Goal: Task Accomplishment & Management: Complete application form

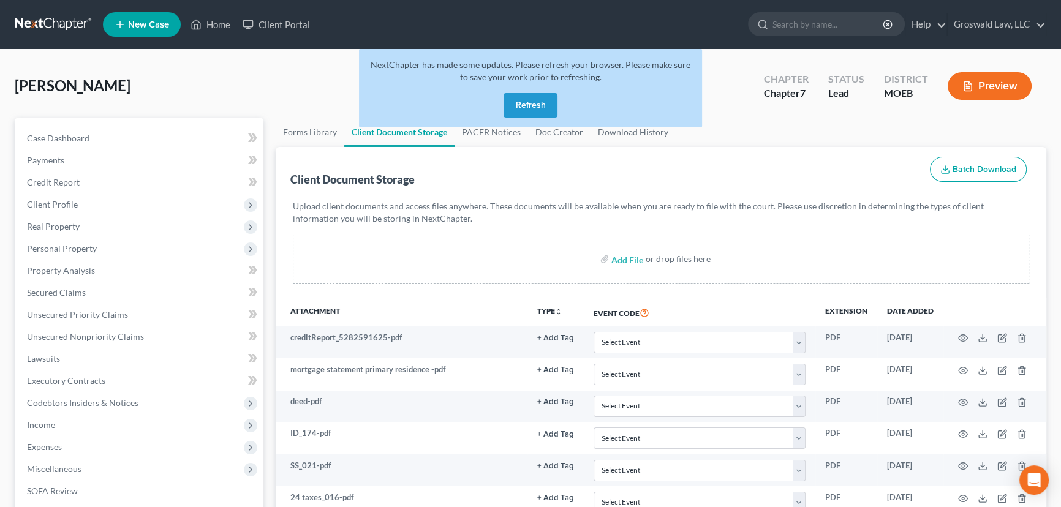
click at [550, 110] on button "Refresh" at bounding box center [531, 105] width 54 height 25
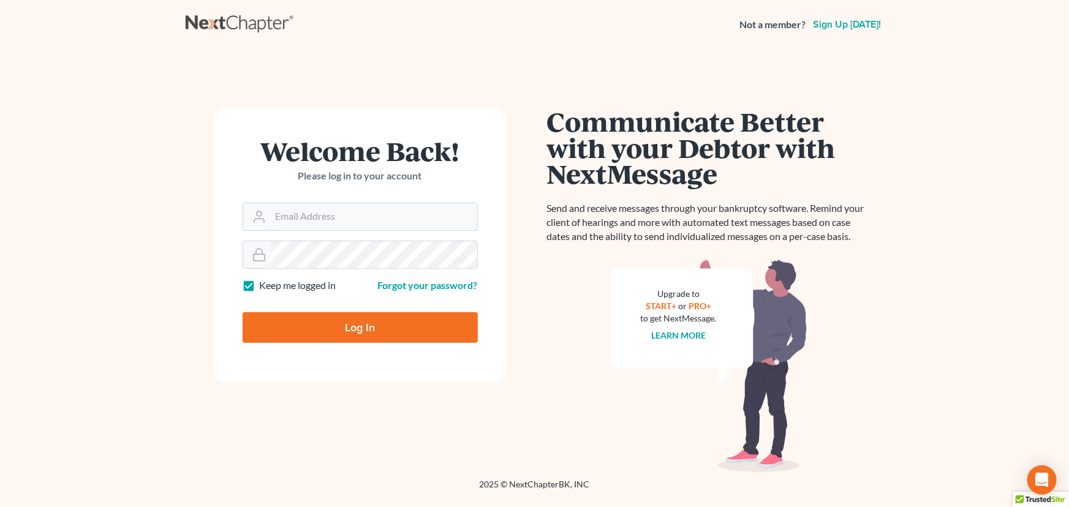
type input "maxwell@groswald.com"
click at [333, 322] on input "Log In" at bounding box center [360, 327] width 235 height 31
type input "Thinking..."
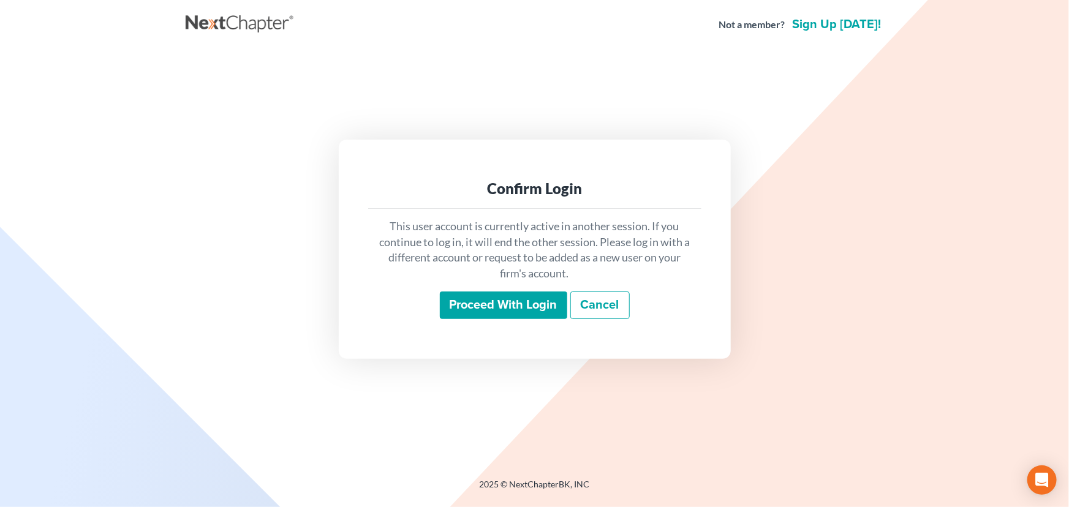
click at [501, 308] on input "Proceed with login" at bounding box center [503, 306] width 127 height 28
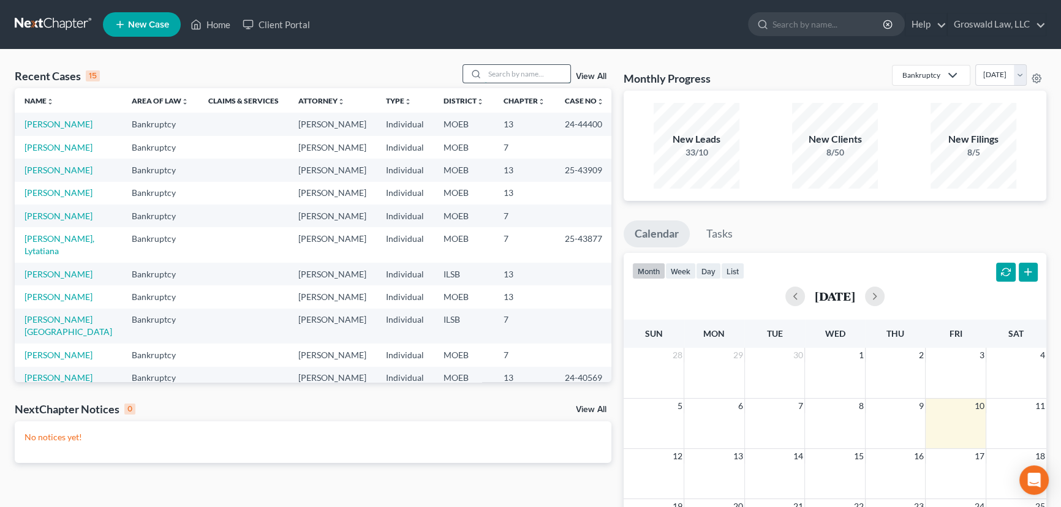
click at [502, 73] on input "search" at bounding box center [528, 74] width 86 height 18
click at [521, 75] on input "search" at bounding box center [528, 74] width 86 height 18
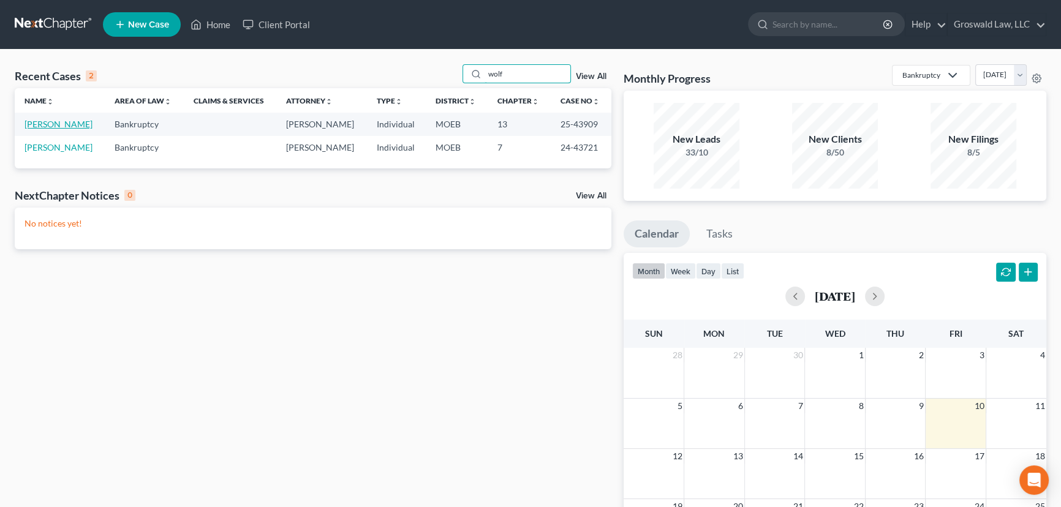
type input "wolf"
click at [58, 124] on link "[PERSON_NAME]" at bounding box center [59, 124] width 68 height 10
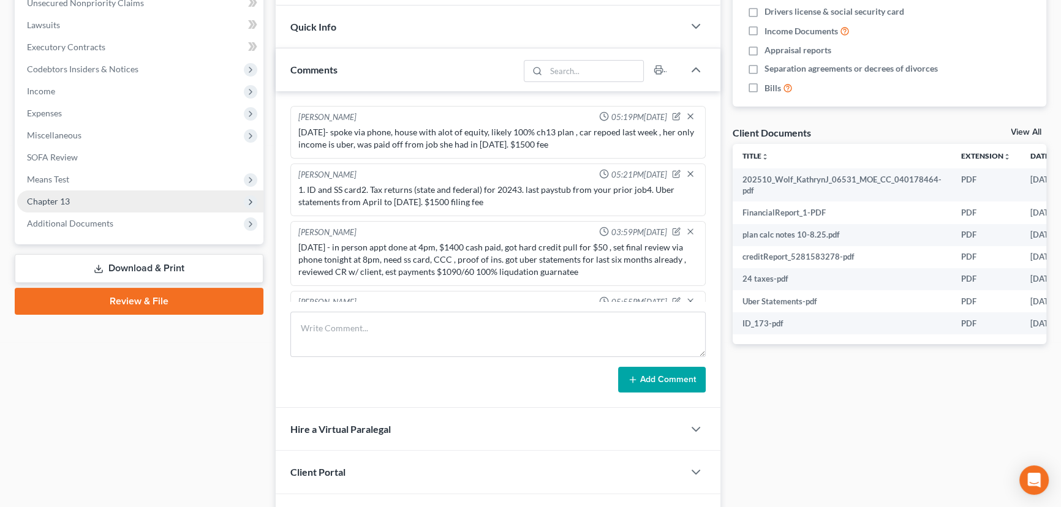
scroll to position [176, 0]
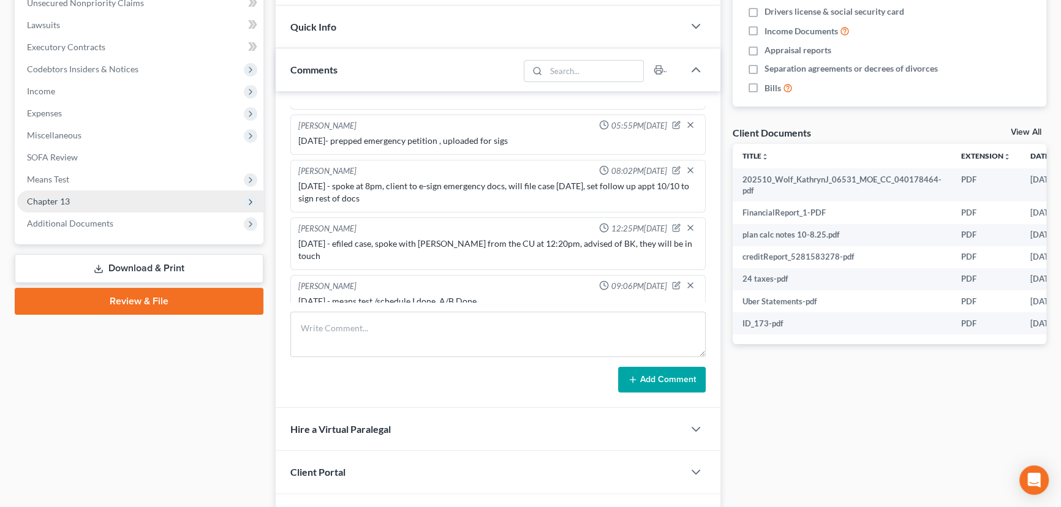
click at [83, 194] on span "Chapter 13" at bounding box center [140, 202] width 246 height 22
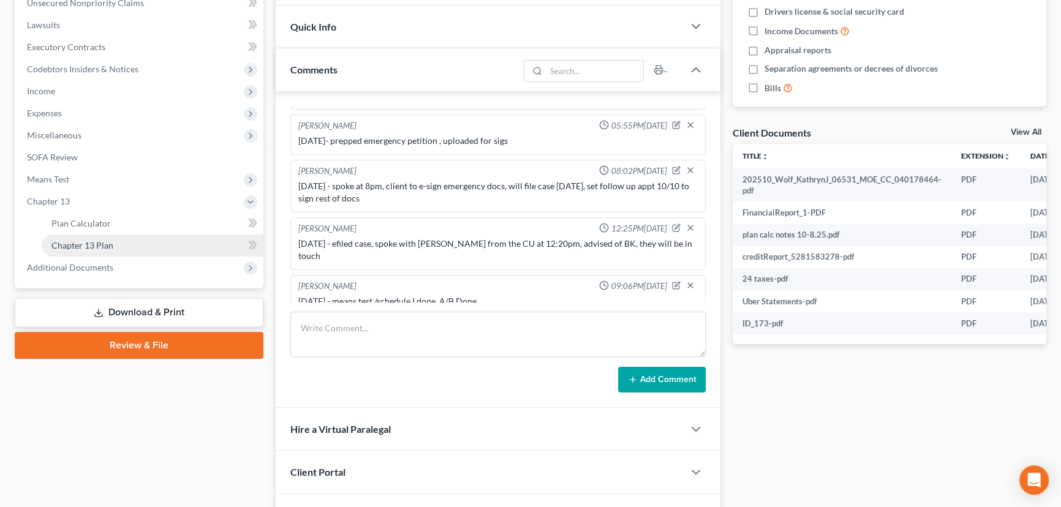
click at [120, 236] on link "Chapter 13 Plan" at bounding box center [153, 246] width 222 height 22
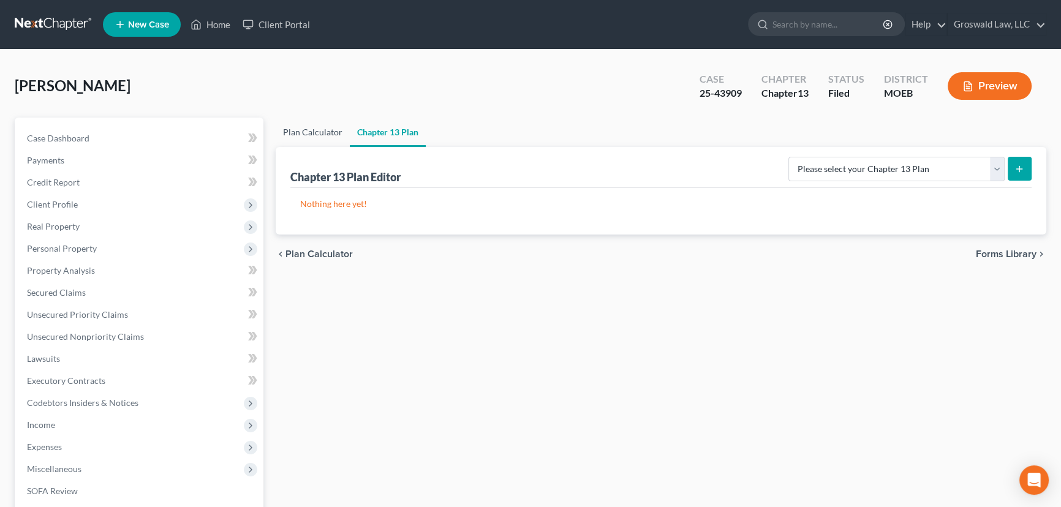
click at [318, 134] on link "Plan Calculator" at bounding box center [313, 132] width 74 height 29
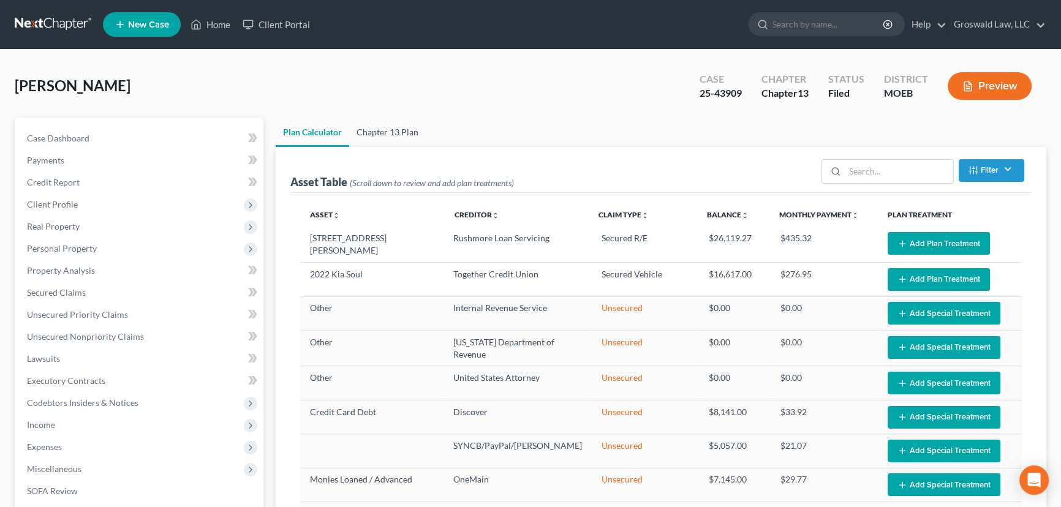
click at [368, 134] on link "Chapter 13 Plan" at bounding box center [387, 132] width 77 height 29
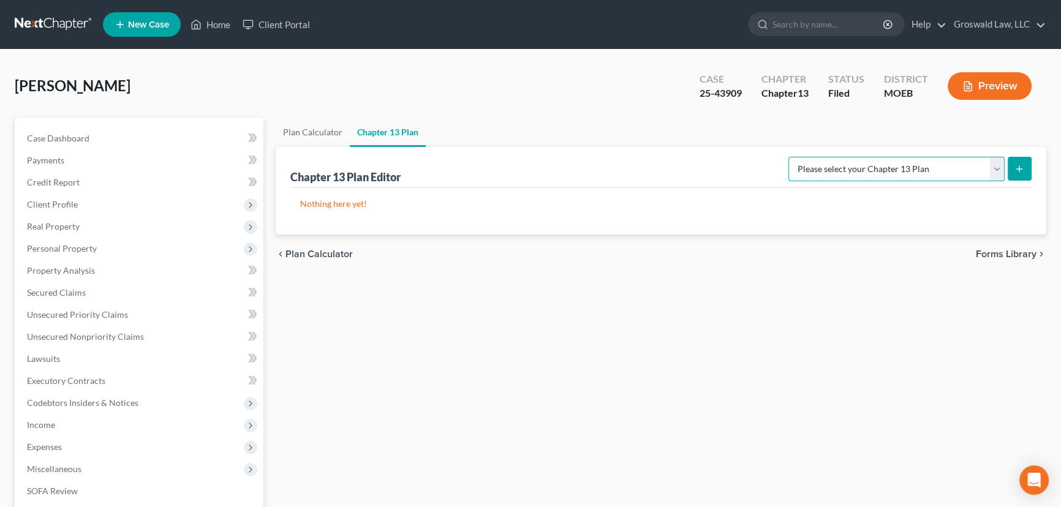
click at [931, 170] on select "Please select your Chapter 13 Plan Eastern District of [US_STATE] Eastern Distr…" at bounding box center [896, 169] width 216 height 25
select select "4"
click at [796, 157] on select "Please select your Chapter 13 Plan Eastern District of [US_STATE] Eastern Distr…" at bounding box center [896, 169] width 216 height 25
click at [1016, 170] on icon "submit" at bounding box center [1019, 169] width 10 height 10
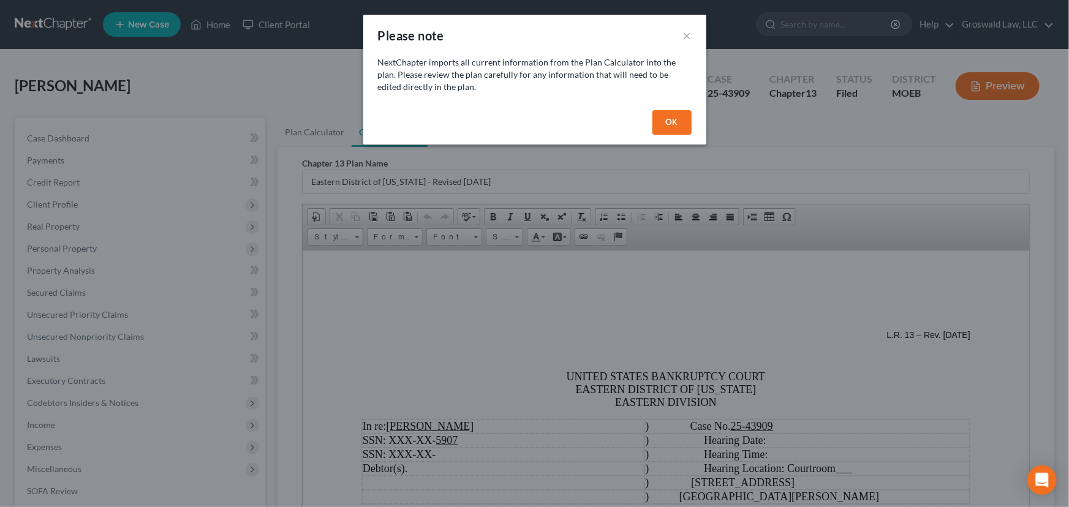
click at [675, 118] on button "OK" at bounding box center [671, 122] width 39 height 25
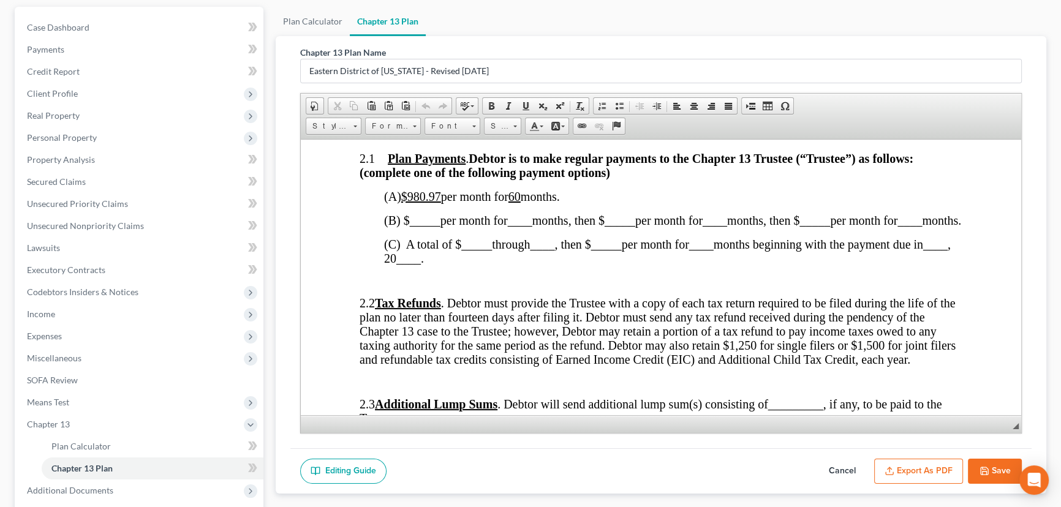
scroll to position [724, 0]
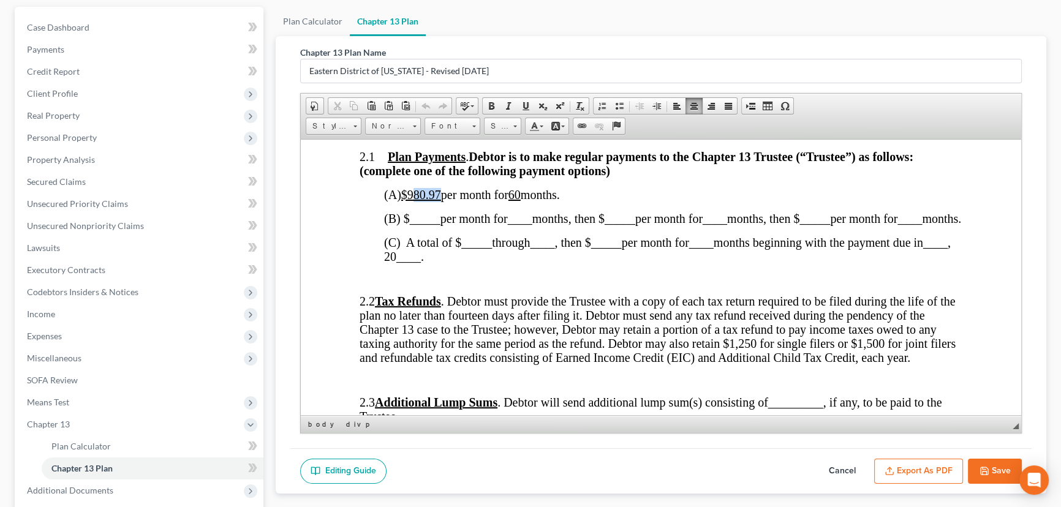
drag, startPoint x: 445, startPoint y: 204, endPoint x: 420, endPoint y: 206, distance: 25.2
click at [420, 201] on u "$980.97" at bounding box center [421, 193] width 40 height 13
click at [995, 463] on button "Save" at bounding box center [995, 472] width 54 height 26
select select "4"
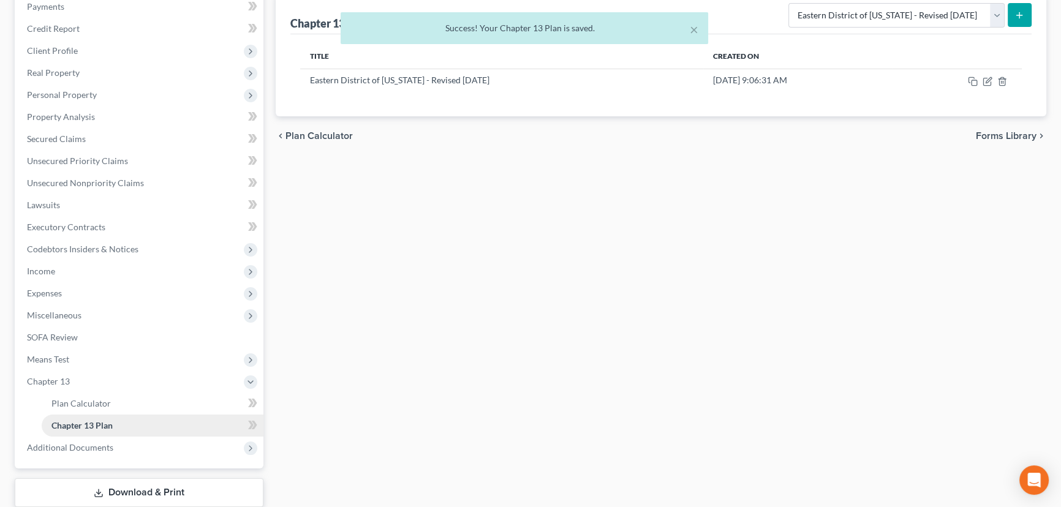
scroll to position [230, 0]
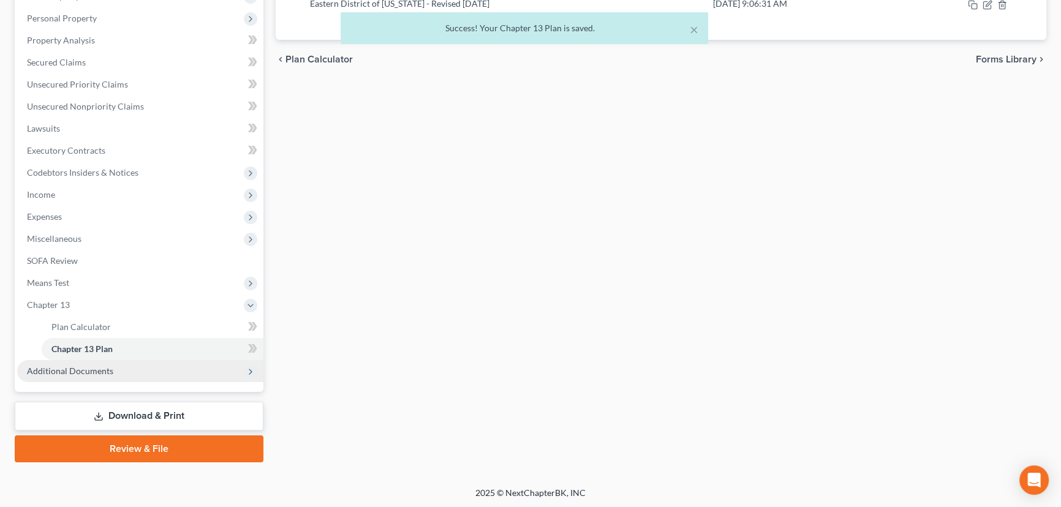
click at [96, 373] on span "Additional Documents" at bounding box center [70, 371] width 86 height 10
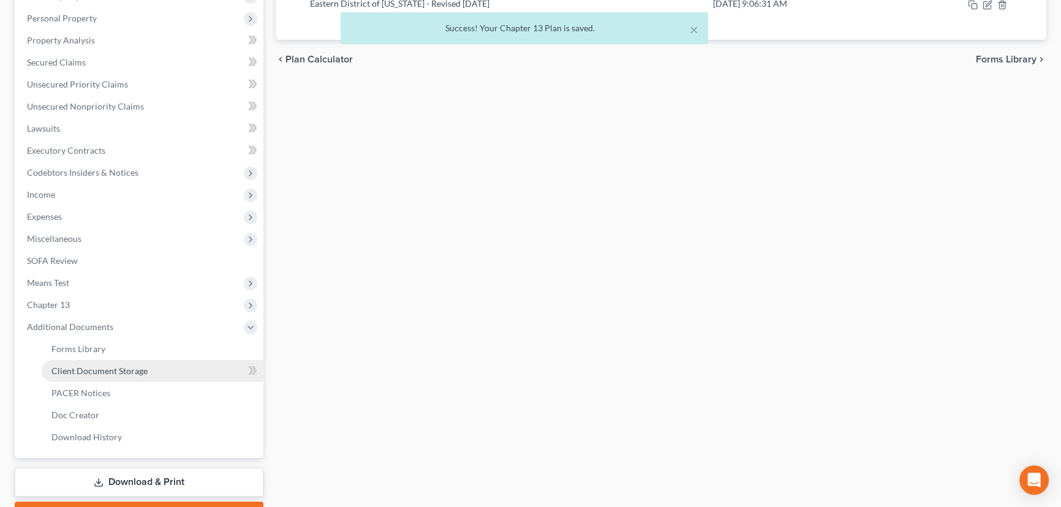
click at [103, 367] on span "Client Document Storage" at bounding box center [99, 371] width 96 height 10
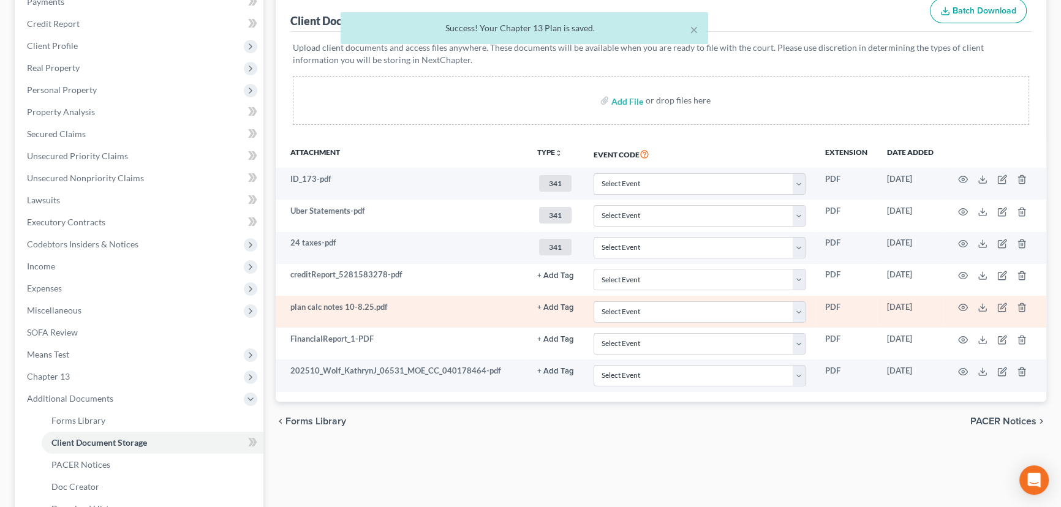
scroll to position [167, 0]
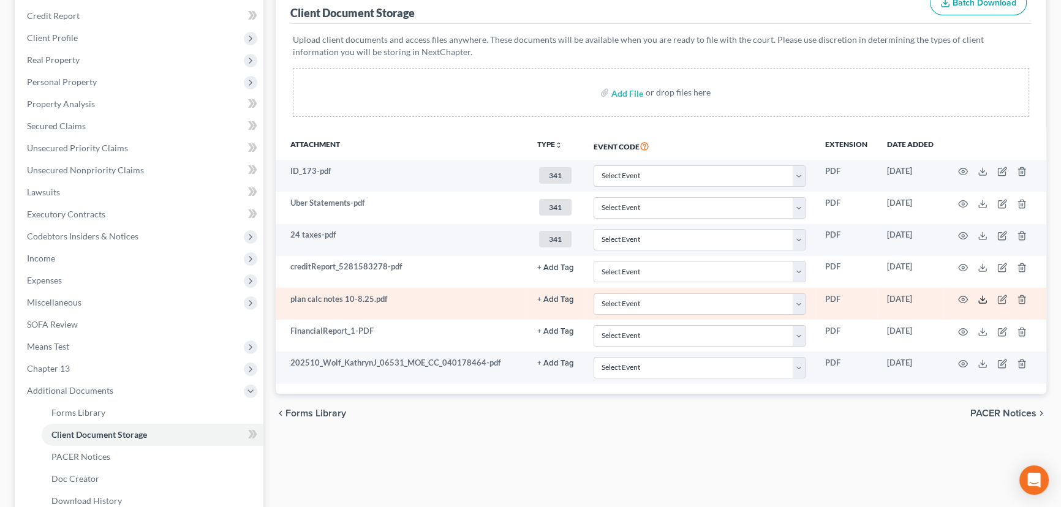
click at [980, 298] on icon at bounding box center [983, 300] width 10 height 10
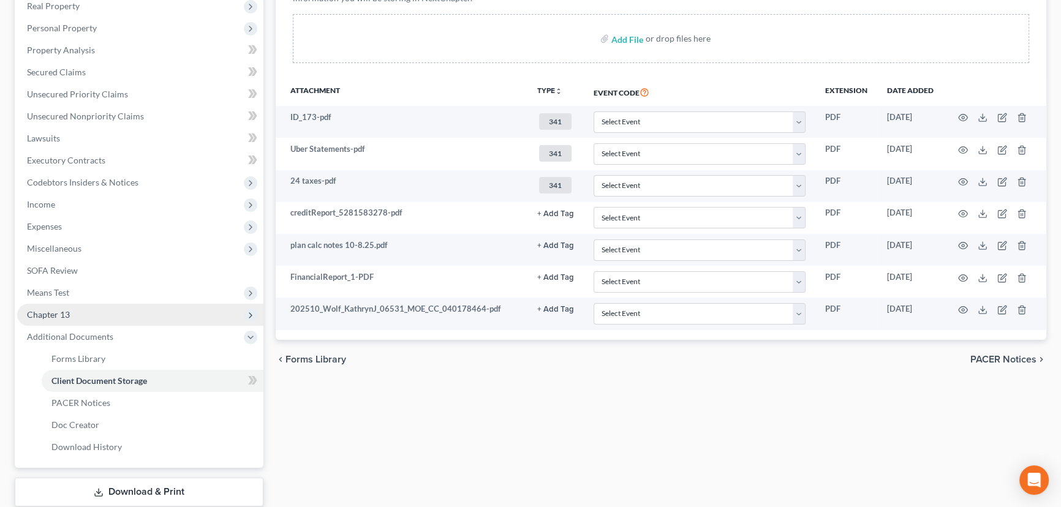
scroll to position [222, 0]
click at [70, 310] on span "Chapter 13" at bounding box center [140, 313] width 246 height 22
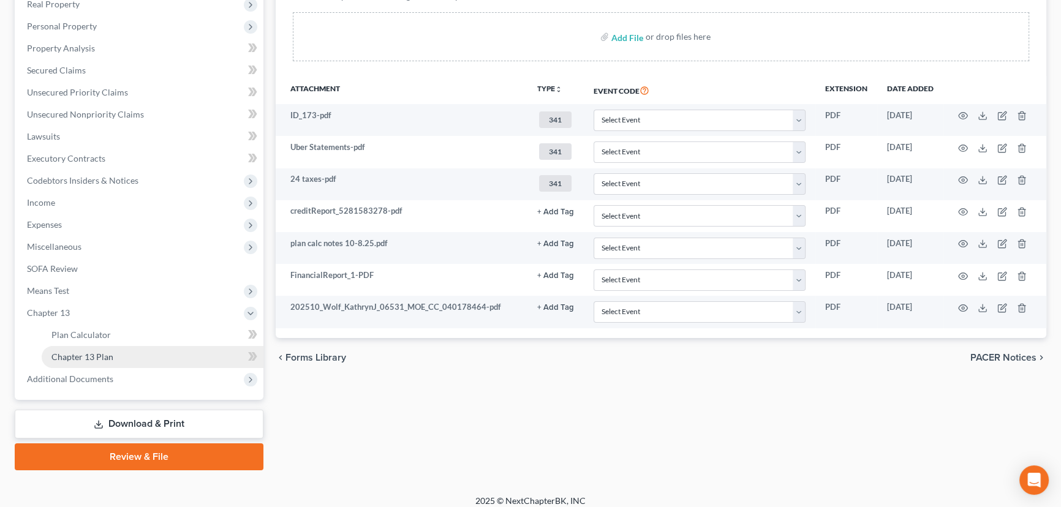
click at [93, 358] on span "Chapter 13 Plan" at bounding box center [82, 357] width 62 height 10
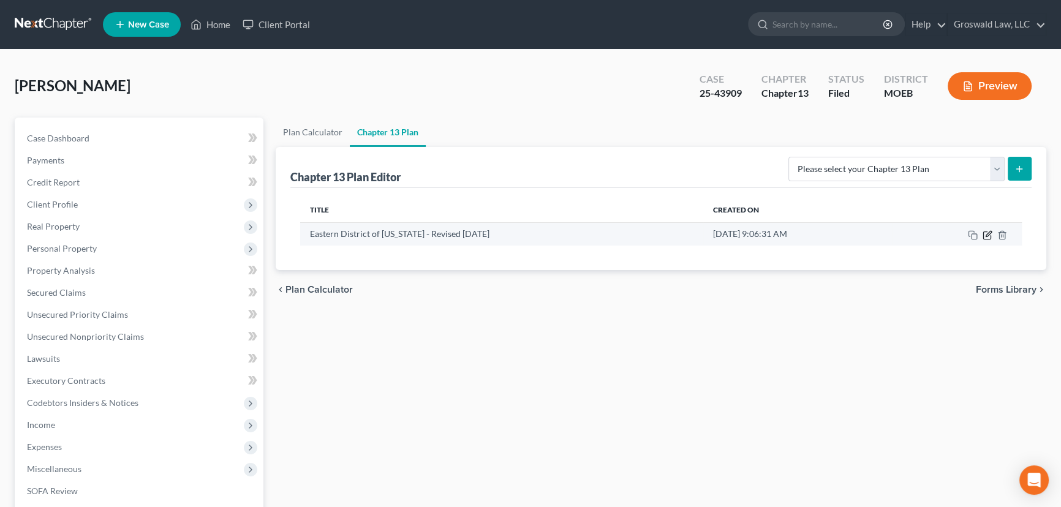
click at [986, 235] on icon "button" at bounding box center [989, 234] width 6 height 6
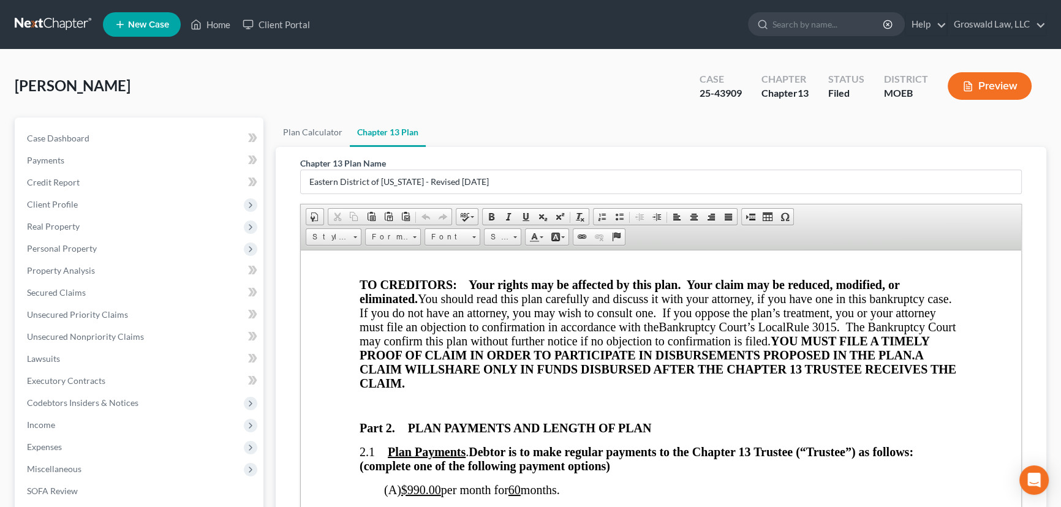
scroll to position [668, 0]
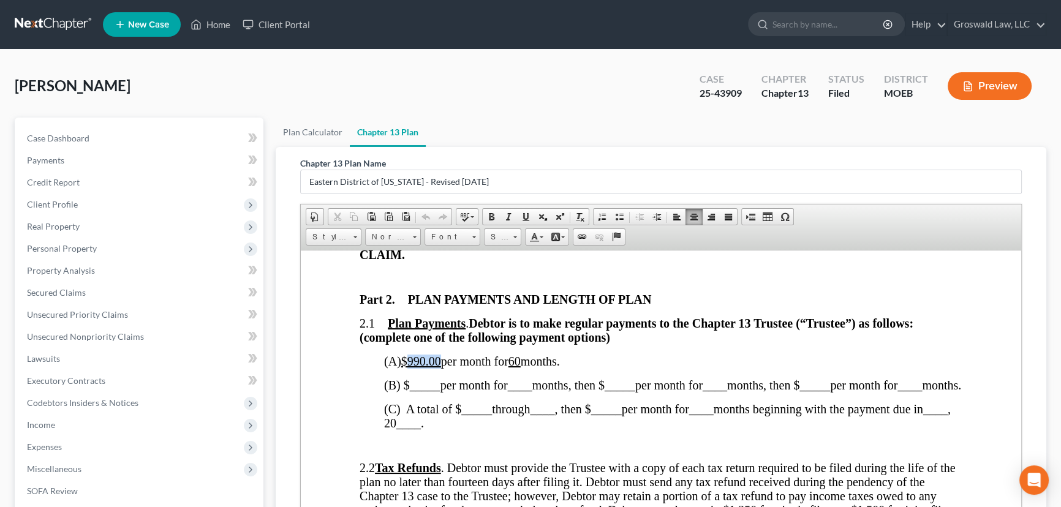
drag, startPoint x: 447, startPoint y: 372, endPoint x: 411, endPoint y: 374, distance: 36.2
click at [411, 368] on span "(A) $990.00 per month for 60 months." at bounding box center [472, 360] width 176 height 13
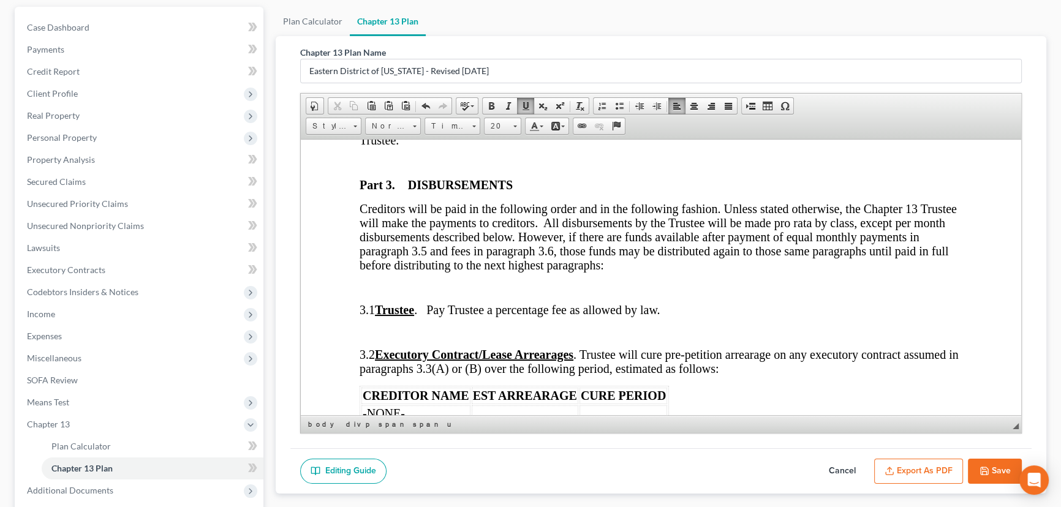
scroll to position [1225, 0]
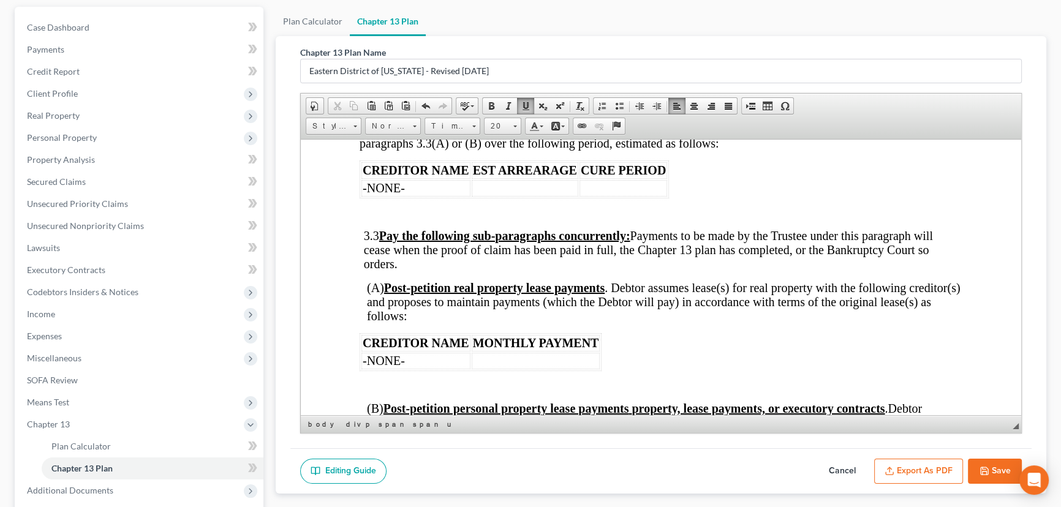
click at [1011, 459] on button "Save" at bounding box center [995, 472] width 54 height 26
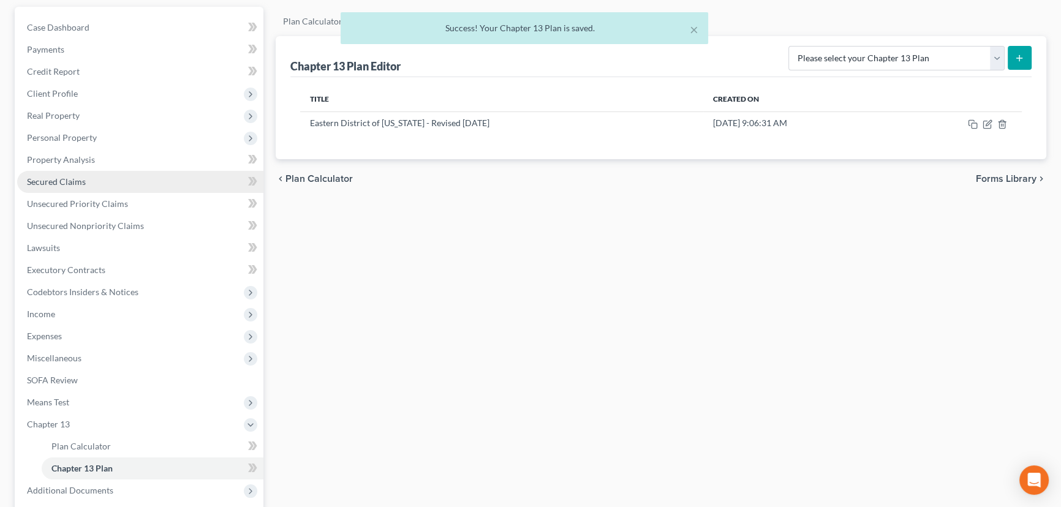
click at [31, 186] on link "Secured Claims" at bounding box center [140, 182] width 246 height 22
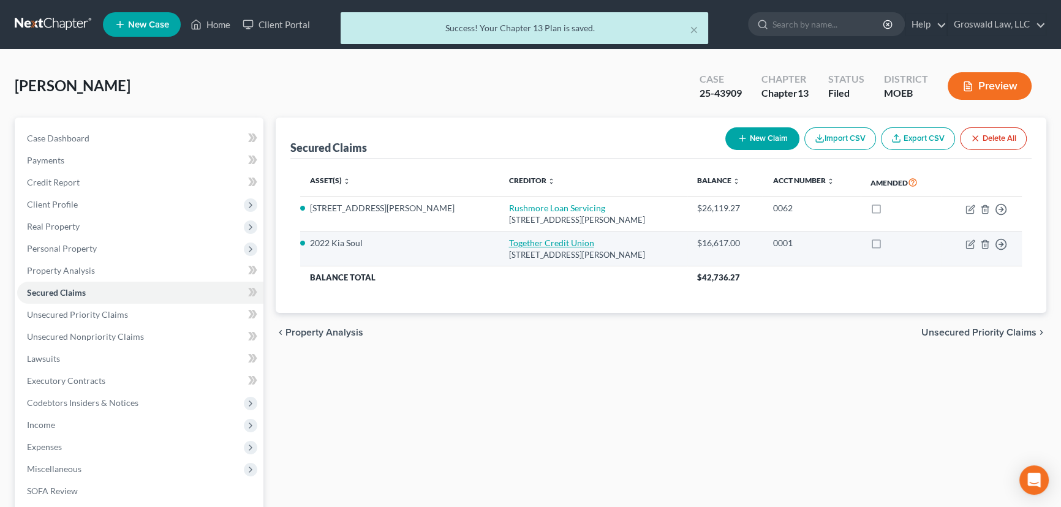
click at [508, 244] on link "Together Credit Union" at bounding box center [550, 243] width 85 height 10
select select "26"
select select "2"
select select "0"
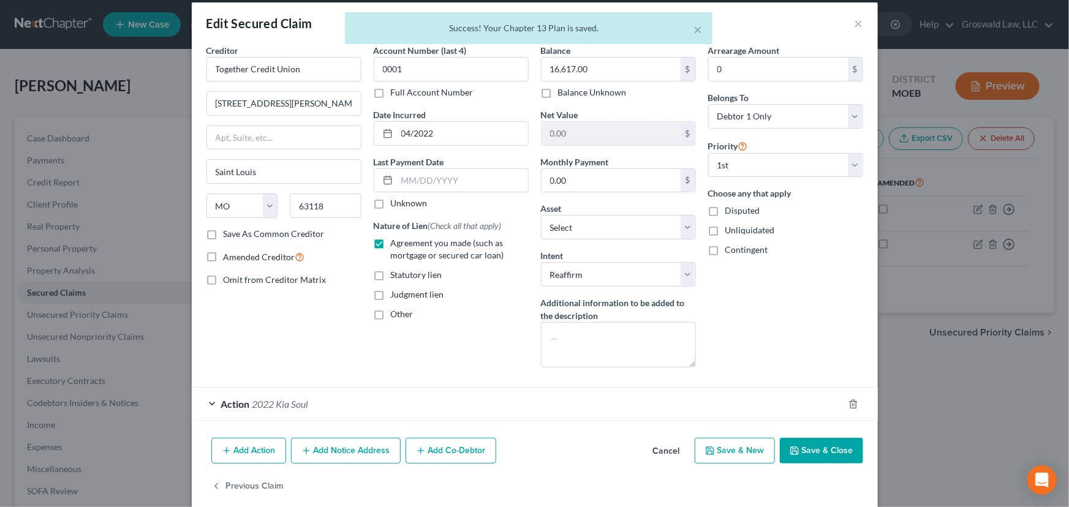
scroll to position [27, 0]
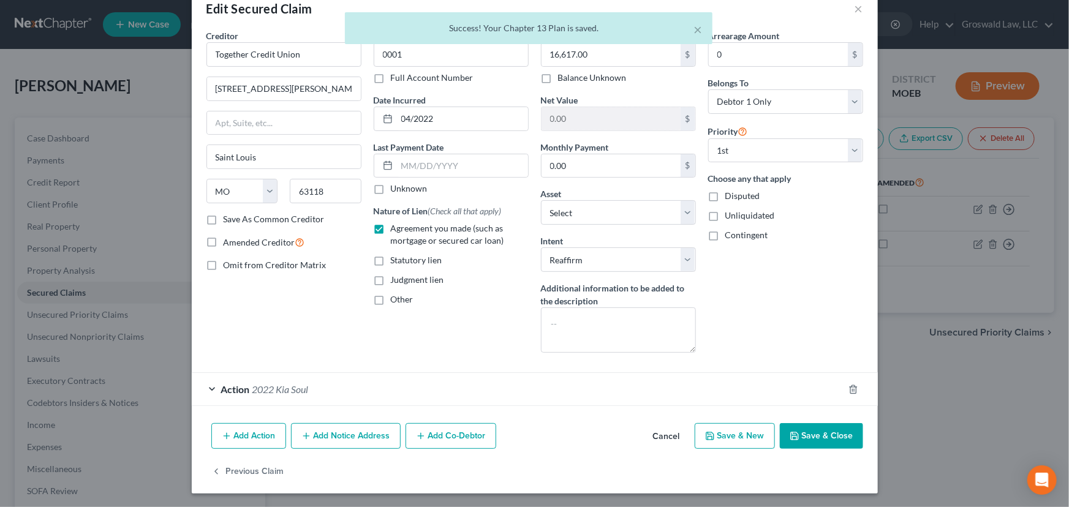
click at [665, 431] on button "Cancel" at bounding box center [666, 437] width 47 height 25
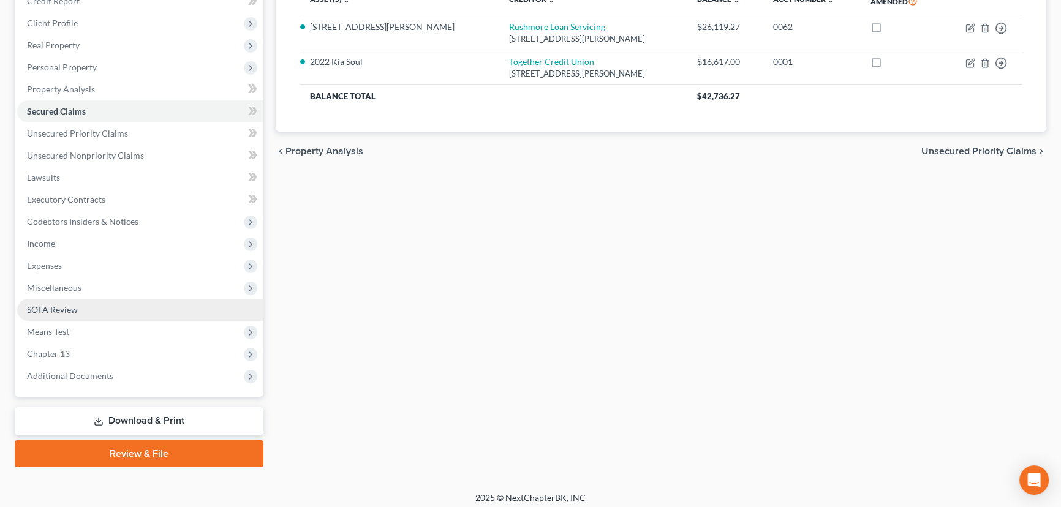
scroll to position [186, 0]
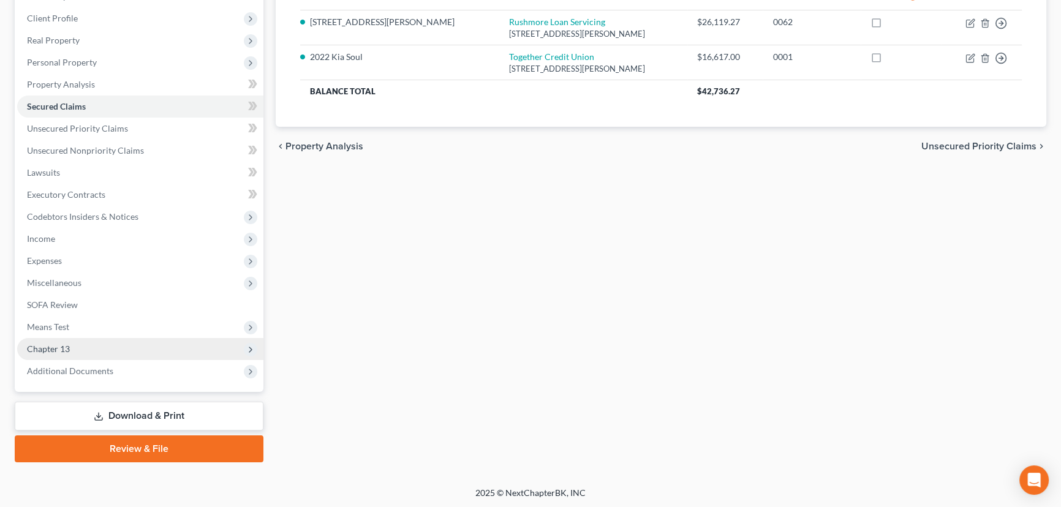
click at [91, 349] on span "Chapter 13" at bounding box center [140, 349] width 246 height 22
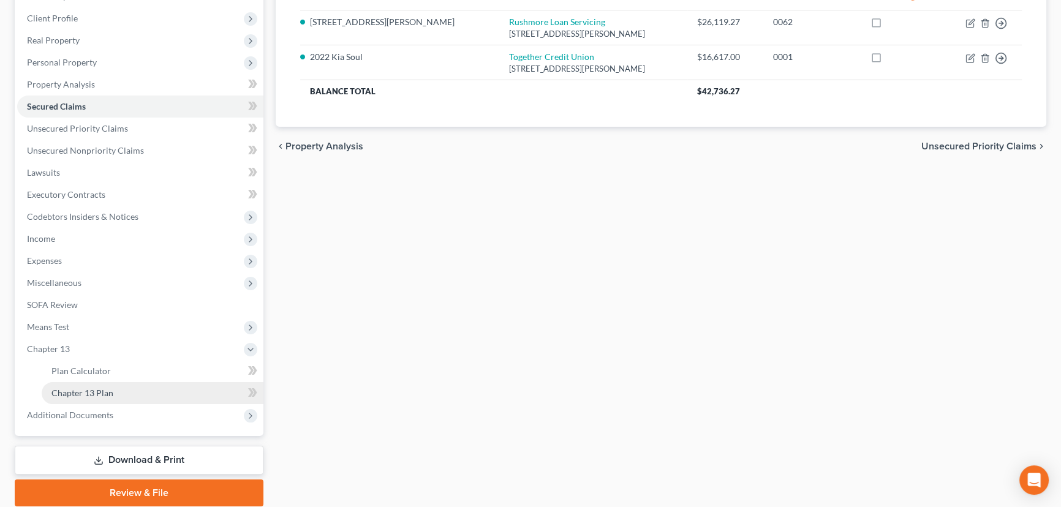
click at [145, 388] on link "Chapter 13 Plan" at bounding box center [153, 393] width 222 height 22
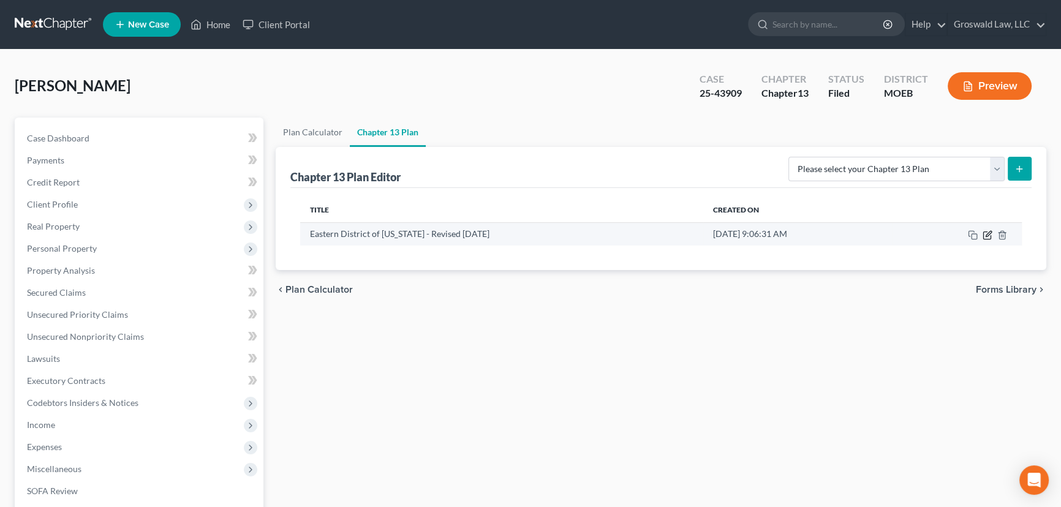
click at [992, 238] on icon "button" at bounding box center [988, 235] width 10 height 10
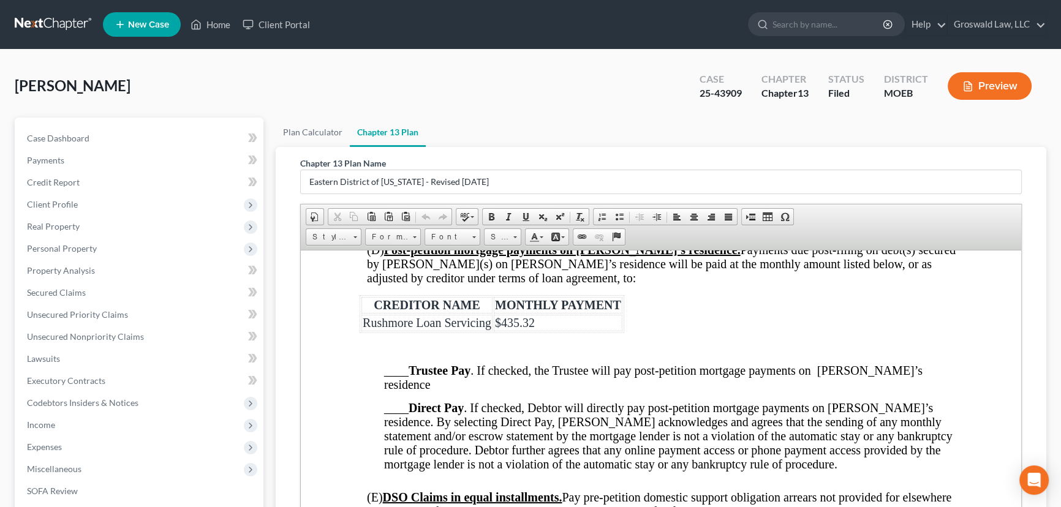
scroll to position [1726, 0]
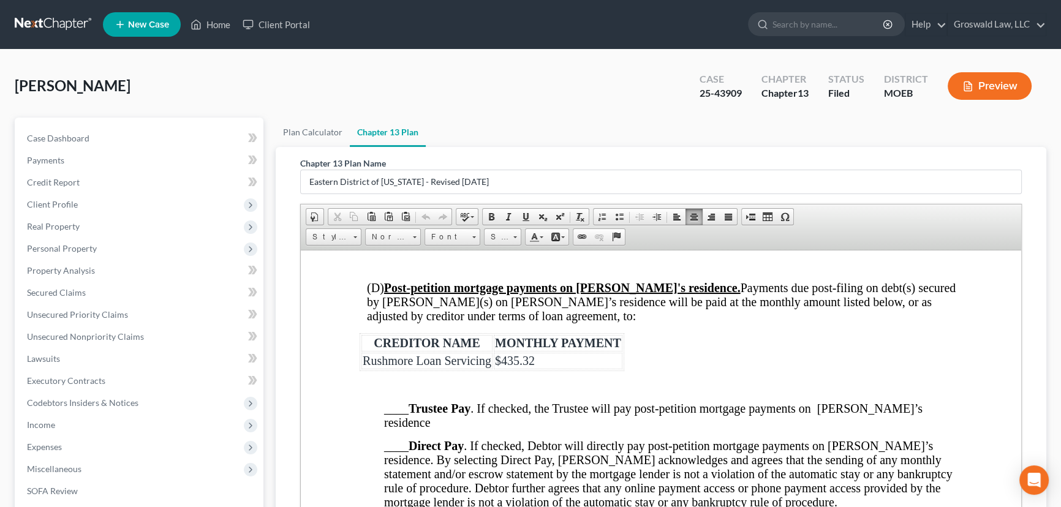
click at [396, 477] on span "____ Direct Pay . If checked, Debtor will directly pay post-petition mortgage p…" at bounding box center [668, 474] width 569 height 70
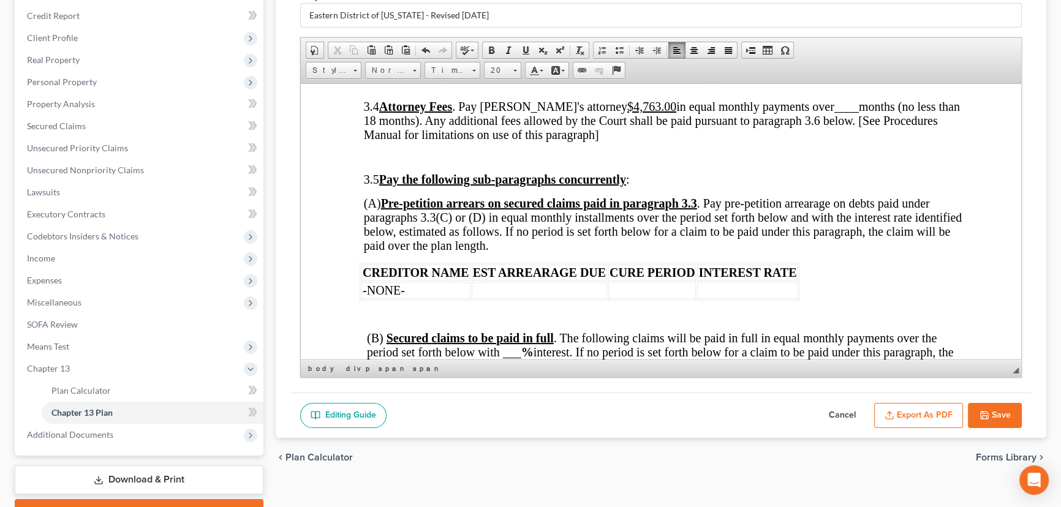
scroll to position [2116, 0]
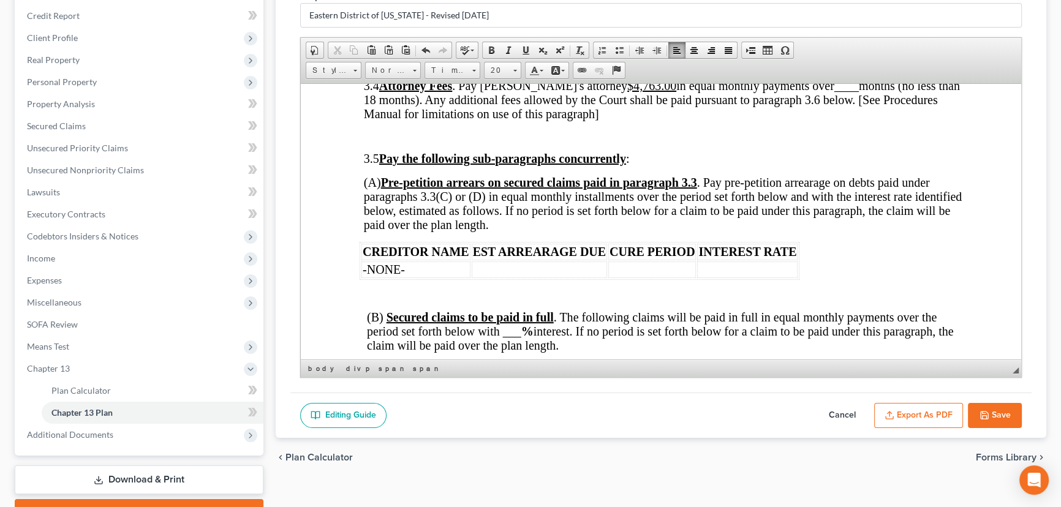
click at [983, 420] on button "Save" at bounding box center [995, 416] width 54 height 26
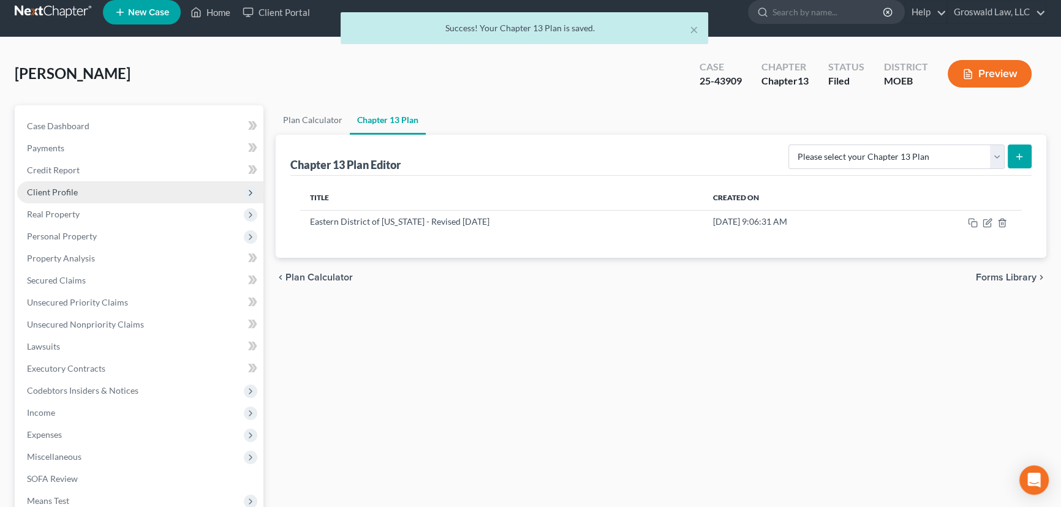
scroll to position [0, 0]
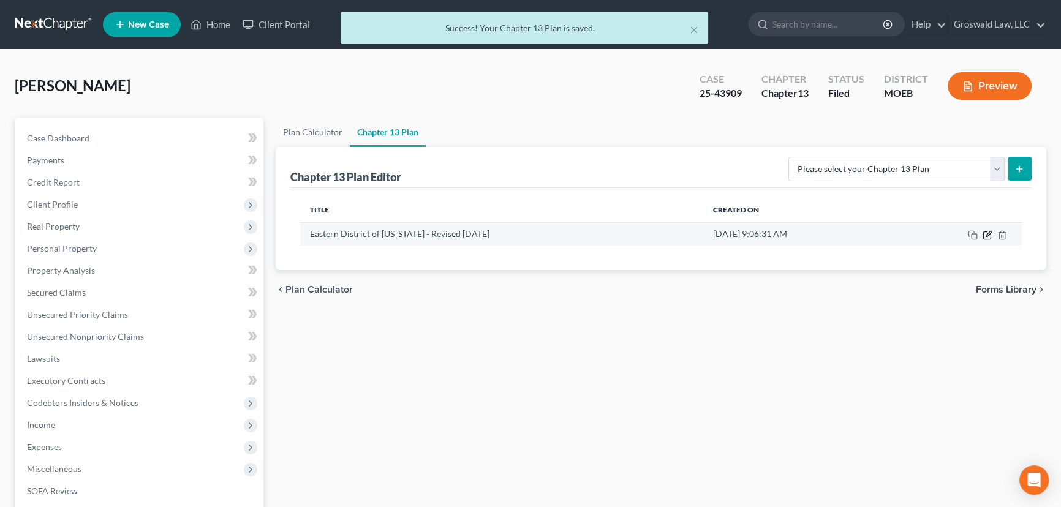
click at [988, 235] on icon "button" at bounding box center [989, 234] width 6 height 6
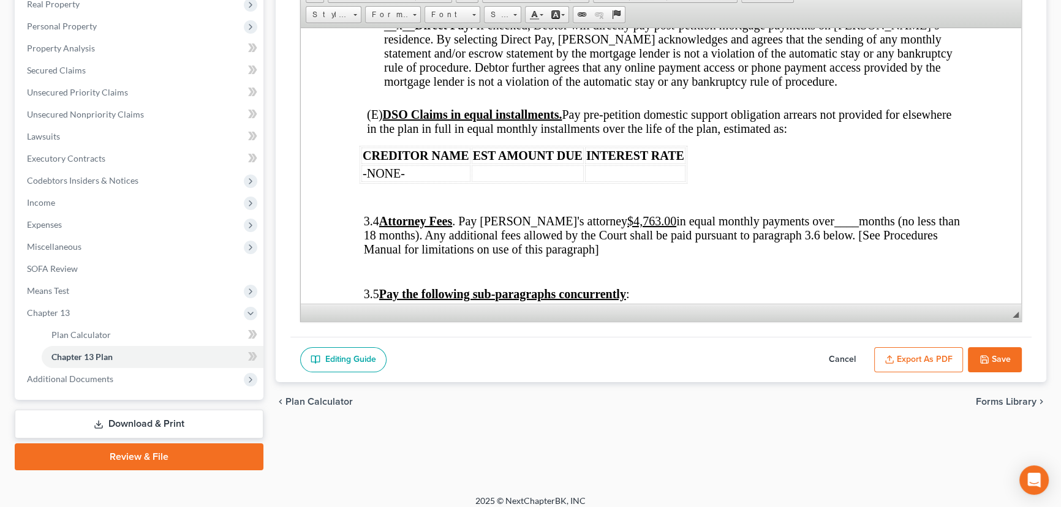
scroll to position [1949, 0]
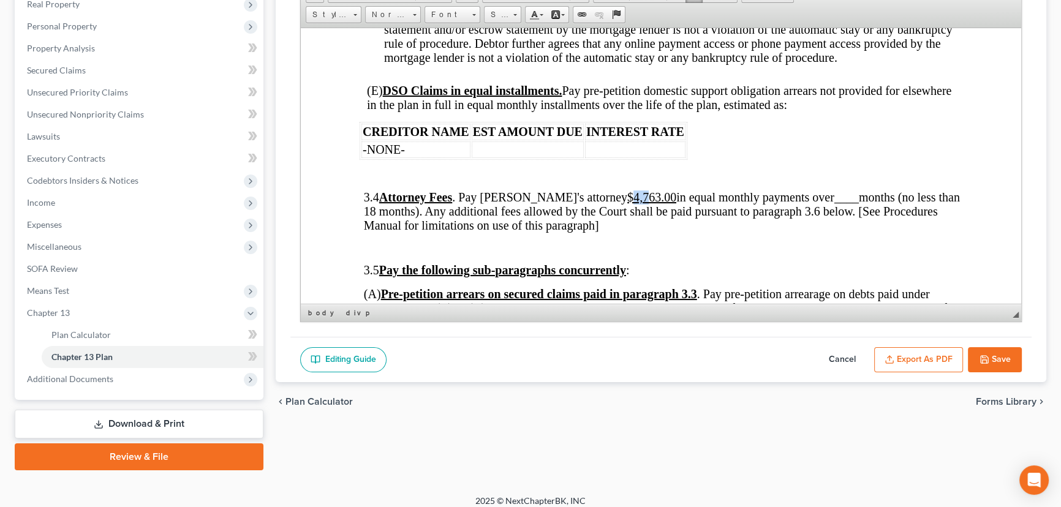
drag, startPoint x: 616, startPoint y: 234, endPoint x: 601, endPoint y: 234, distance: 14.7
click at [627, 203] on u "$4,763.00" at bounding box center [651, 196] width 49 height 13
drag, startPoint x: 829, startPoint y: 236, endPoint x: 809, endPoint y: 236, distance: 20.2
click at [834, 203] on span "____" at bounding box center [846, 196] width 25 height 13
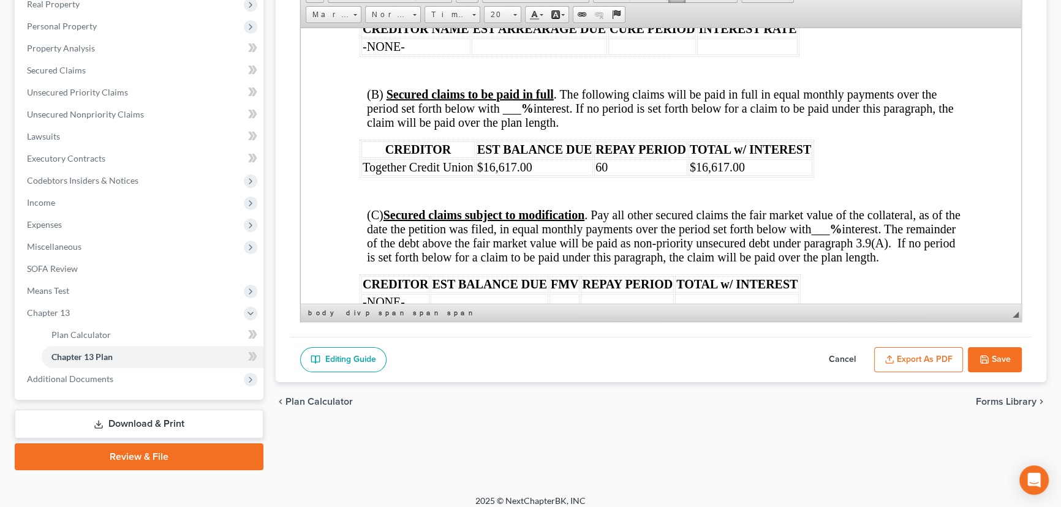
scroll to position [2172, 0]
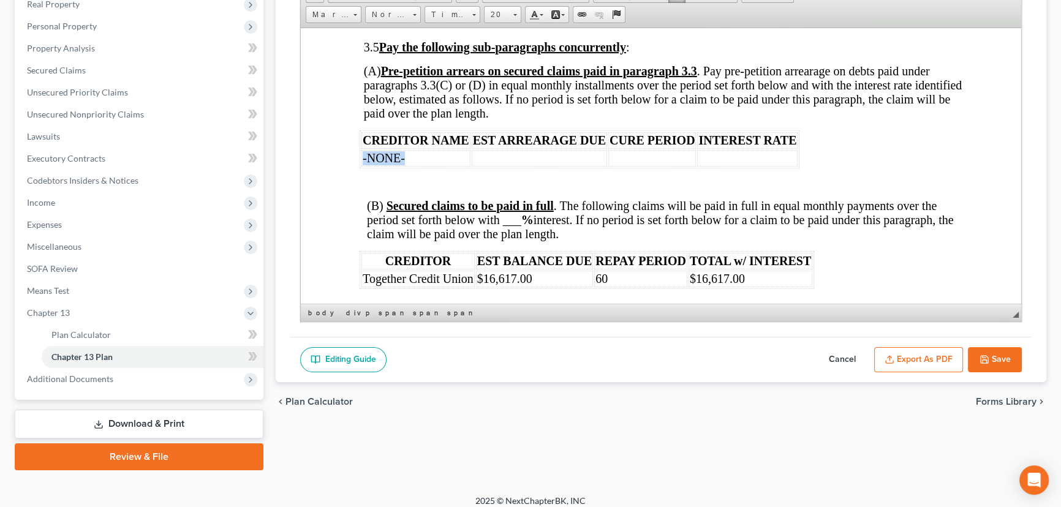
drag, startPoint x: 446, startPoint y: 196, endPoint x: 360, endPoint y: 194, distance: 85.8
click at [360, 168] on table "CREDITOR NAME EST ARREARAGE DUE CURE PERIOD INTEREST RATE -NONE-" at bounding box center [580, 149] width 440 height 38
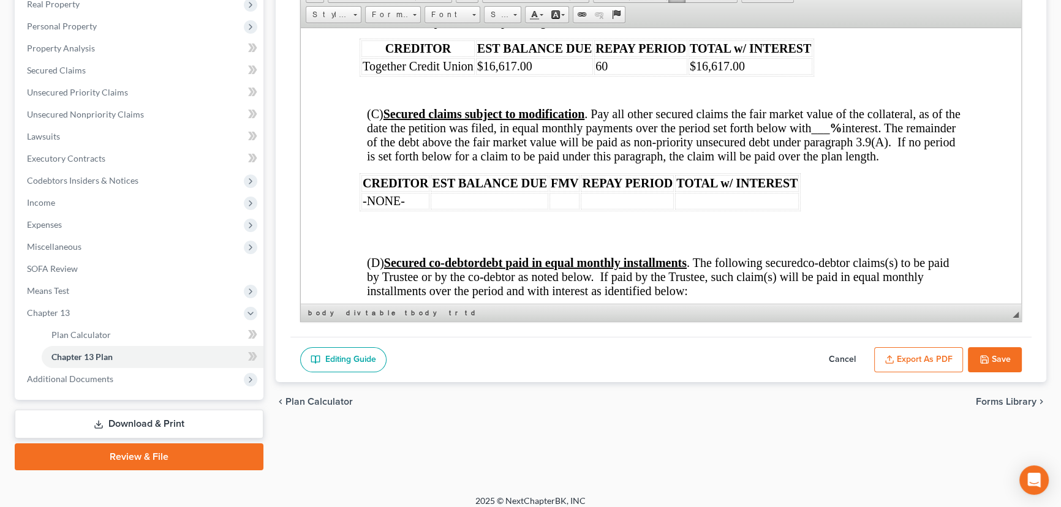
scroll to position [2409, 0]
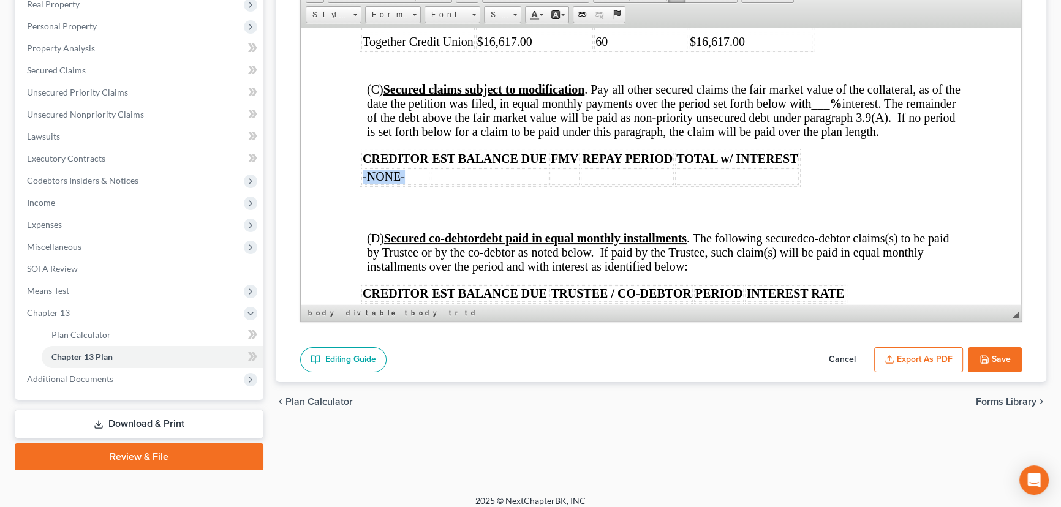
drag, startPoint x: 417, startPoint y: 222, endPoint x: 362, endPoint y: 221, distance: 55.1
click at [362, 184] on td "-NONE-" at bounding box center [395, 176] width 68 height 17
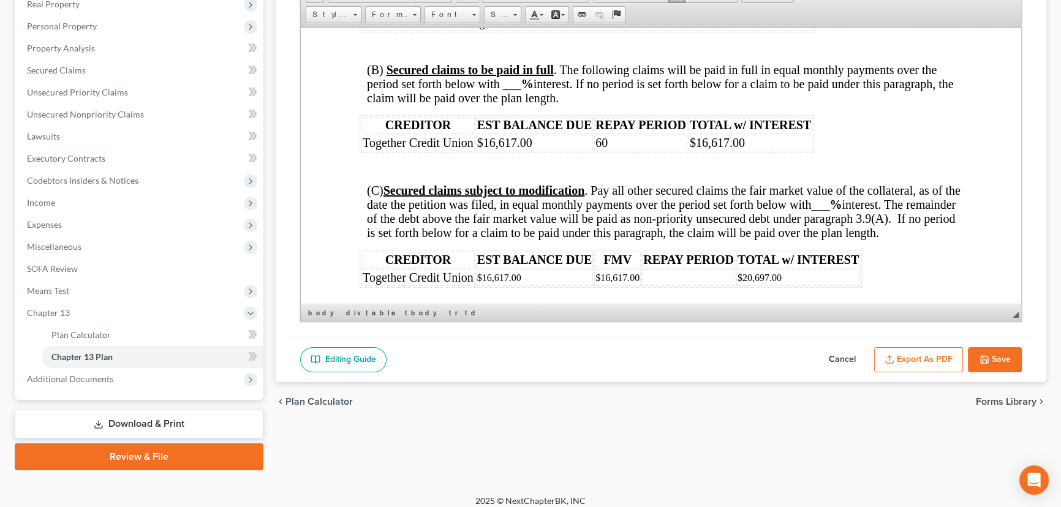
scroll to position [2297, 0]
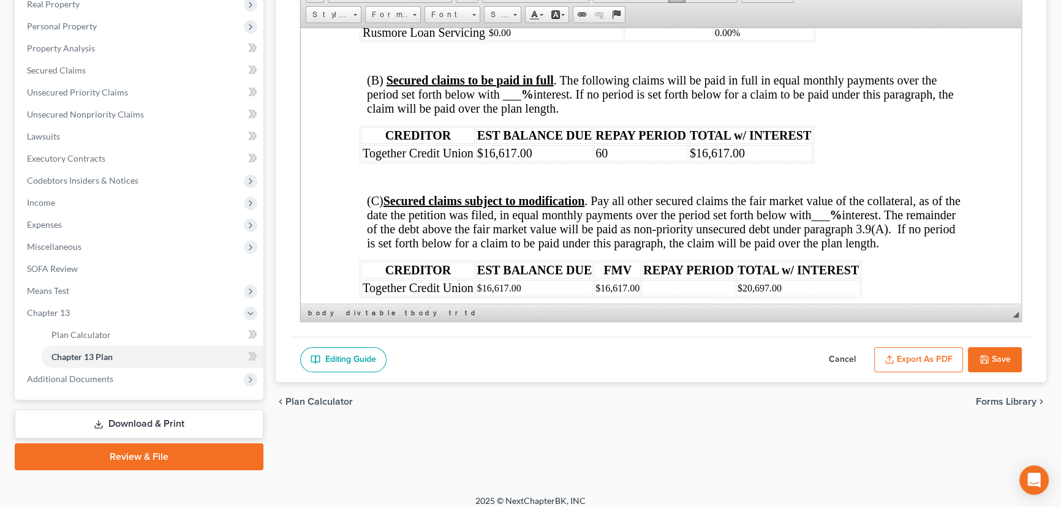
click at [509, 115] on span "(B) Secured claims to be paid in full . The following claims will be paid in fu…" at bounding box center [660, 94] width 587 height 42
click at [410, 159] on span "Together Credit Union" at bounding box center [418, 152] width 111 height 13
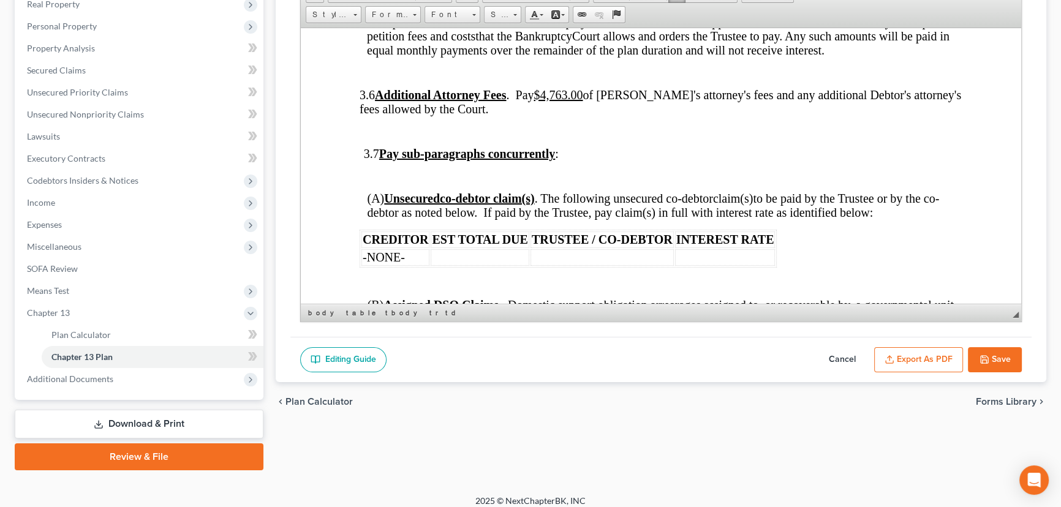
scroll to position [2787, 0]
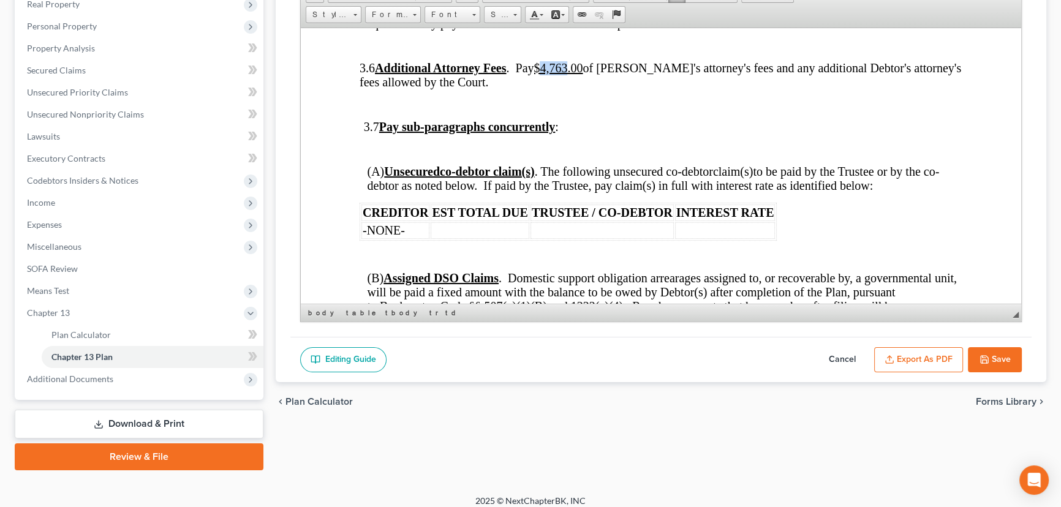
drag, startPoint x: 597, startPoint y: 119, endPoint x: 573, endPoint y: 120, distance: 23.9
click at [573, 74] on u "$4,763.00" at bounding box center [558, 67] width 49 height 13
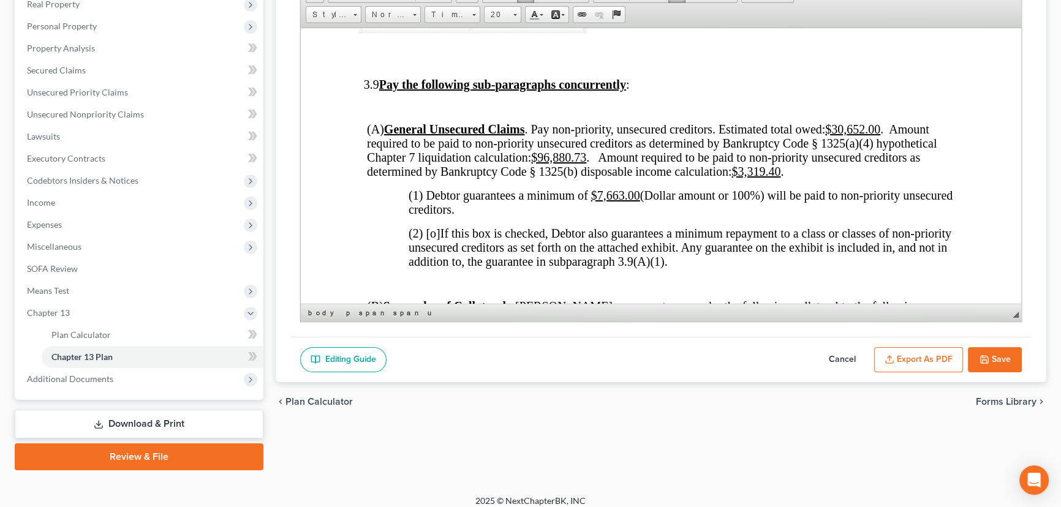
scroll to position [3232, 0]
drag, startPoint x: 640, startPoint y: 259, endPoint x: 591, endPoint y: 257, distance: 49.0
click at [591, 214] on span "(1) Debtor guarantees a minimum of $7,663.00 (Dollar amount or 100%) will be pa…" at bounding box center [681, 201] width 544 height 28
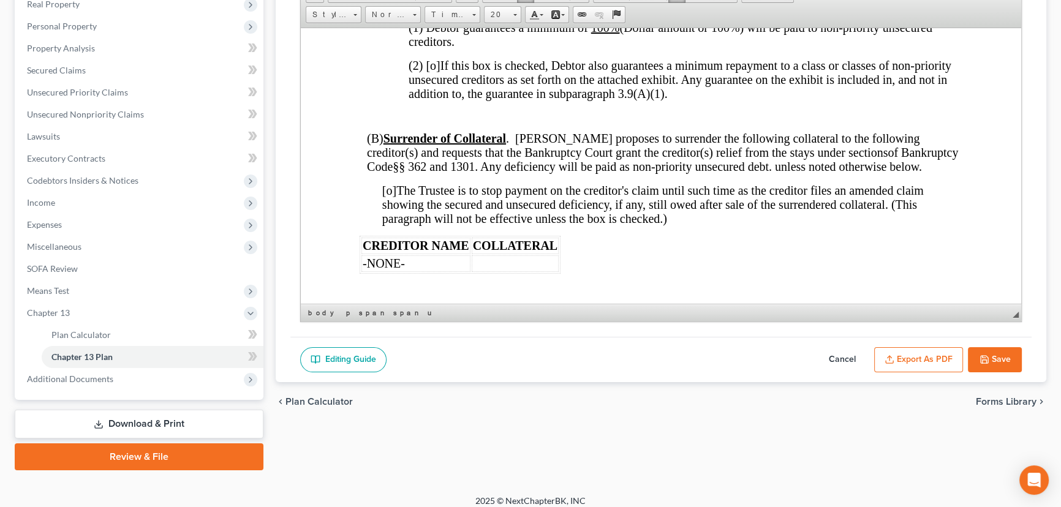
scroll to position [3399, 0]
click at [431, 71] on span "(2) [o]" at bounding box center [425, 64] width 32 height 13
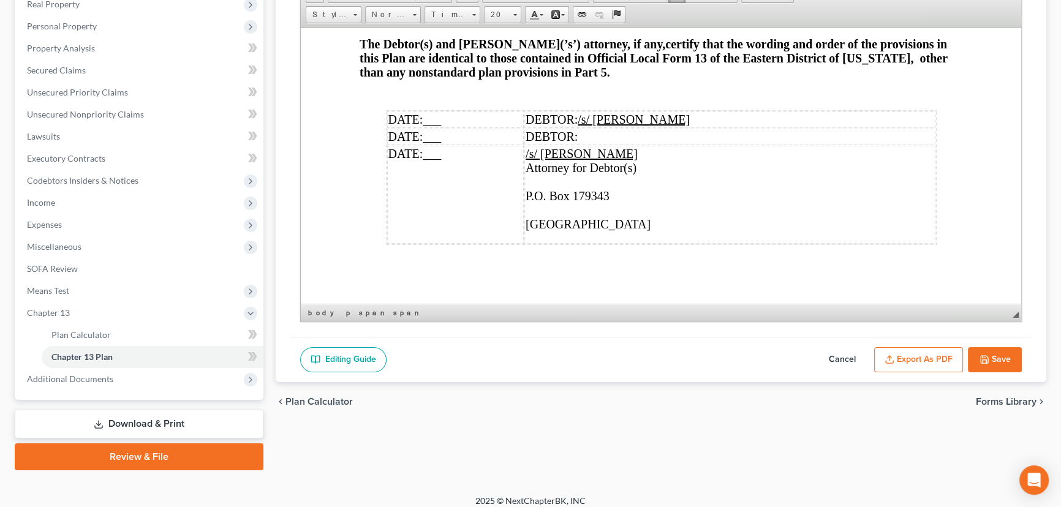
scroll to position [4579, 0]
click at [977, 350] on button "Save" at bounding box center [995, 360] width 54 height 26
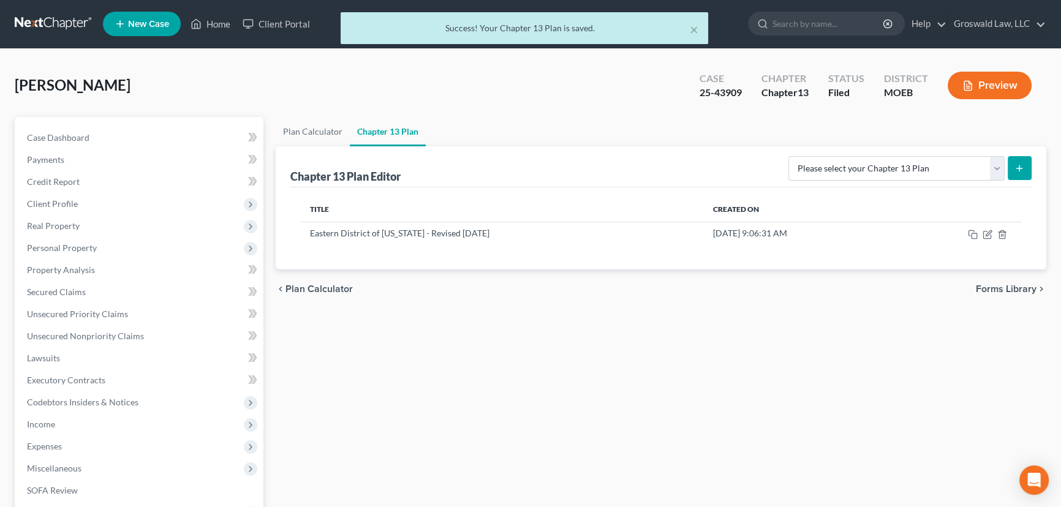
scroll to position [0, 0]
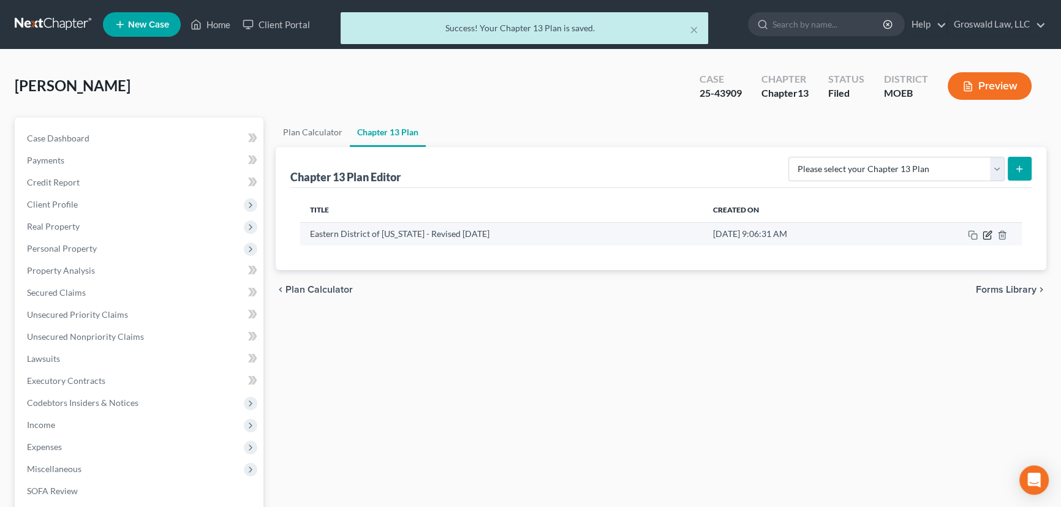
click at [985, 232] on icon "button" at bounding box center [986, 235] width 7 height 7
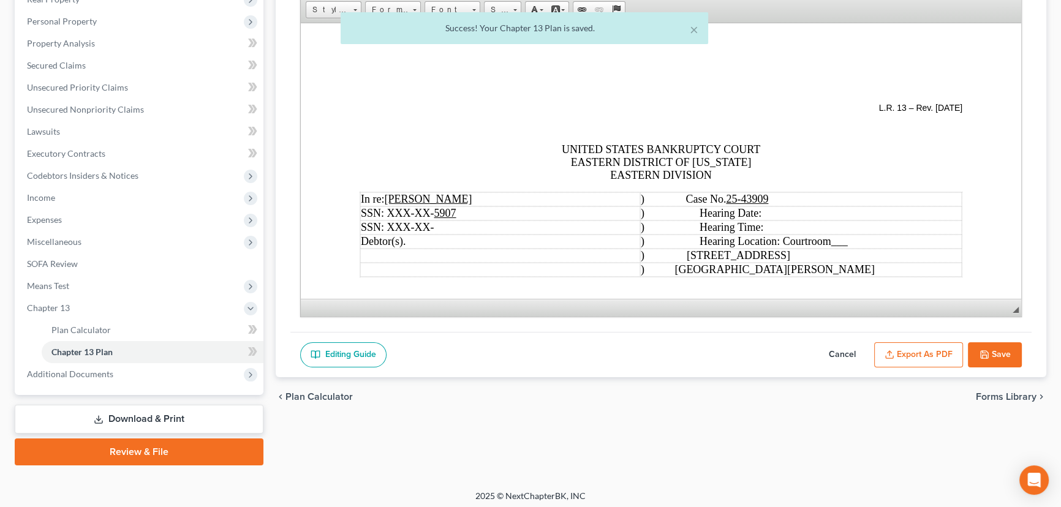
scroll to position [230, 0]
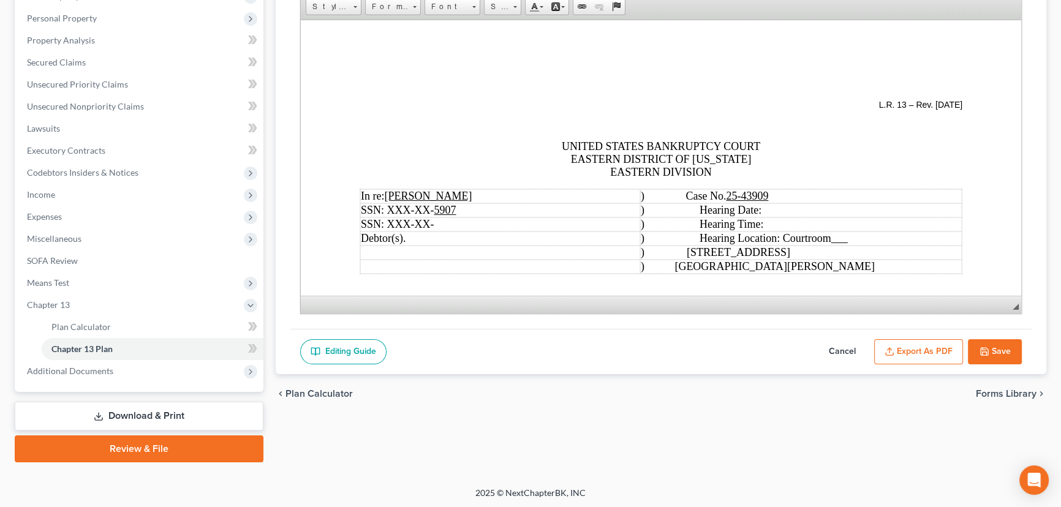
click at [941, 349] on button "Export as PDF" at bounding box center [918, 352] width 89 height 26
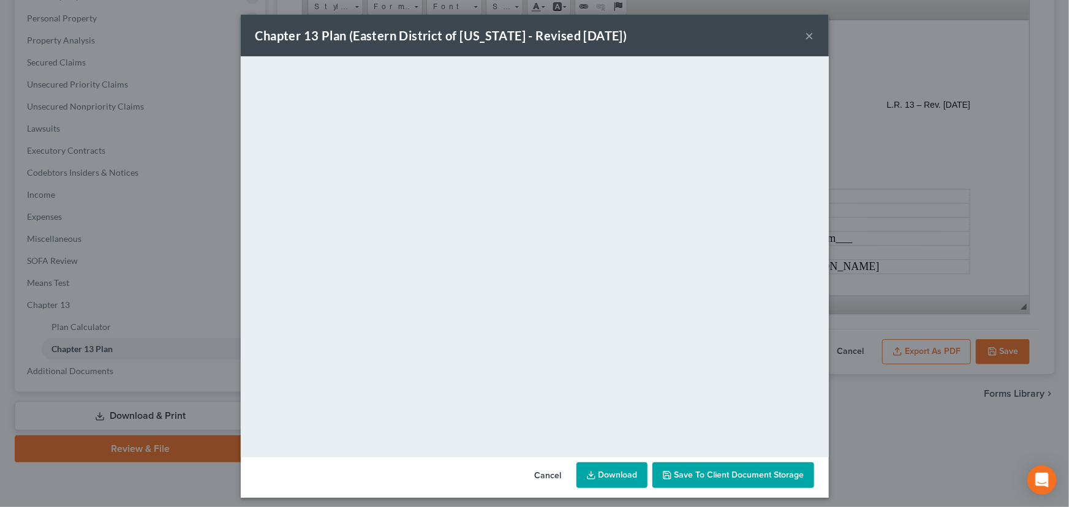
click at [806, 36] on button "×" at bounding box center [810, 35] width 9 height 15
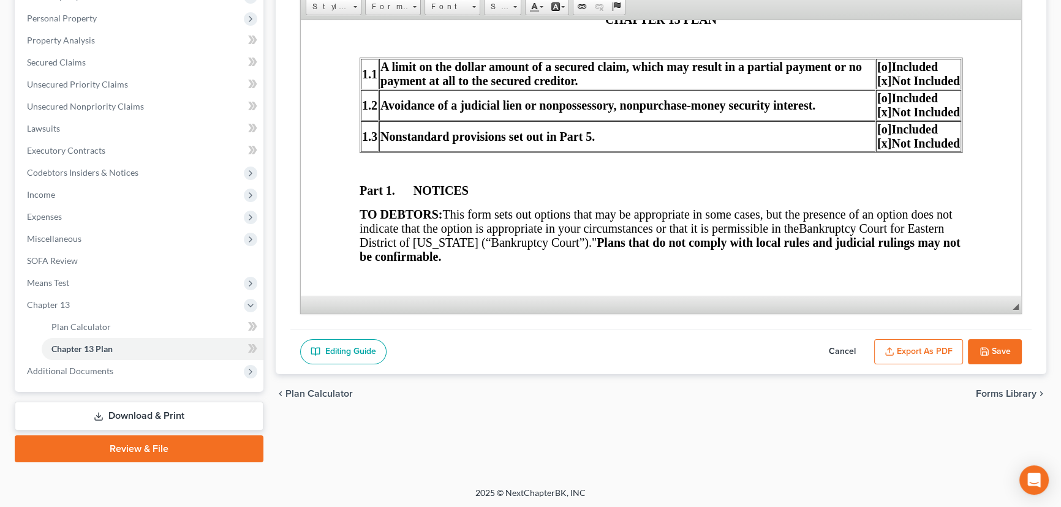
scroll to position [390, 0]
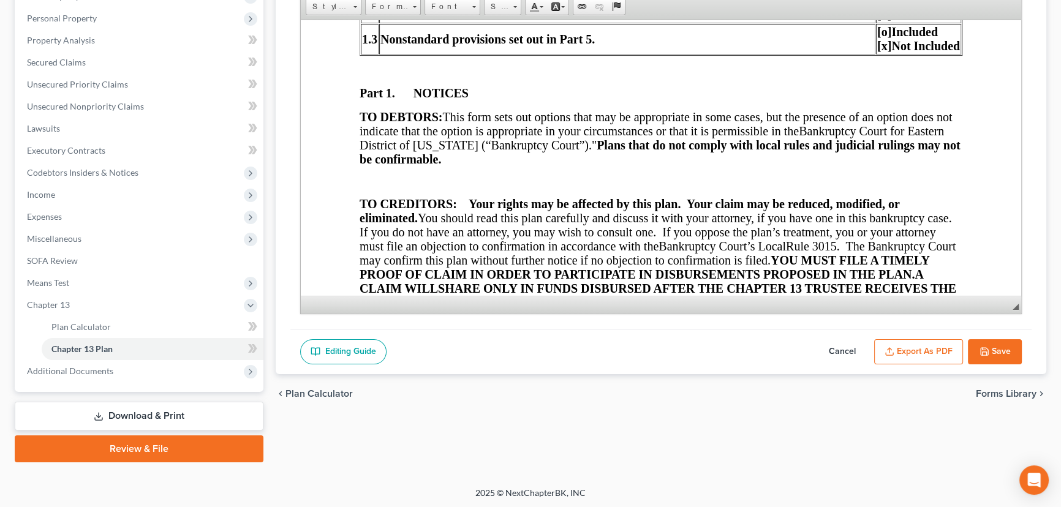
click at [998, 348] on button "Save" at bounding box center [995, 352] width 54 height 26
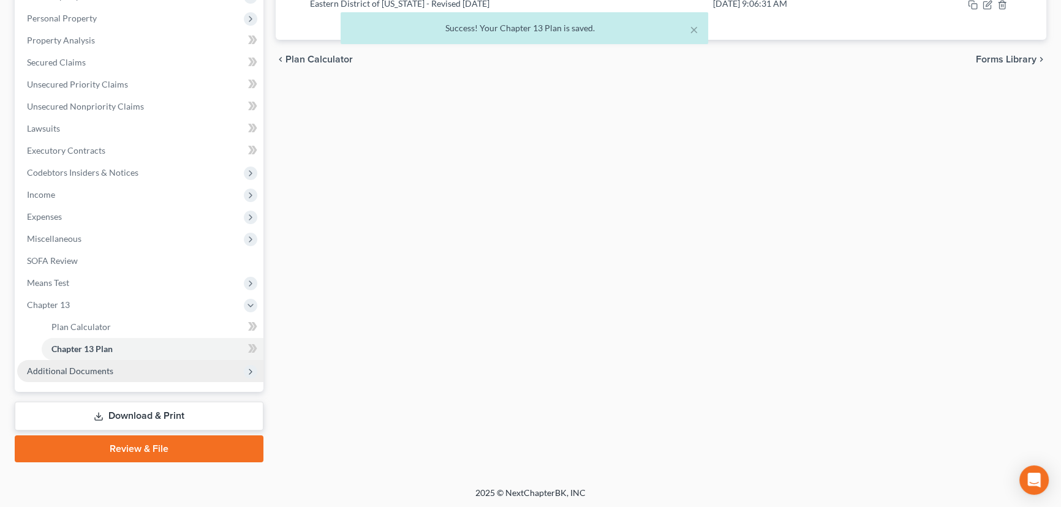
click at [112, 371] on span "Additional Documents" at bounding box center [140, 371] width 246 height 22
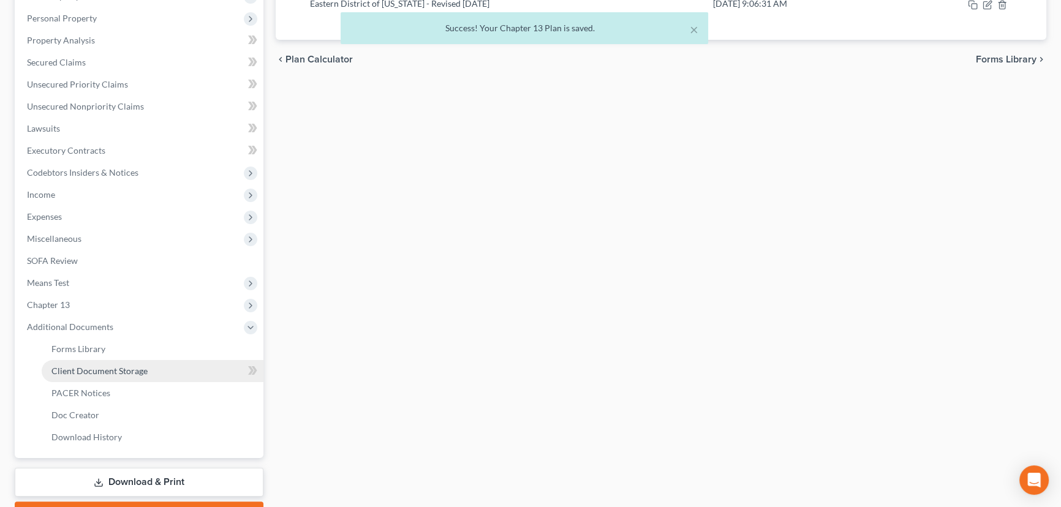
click at [116, 372] on span "Client Document Storage" at bounding box center [99, 371] width 96 height 10
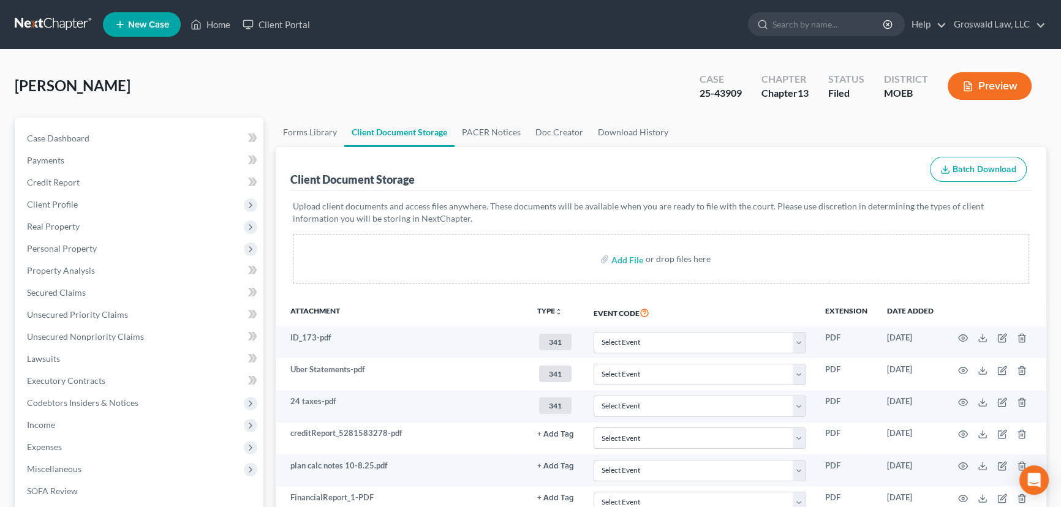
scroll to position [297, 0]
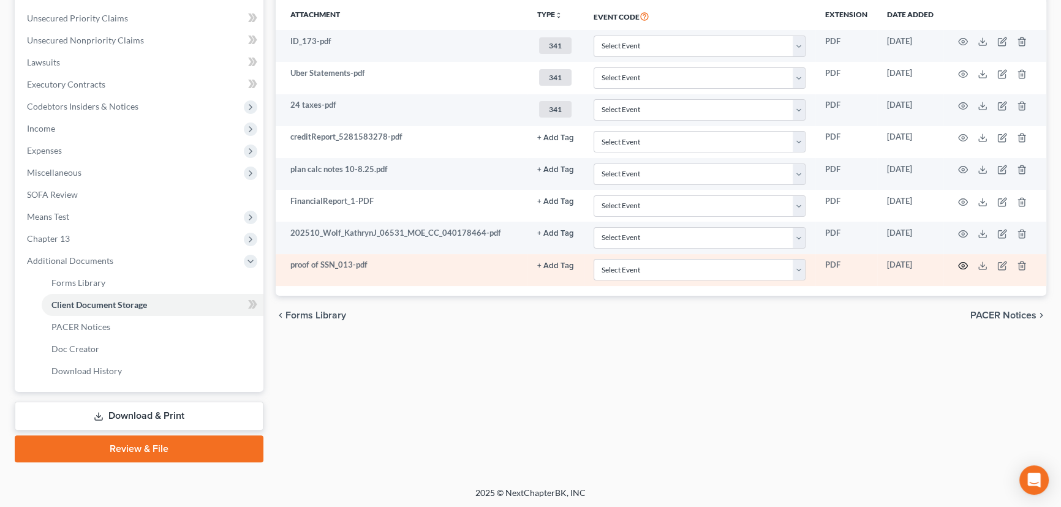
click at [962, 265] on circle "button" at bounding box center [963, 266] width 2 height 2
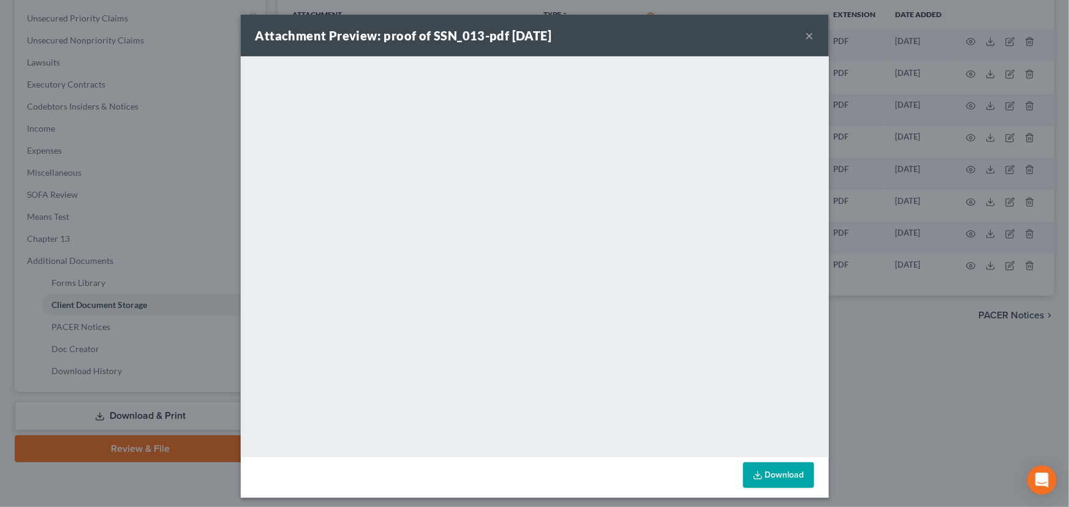
click at [806, 34] on button "×" at bounding box center [810, 35] width 9 height 15
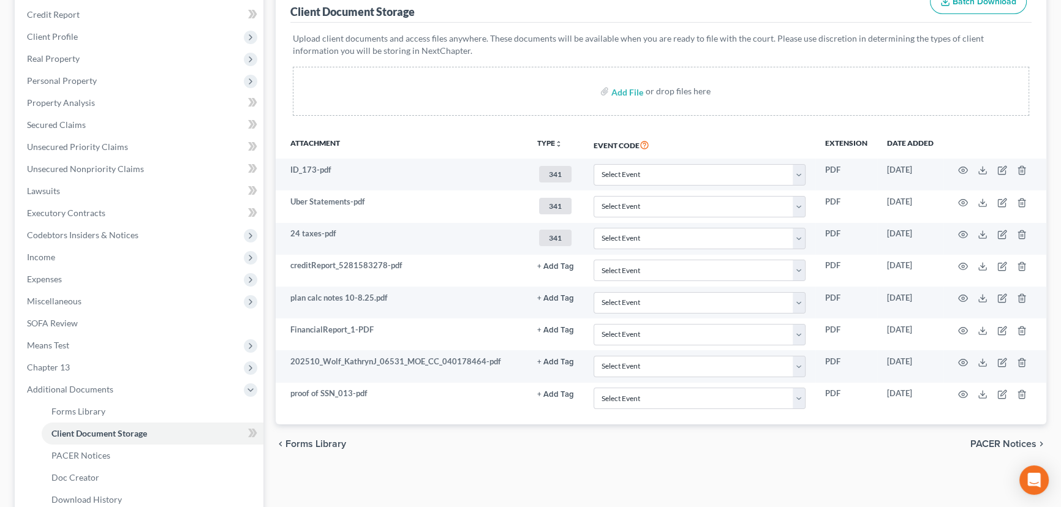
scroll to position [0, 0]
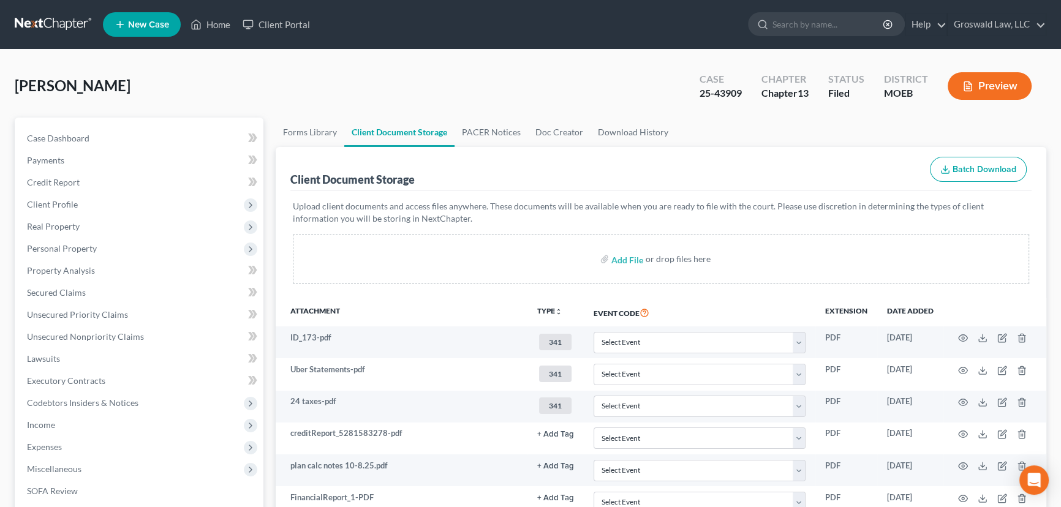
click at [978, 89] on button "Preview" at bounding box center [990, 86] width 84 height 28
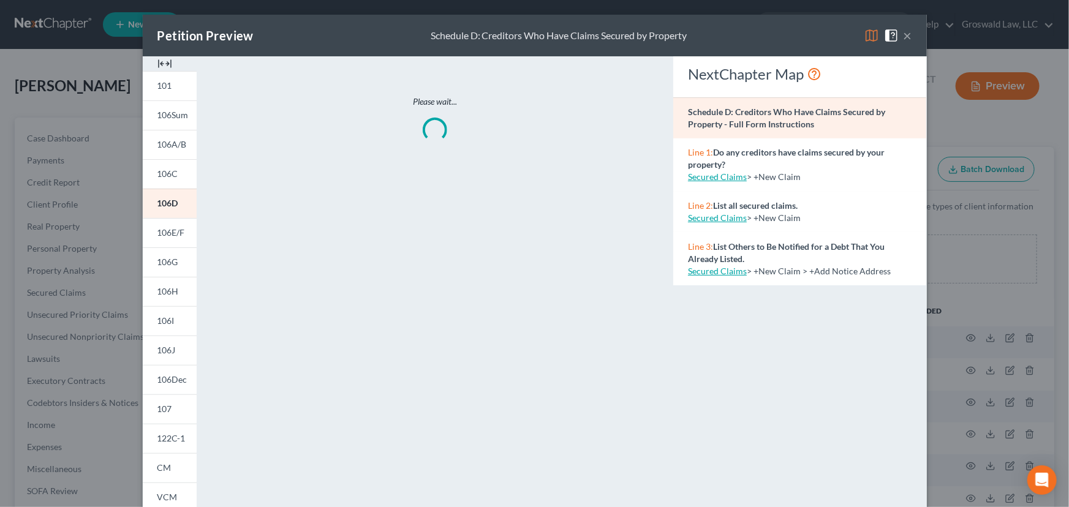
click at [165, 65] on img at bounding box center [164, 63] width 15 height 15
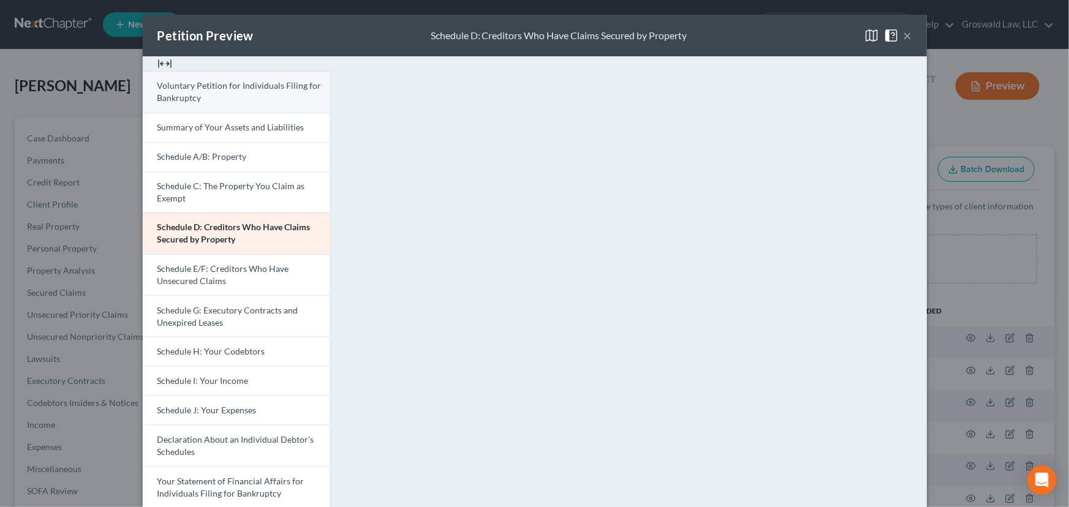
click at [214, 86] on span "Voluntary Petition for Individuals Filing for Bankruptcy" at bounding box center [239, 91] width 164 height 23
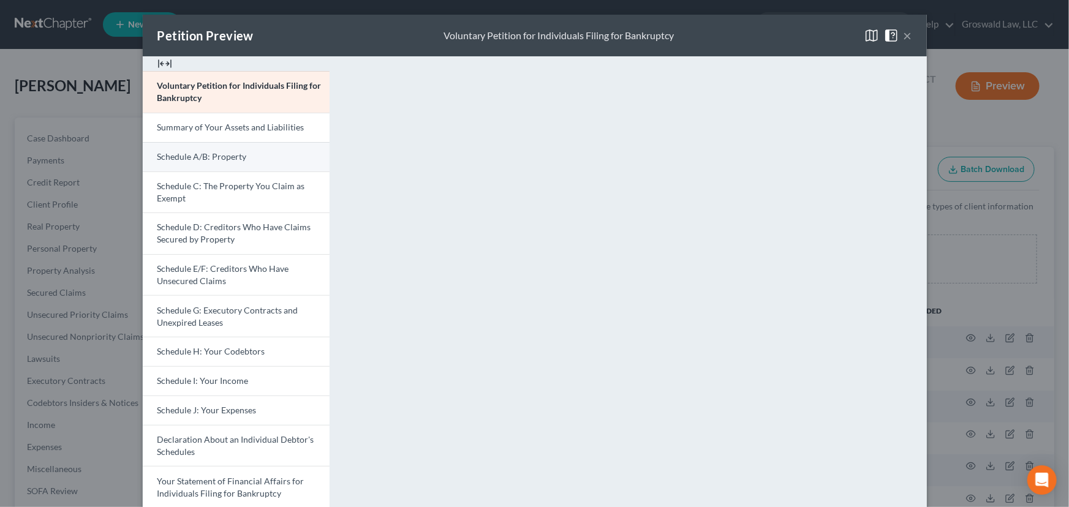
click at [236, 154] on span "Schedule A/B: Property" at bounding box center [201, 156] width 89 height 10
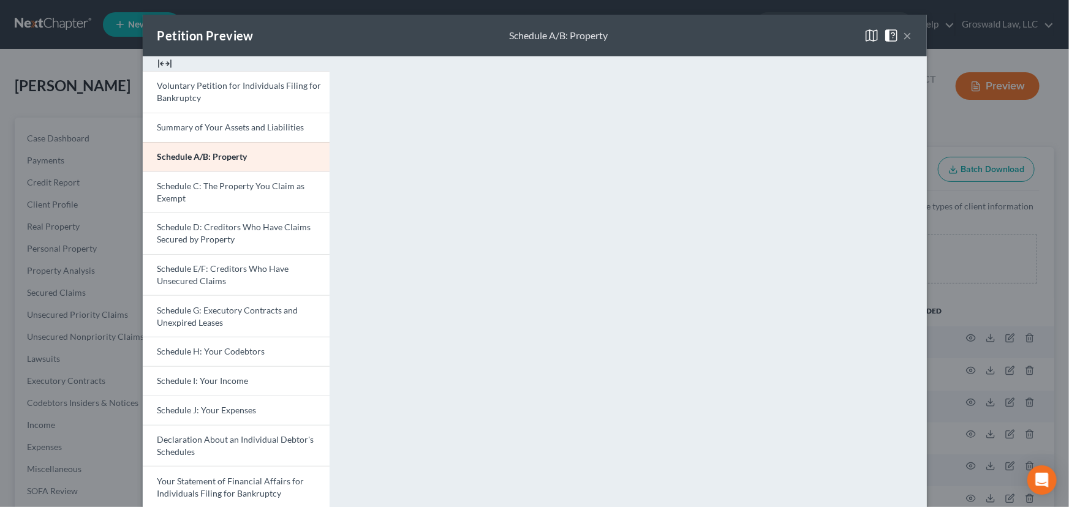
click at [905, 34] on button "×" at bounding box center [908, 35] width 9 height 15
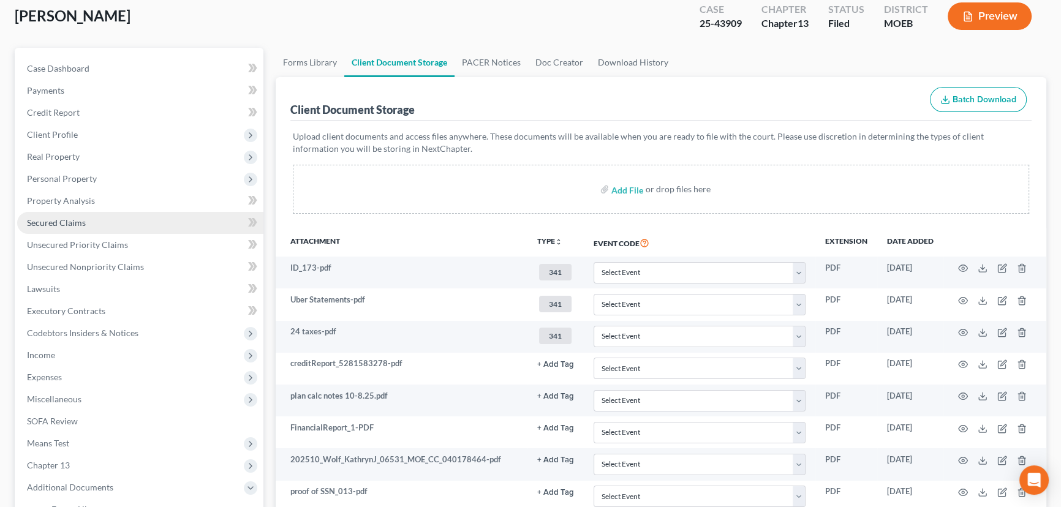
scroll to position [297, 0]
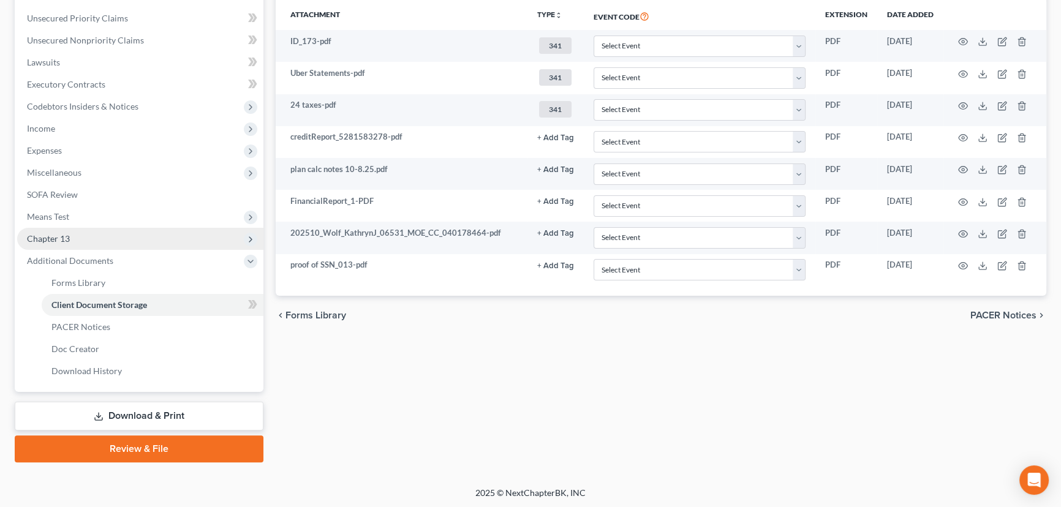
click at [62, 233] on span "Chapter 13" at bounding box center [48, 238] width 43 height 10
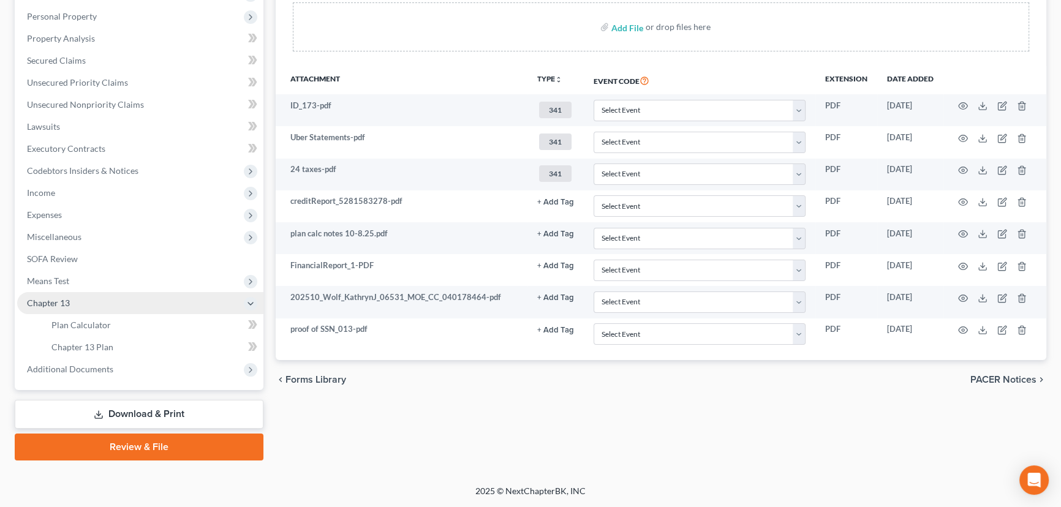
scroll to position [230, 0]
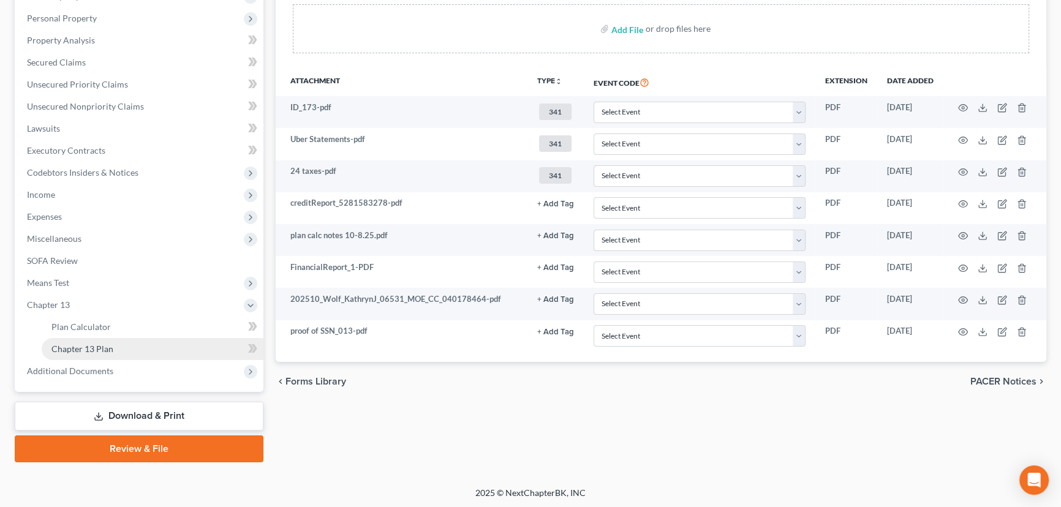
click at [107, 347] on span "Chapter 13 Plan" at bounding box center [82, 349] width 62 height 10
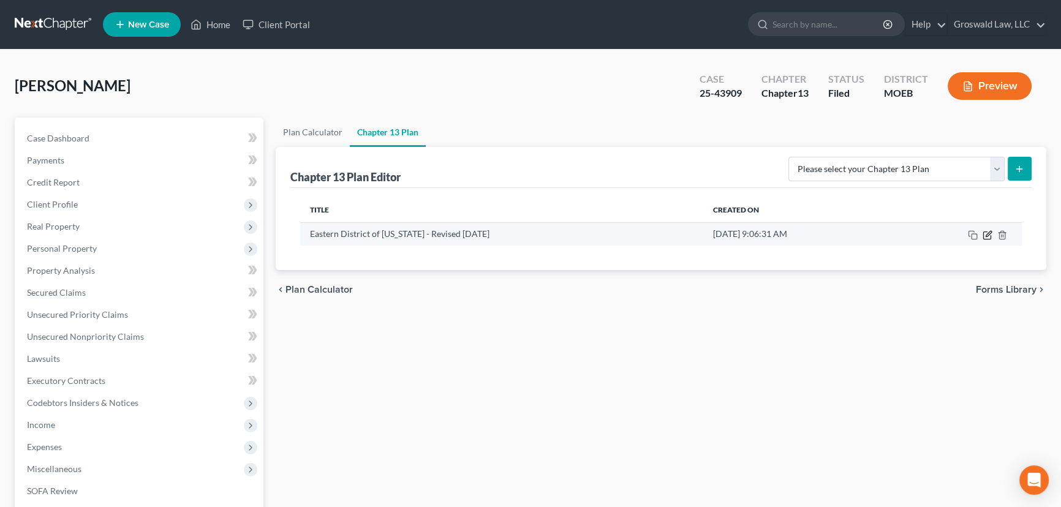
click at [988, 236] on icon "button" at bounding box center [988, 235] width 10 height 10
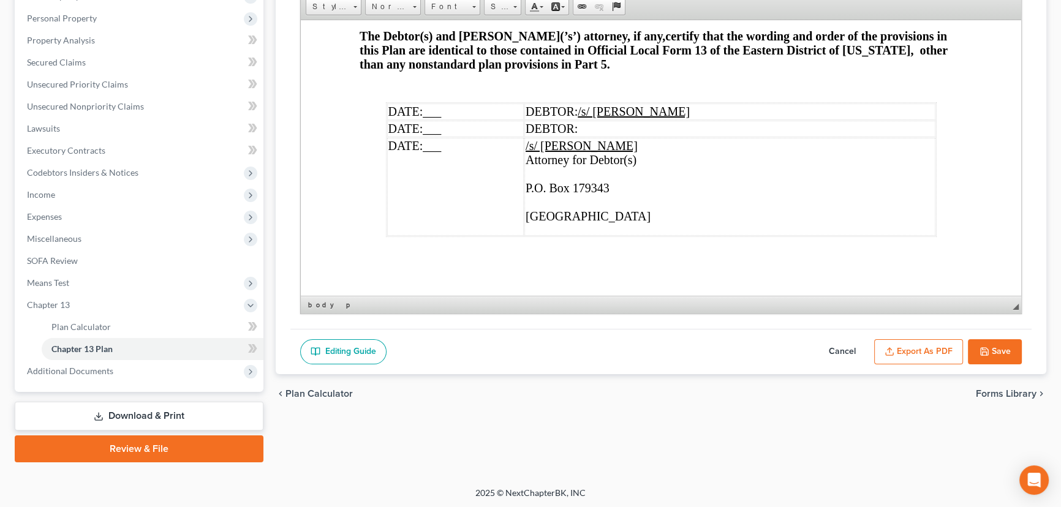
scroll to position [4506, 0]
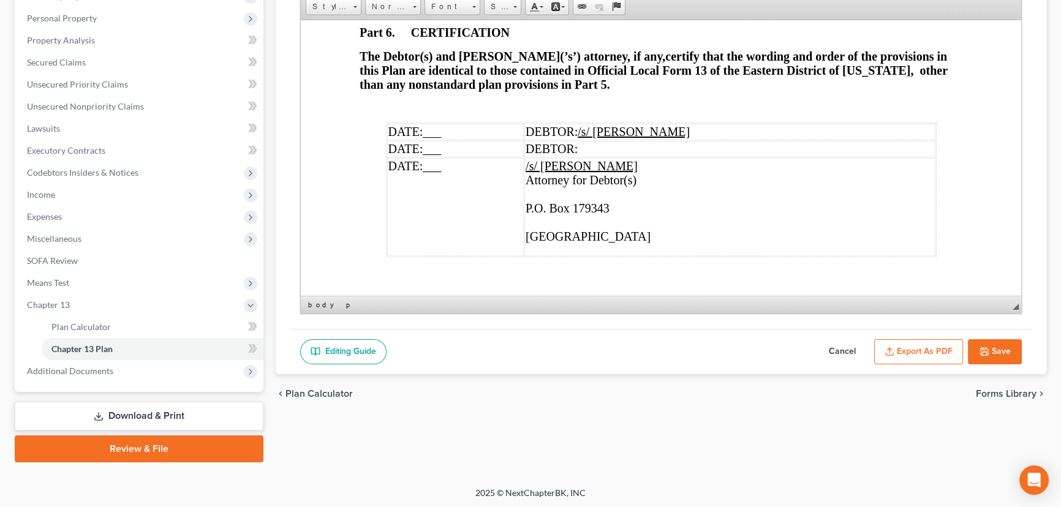
drag, startPoint x: 563, startPoint y: 86, endPoint x: 379, endPoint y: 54, distance: 187.2
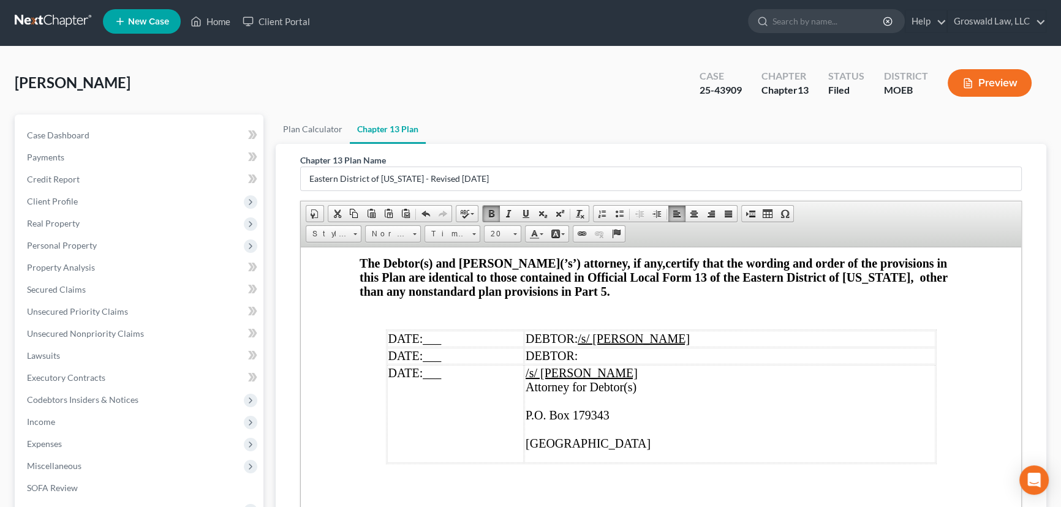
scroll to position [0, 0]
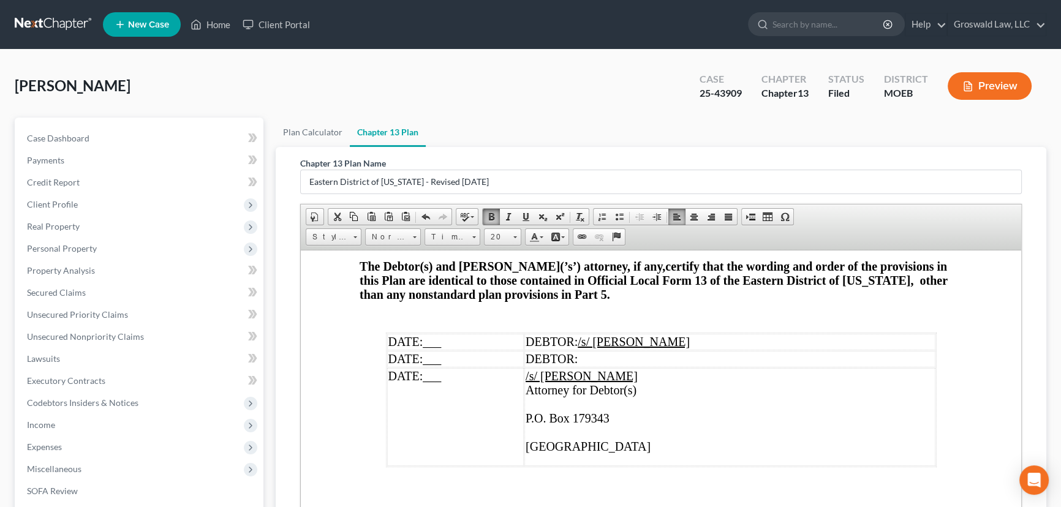
click at [494, 214] on span at bounding box center [491, 217] width 10 height 10
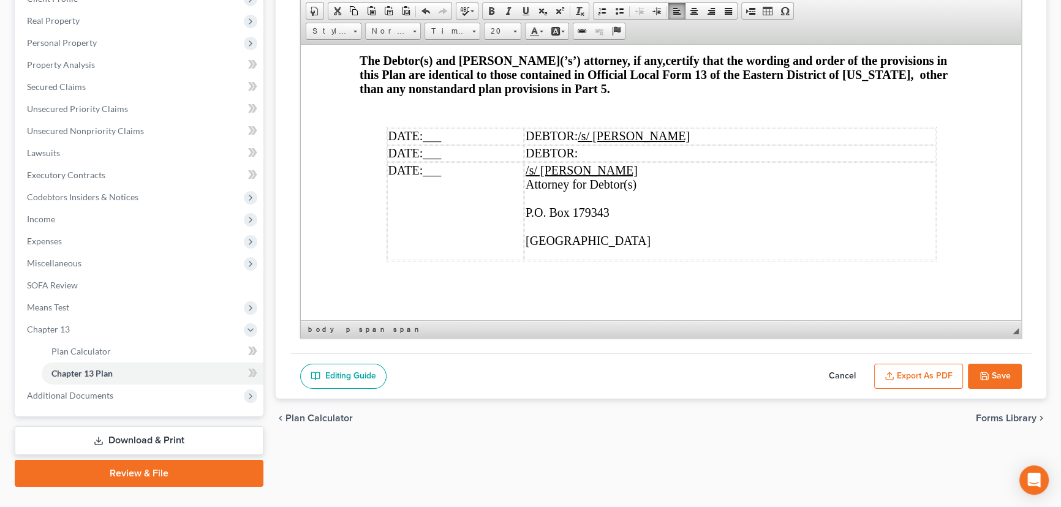
scroll to position [230, 0]
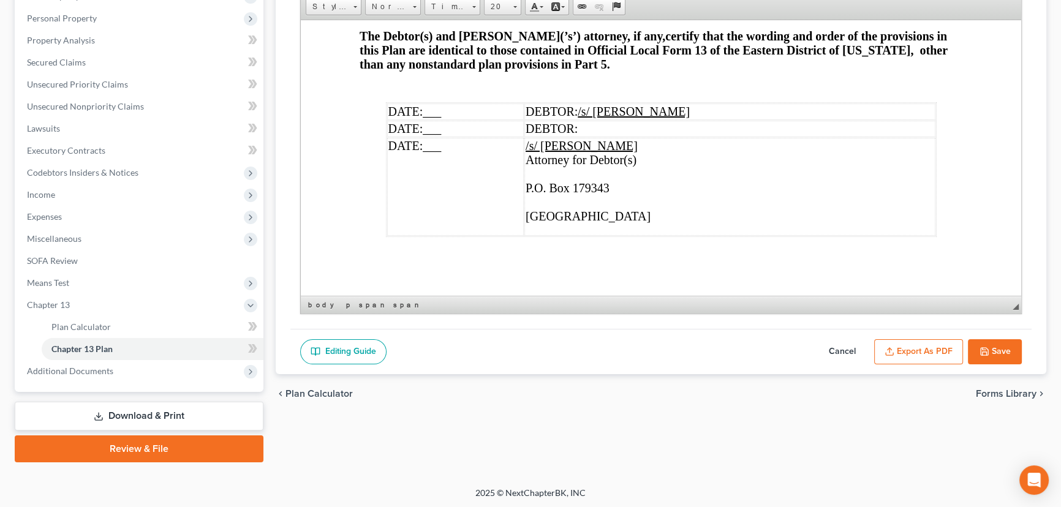
click at [929, 353] on button "Export as PDF" at bounding box center [918, 352] width 89 height 26
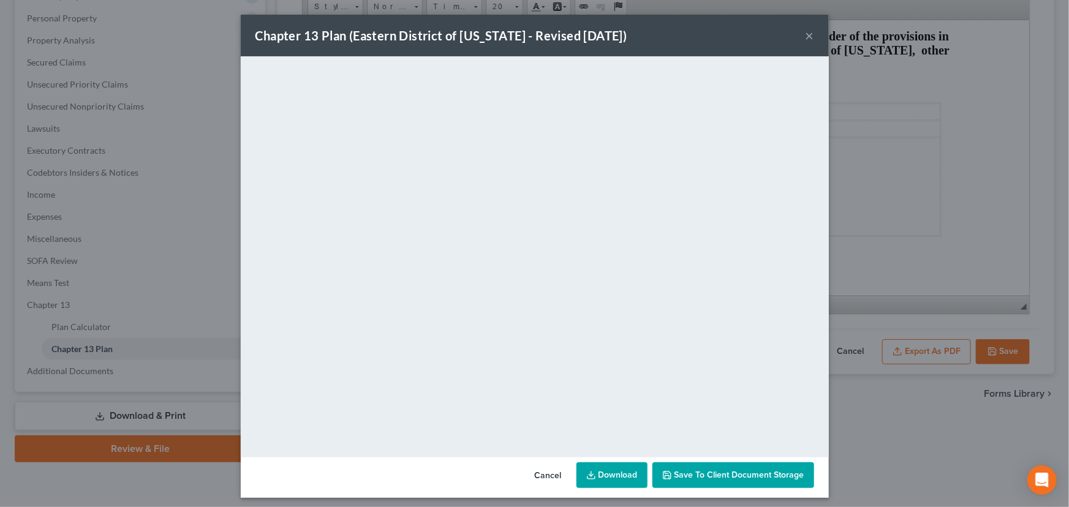
click at [806, 37] on button "×" at bounding box center [810, 35] width 9 height 15
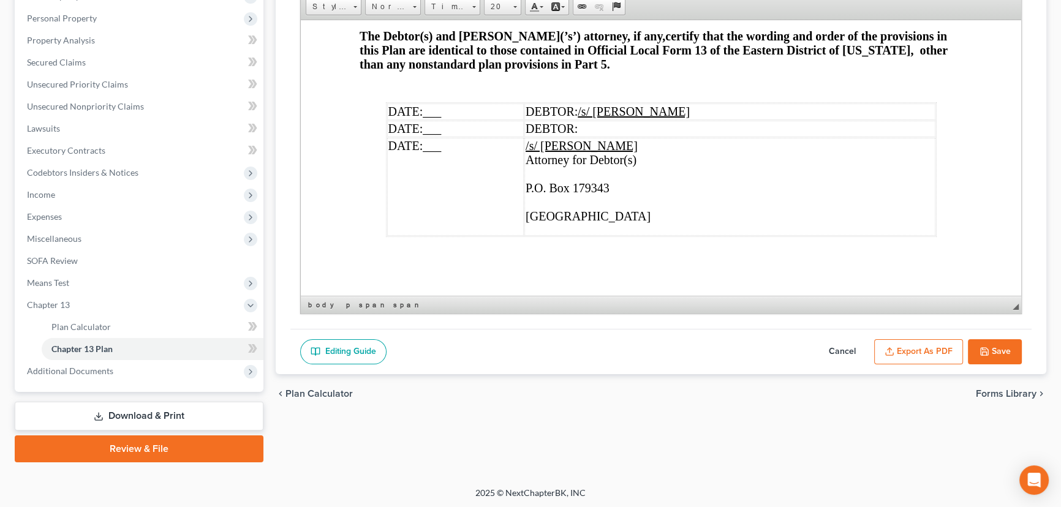
click at [996, 355] on button "Save" at bounding box center [995, 352] width 54 height 26
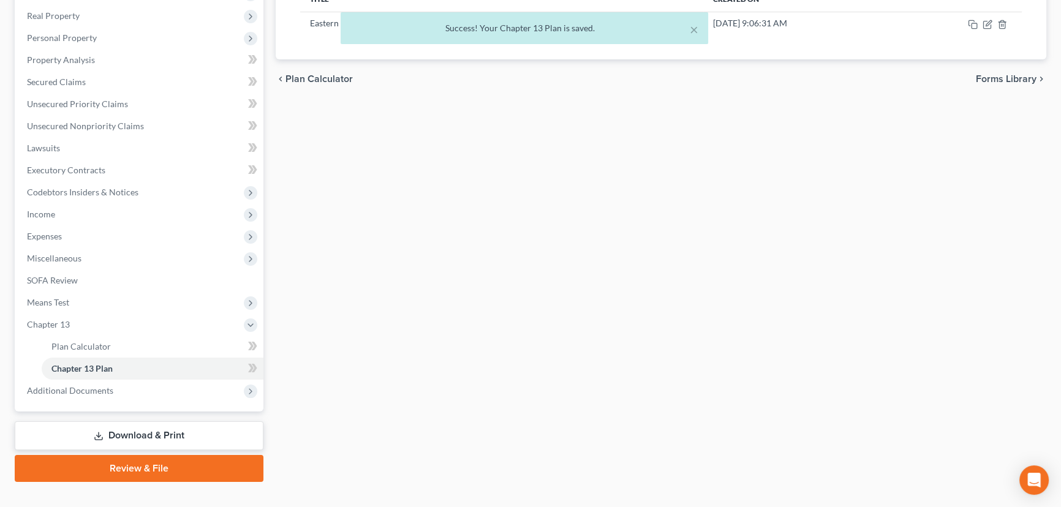
scroll to position [222, 0]
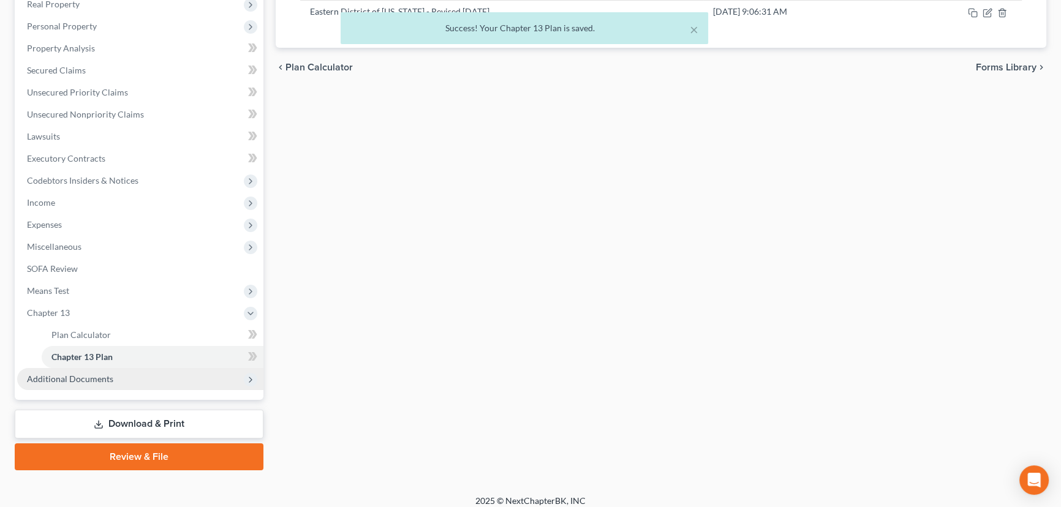
click at [141, 374] on span "Additional Documents" at bounding box center [140, 379] width 246 height 22
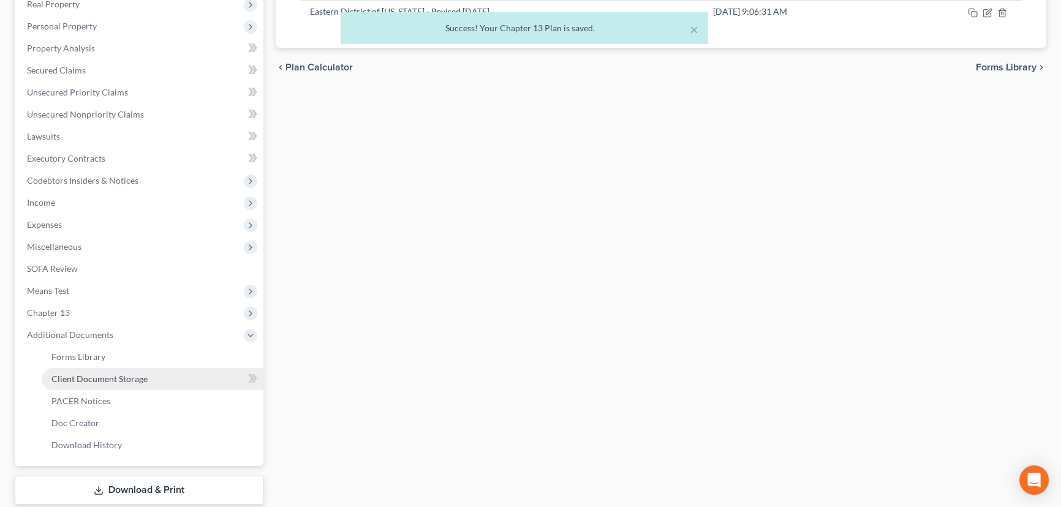
click at [151, 383] on link "Client Document Storage" at bounding box center [153, 379] width 222 height 22
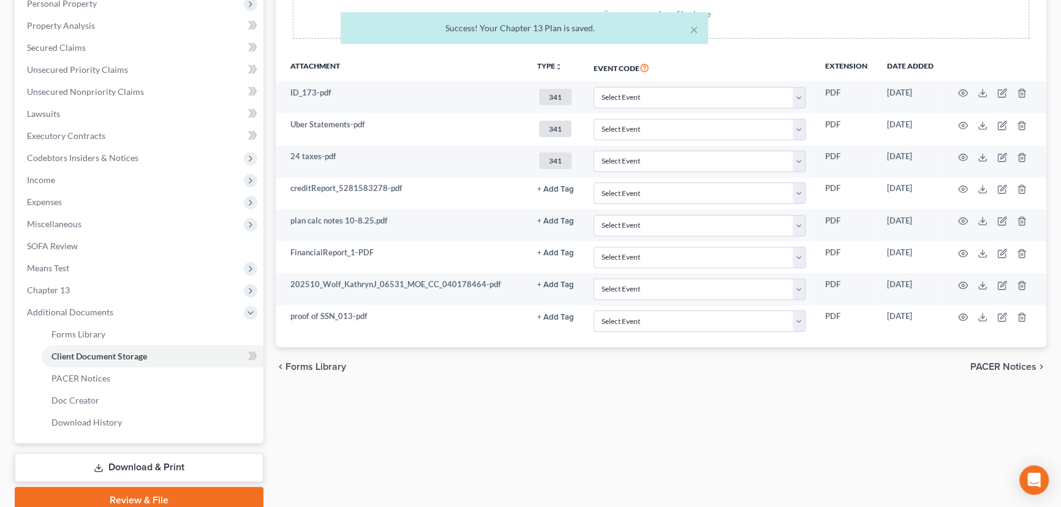
scroll to position [129, 0]
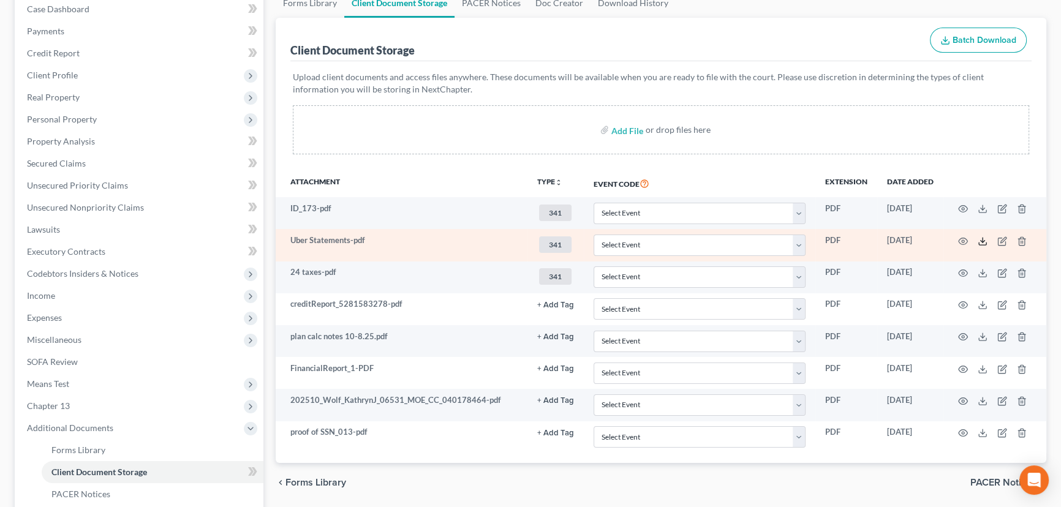
click at [986, 243] on icon at bounding box center [982, 244] width 7 height 2
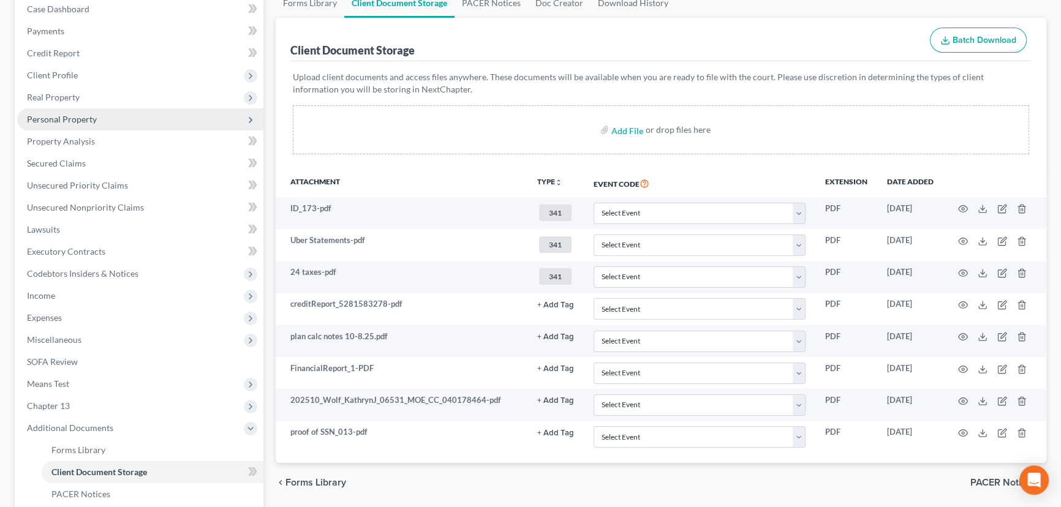
click at [53, 119] on span "Personal Property" at bounding box center [62, 119] width 70 height 10
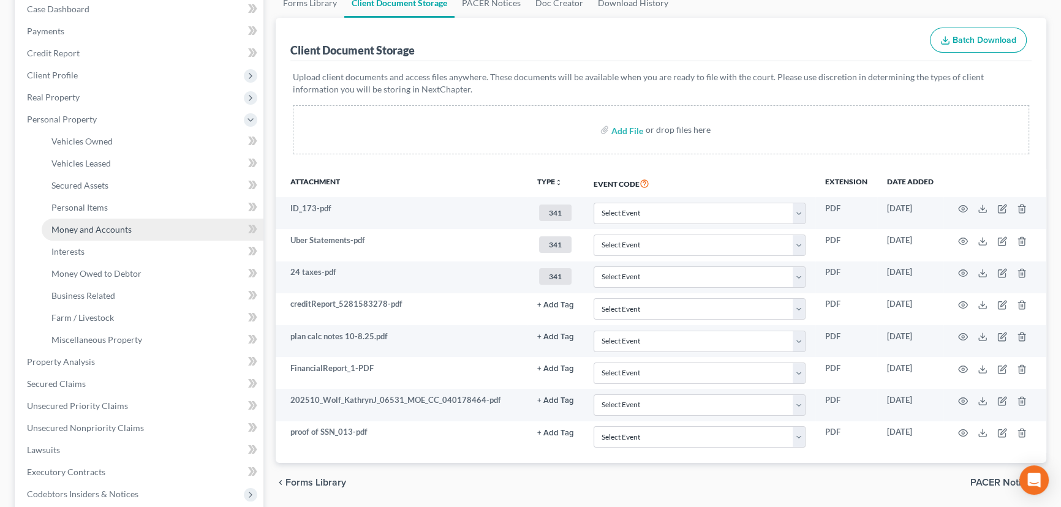
click at [91, 233] on span "Money and Accounts" at bounding box center [91, 229] width 80 height 10
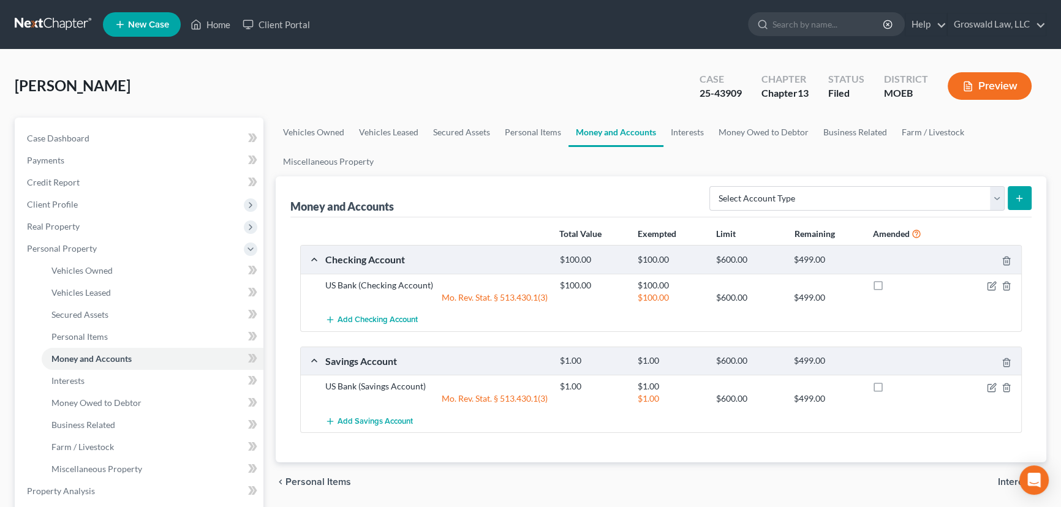
click at [997, 92] on button "Preview" at bounding box center [990, 86] width 84 height 28
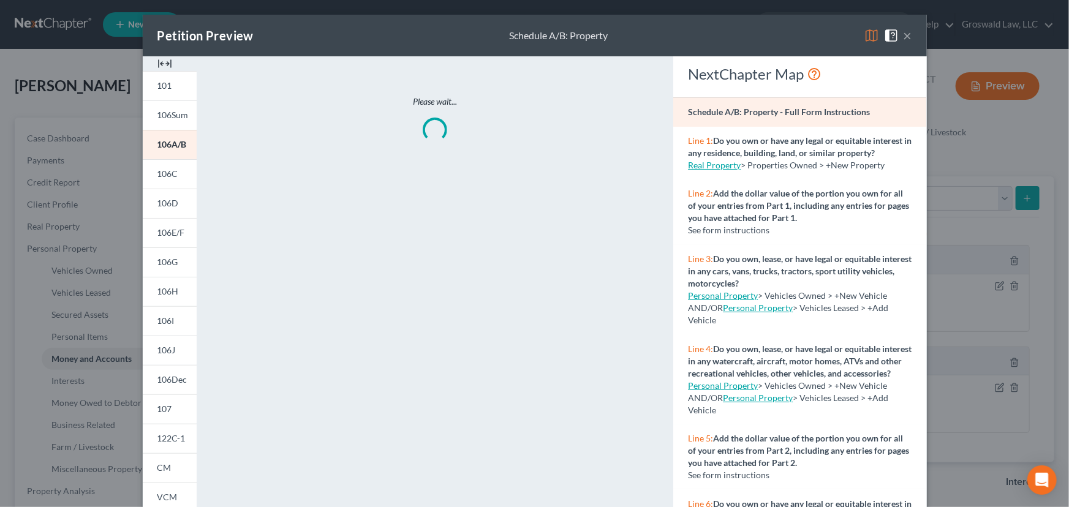
click at [167, 62] on div at bounding box center [170, 63] width 54 height 15
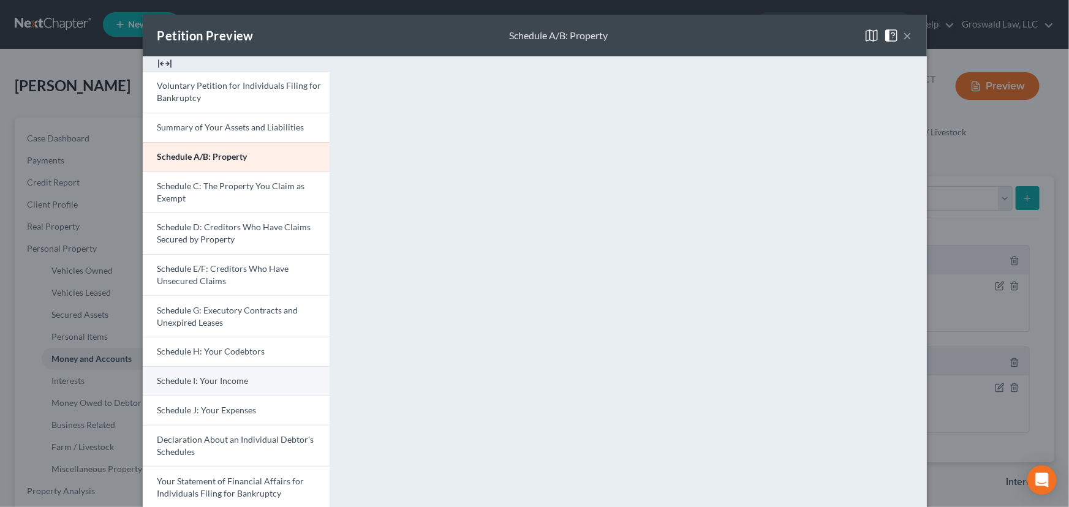
click at [211, 376] on span "Schedule I: Your Income" at bounding box center [202, 381] width 91 height 10
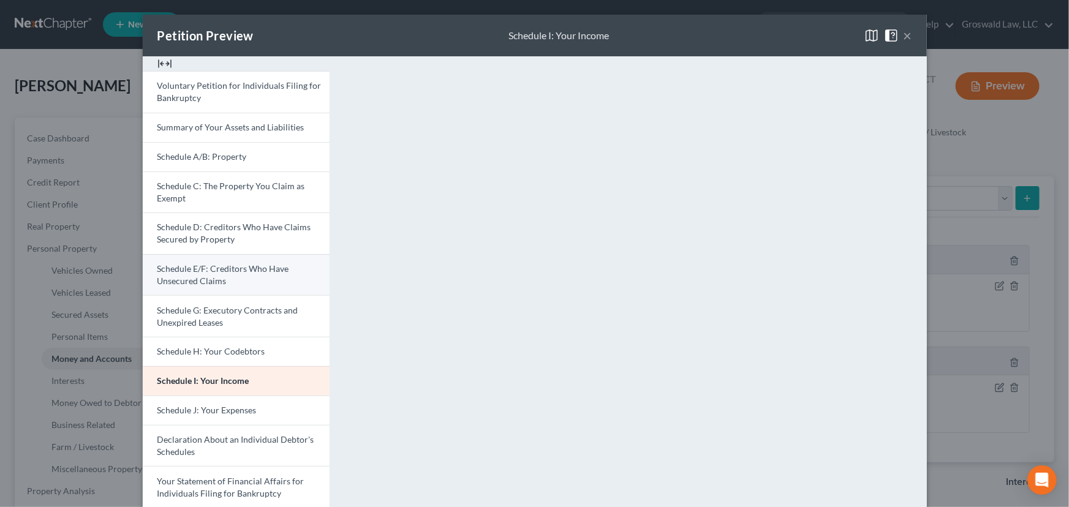
click at [204, 271] on span "Schedule E/F: Creditors Who Have Unsecured Claims" at bounding box center [223, 274] width 132 height 23
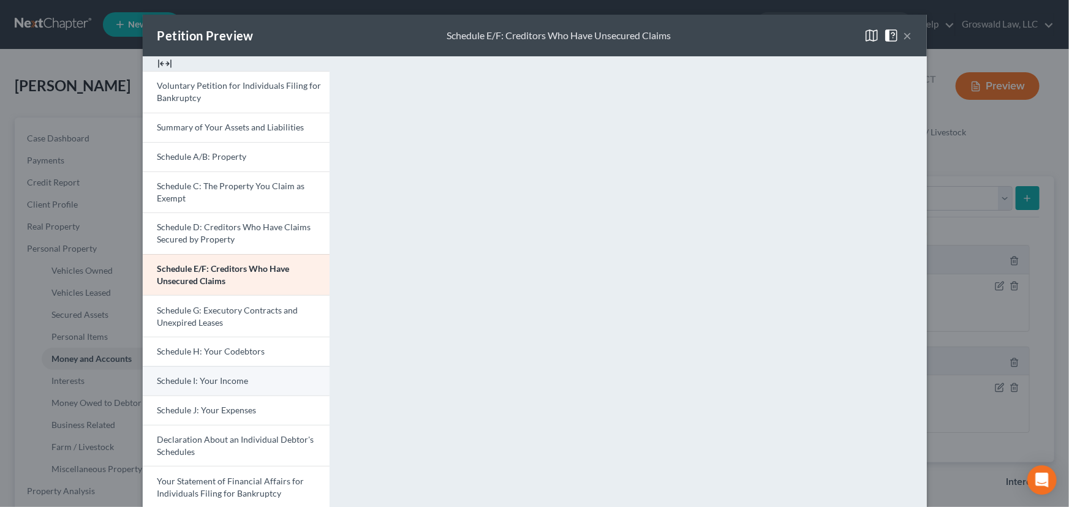
click at [221, 372] on link "Schedule I: Your Income" at bounding box center [236, 380] width 187 height 29
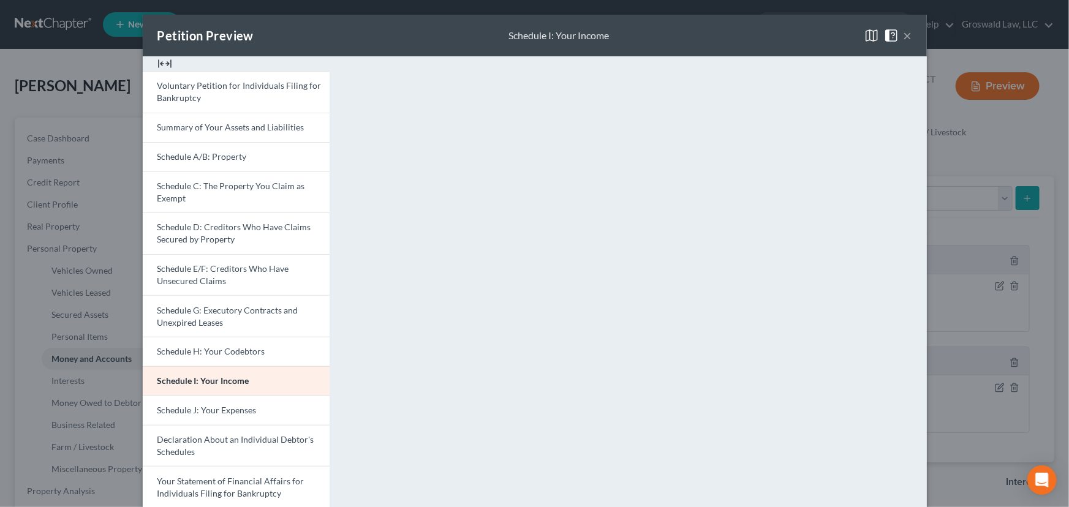
scroll to position [222, 0]
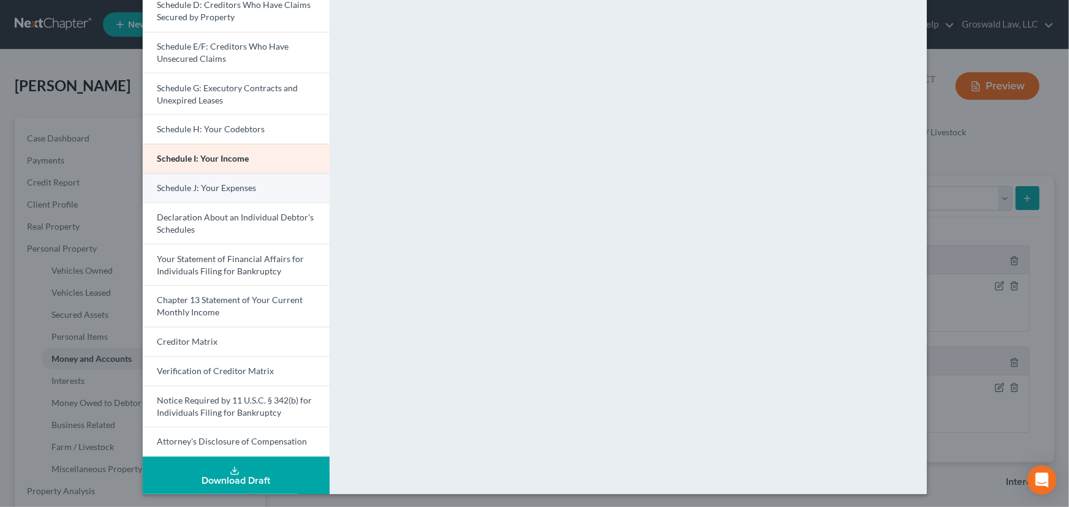
click at [208, 188] on span "Schedule J: Your Expenses" at bounding box center [206, 188] width 99 height 10
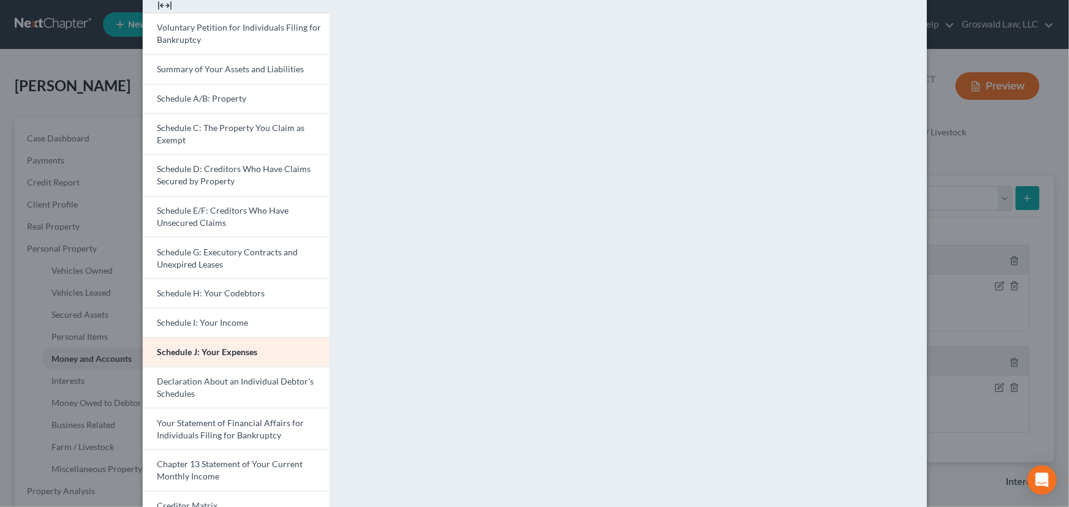
scroll to position [55, 0]
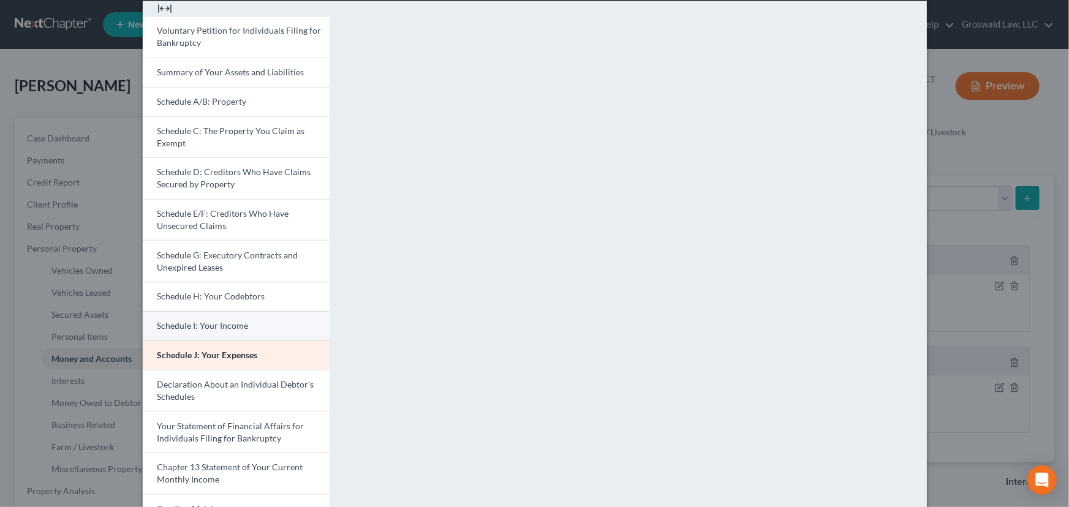
click at [202, 323] on span "Schedule I: Your Income" at bounding box center [202, 325] width 91 height 10
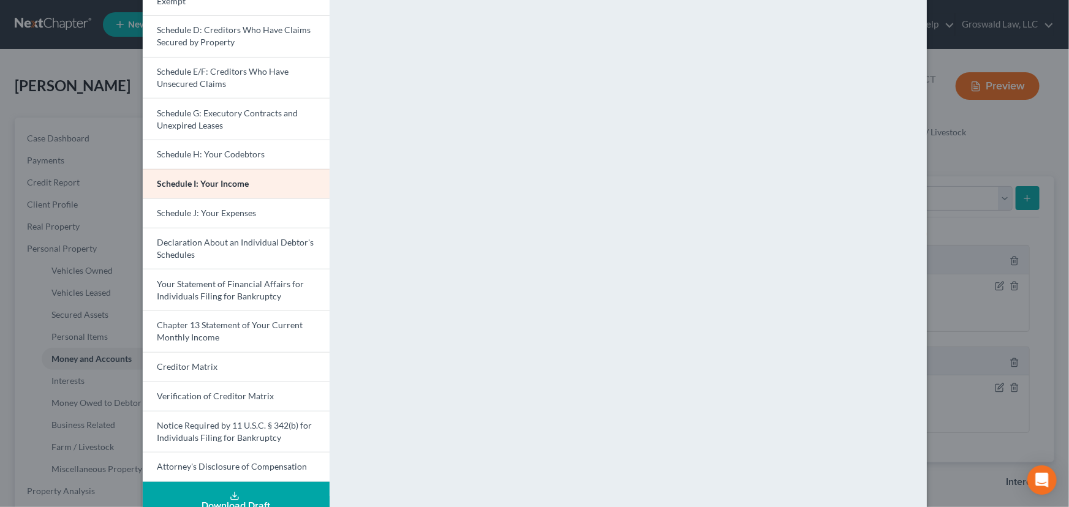
scroll to position [222, 0]
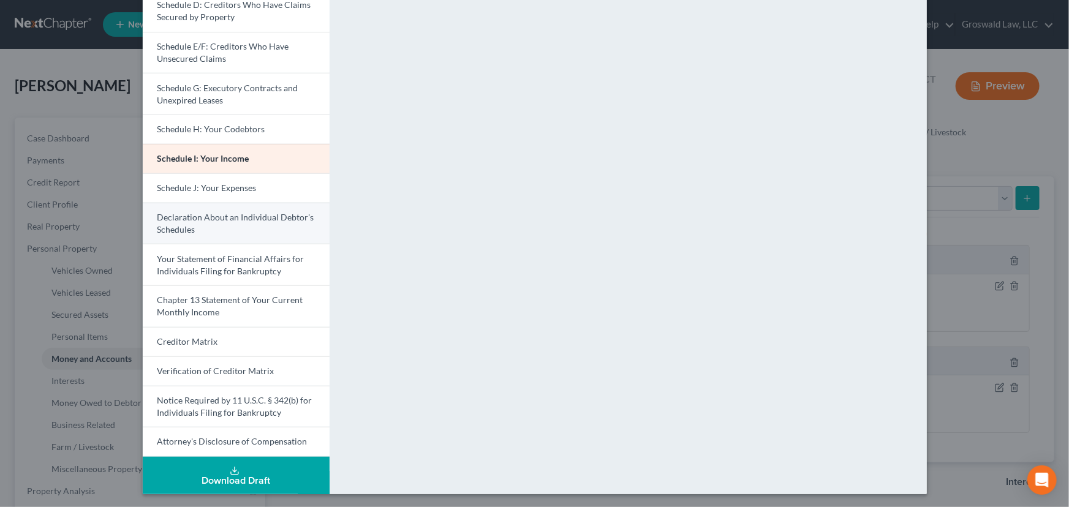
click at [228, 203] on link "Declaration About an Individual Debtor's Schedules" at bounding box center [236, 224] width 187 height 42
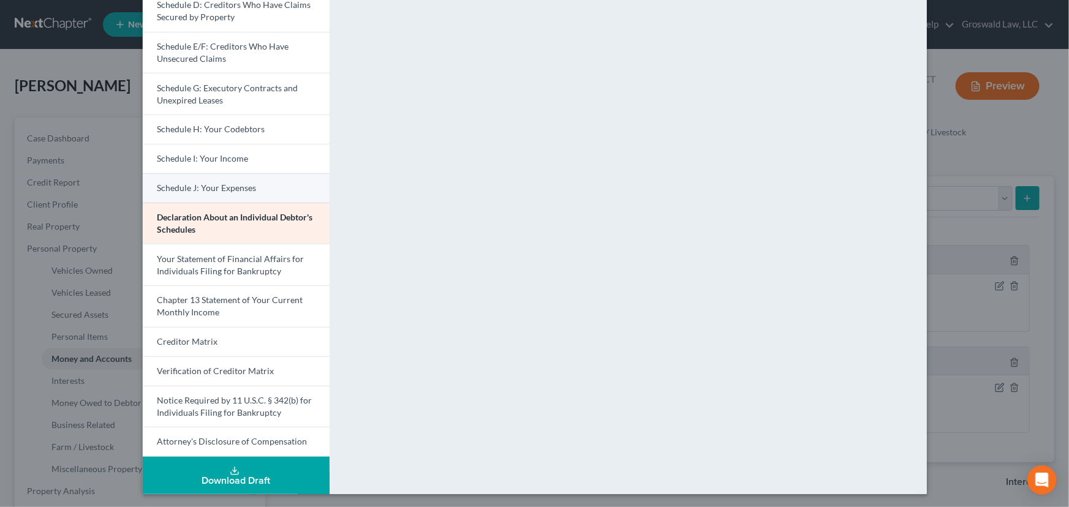
click at [222, 180] on link "Schedule J: Your Expenses" at bounding box center [236, 187] width 187 height 29
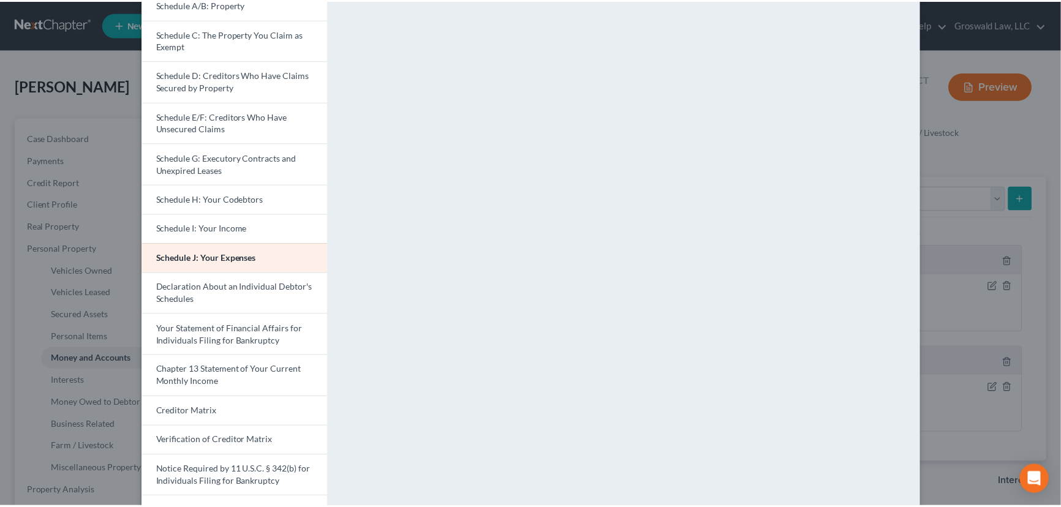
scroll to position [0, 0]
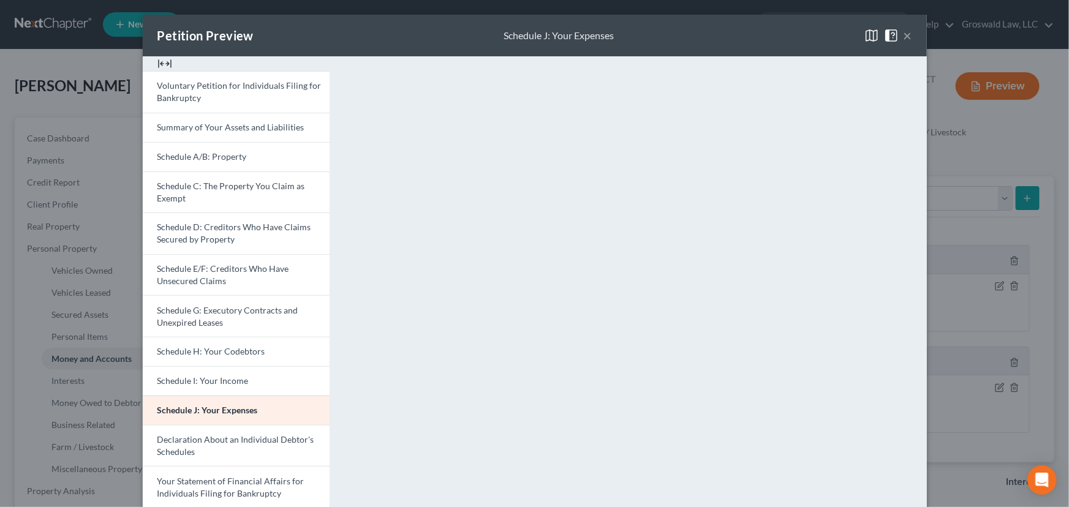
click at [905, 39] on button "×" at bounding box center [908, 35] width 9 height 15
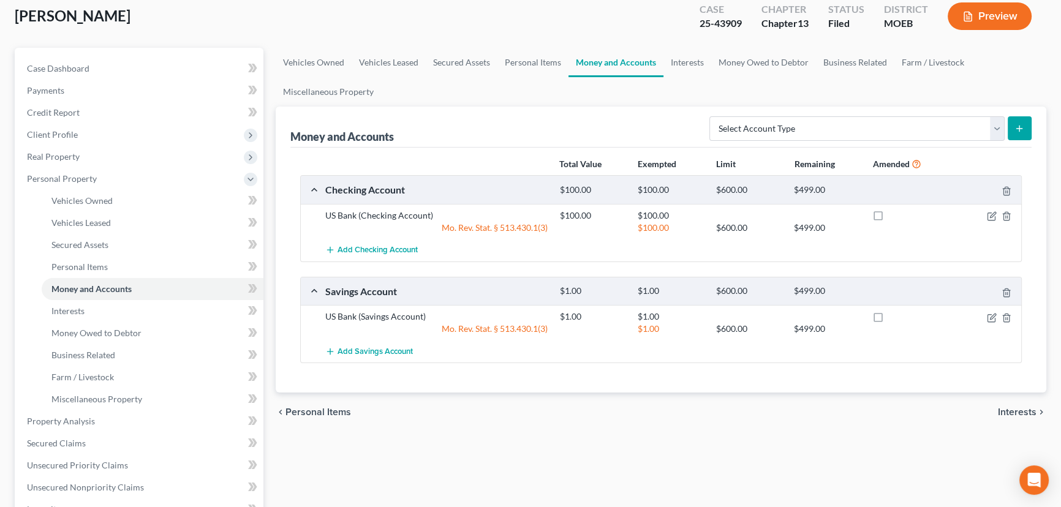
scroll to position [334, 0]
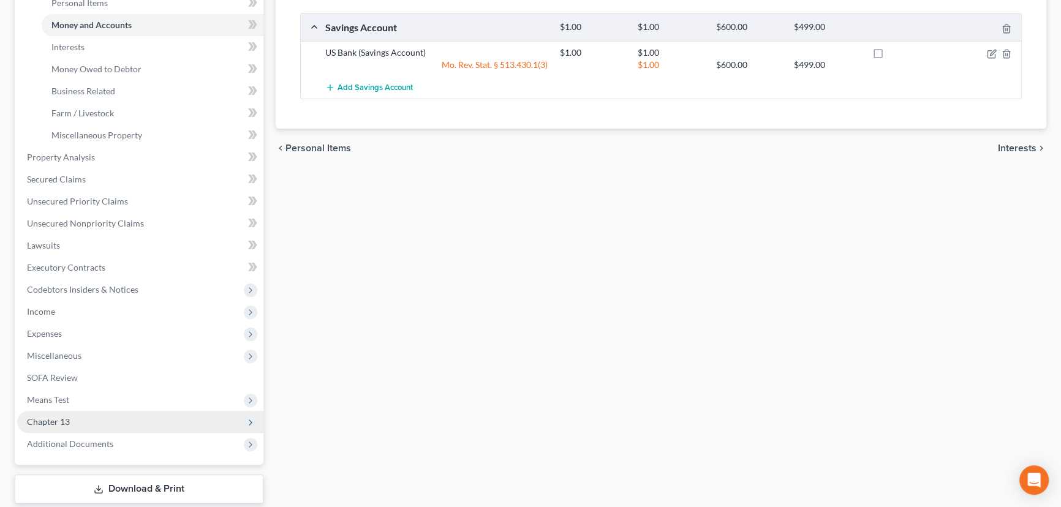
click at [55, 419] on span "Chapter 13" at bounding box center [48, 422] width 43 height 10
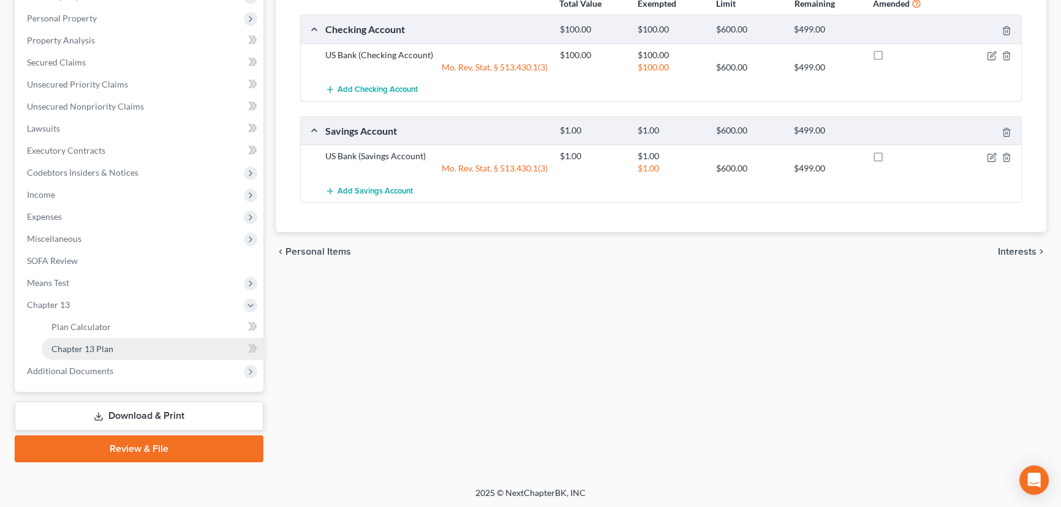
click at [115, 350] on link "Chapter 13 Plan" at bounding box center [153, 349] width 222 height 22
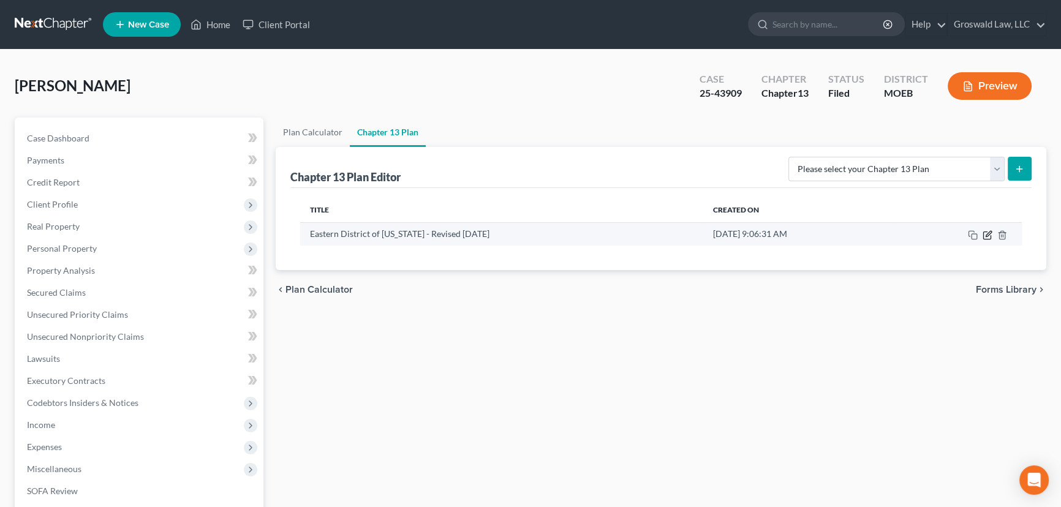
click at [988, 233] on icon "button" at bounding box center [989, 234] width 6 height 6
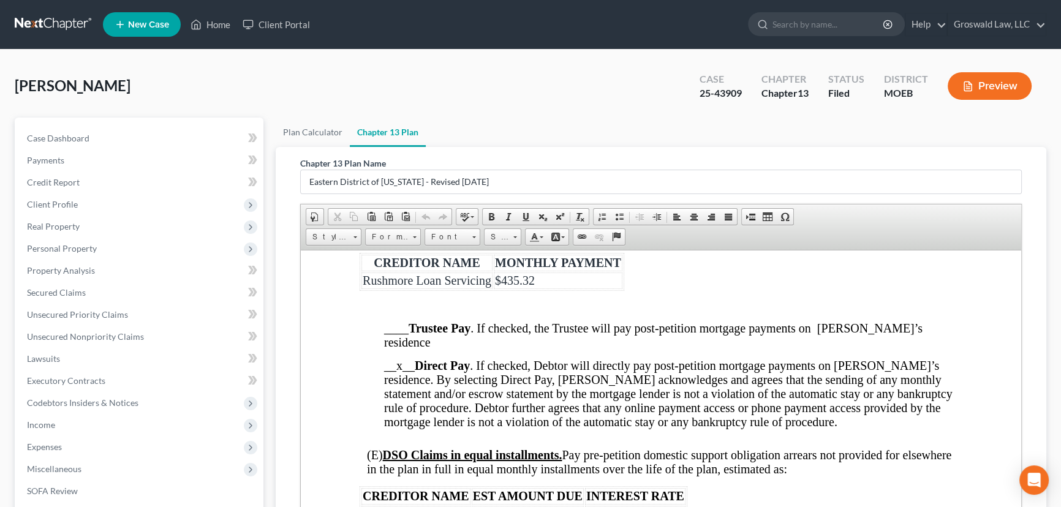
scroll to position [1782, 0]
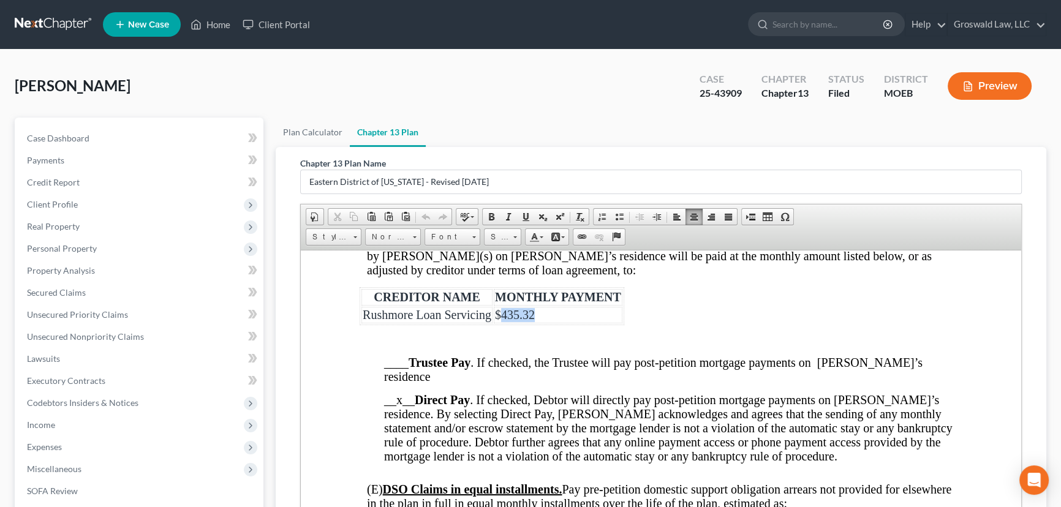
drag, startPoint x: 538, startPoint y: 363, endPoint x: 502, endPoint y: 362, distance: 36.2
click at [502, 323] on td "$435.32" at bounding box center [558, 314] width 129 height 17
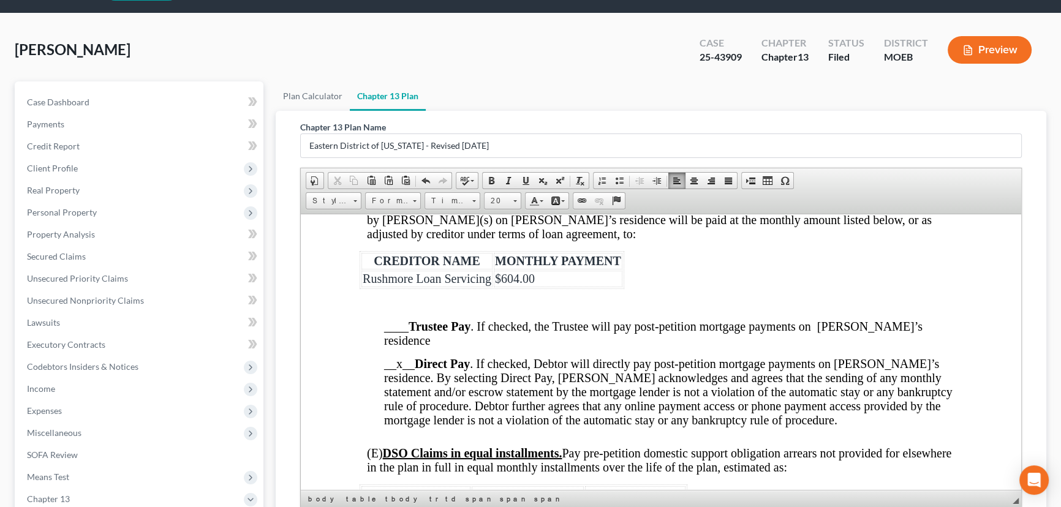
scroll to position [167, 0]
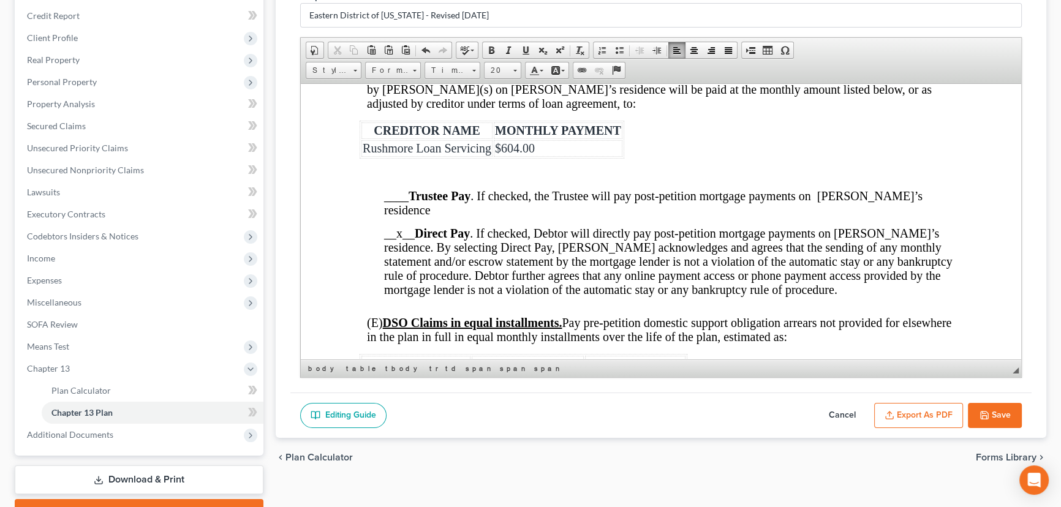
click at [984, 416] on icon "button" at bounding box center [985, 415] width 10 height 10
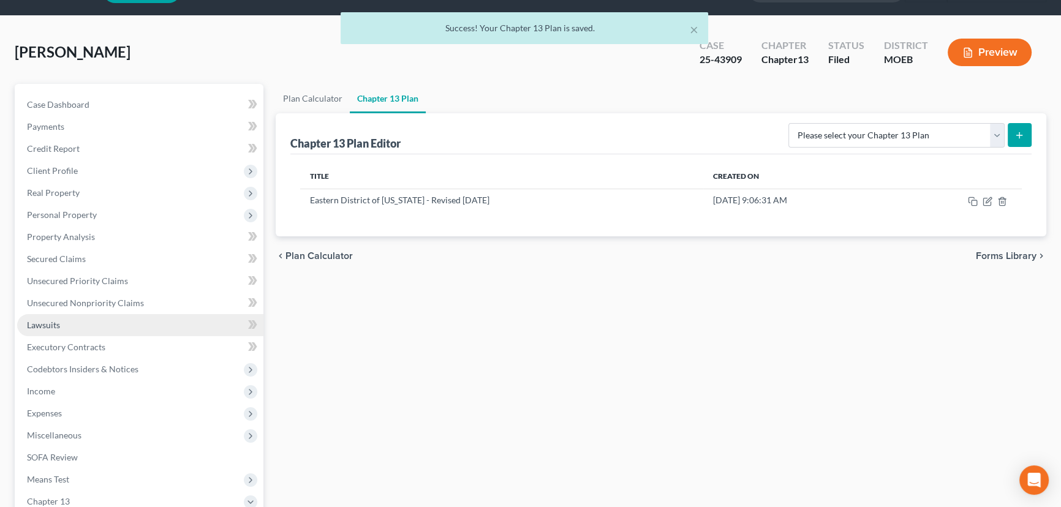
scroll to position [111, 0]
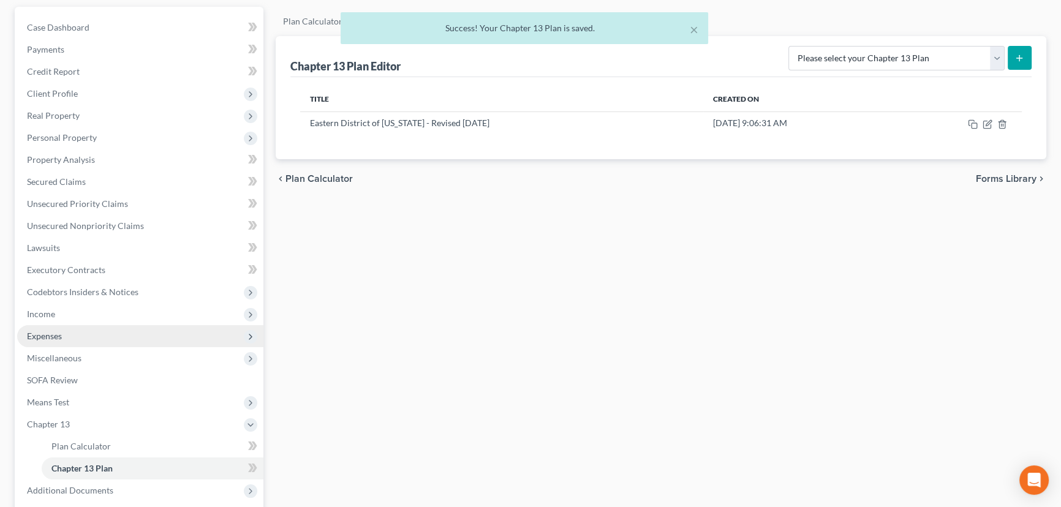
click at [61, 341] on span "Expenses" at bounding box center [140, 336] width 246 height 22
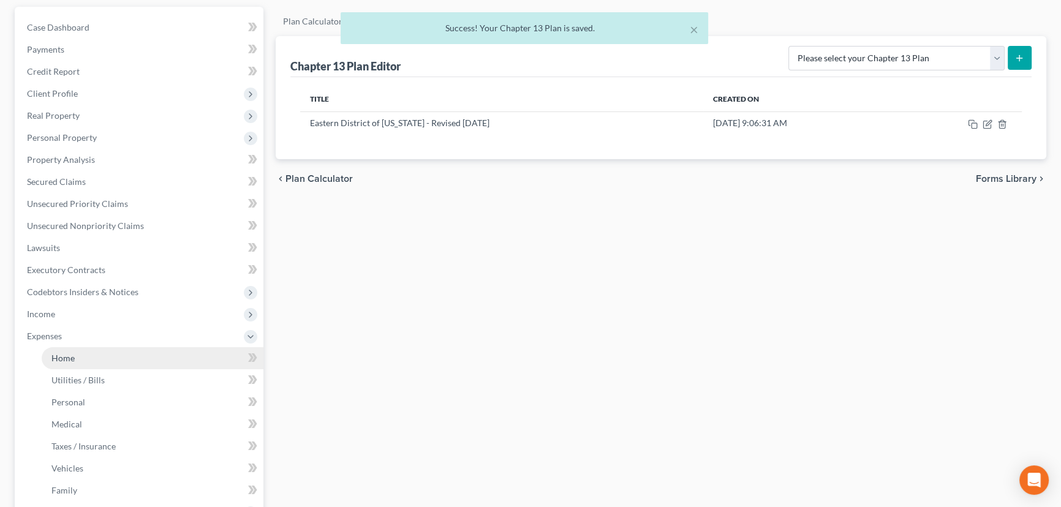
click at [74, 355] on span "Home" at bounding box center [62, 358] width 23 height 10
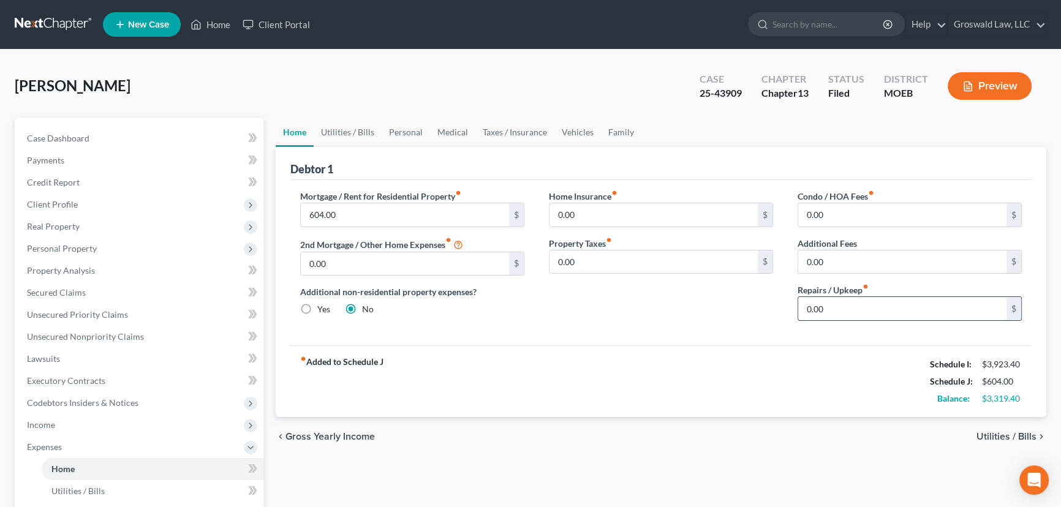
click at [863, 305] on input "0.00" at bounding box center [902, 308] width 208 height 23
type input "100"
click at [989, 83] on button "Preview" at bounding box center [990, 86] width 84 height 28
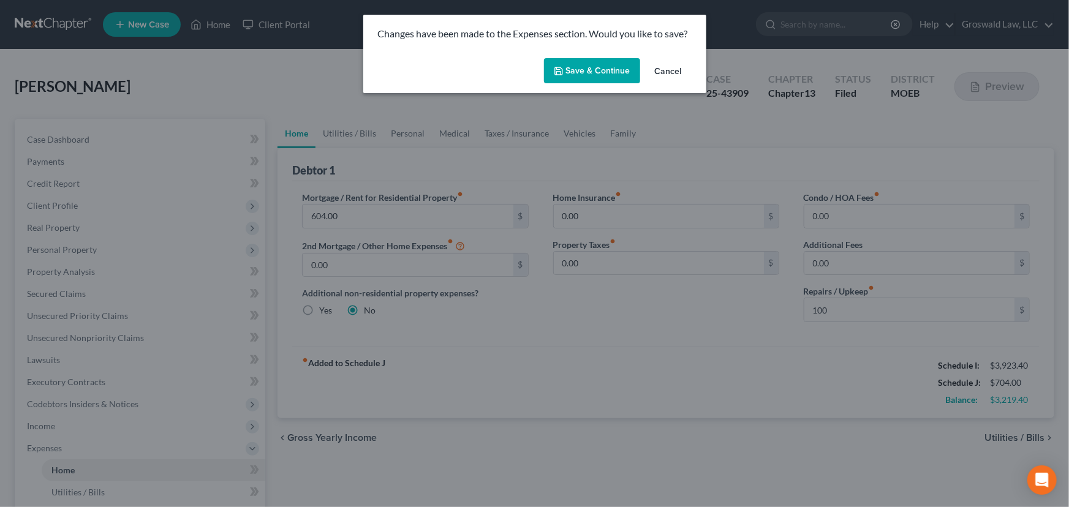
drag, startPoint x: 567, startPoint y: 72, endPoint x: 682, endPoint y: 98, distance: 118.6
click at [695, 110] on div "Changes have been made to the Expenses section. Would you like to save? Save & …" at bounding box center [534, 253] width 1069 height 507
click at [674, 74] on button "Cancel" at bounding box center [668, 71] width 47 height 25
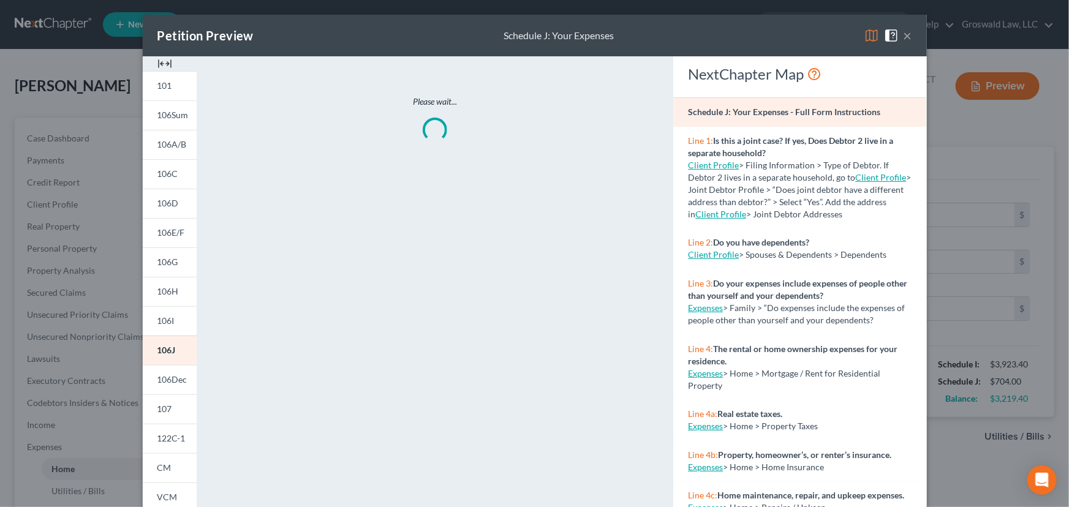
click at [907, 36] on button "×" at bounding box center [908, 35] width 9 height 15
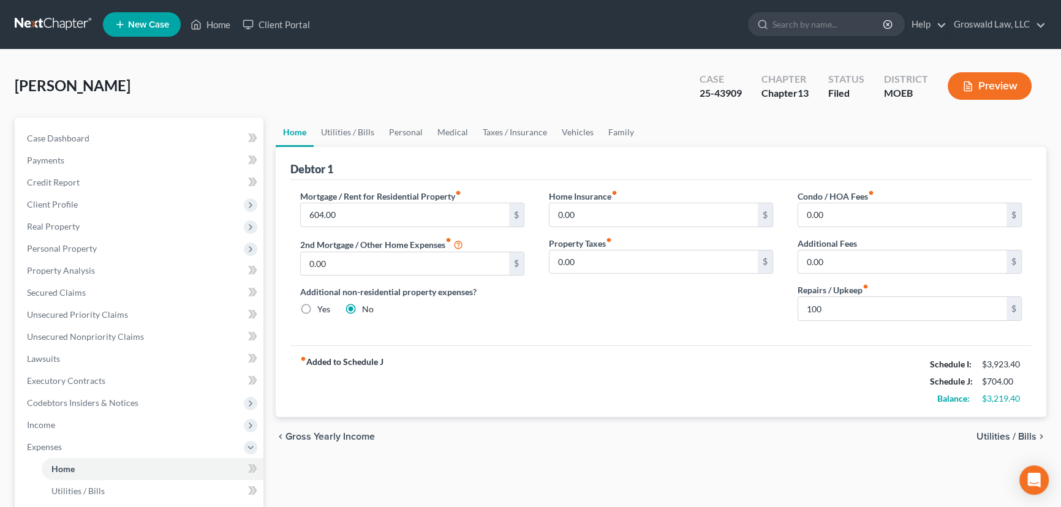
click at [810, 327] on div "Condo / HOA Fees fiber_manual_record 0.00 $ Additional Fees 0.00 $ Repairs / Up…" at bounding box center [909, 260] width 249 height 141
click at [350, 129] on link "Utilities / Bills" at bounding box center [348, 132] width 68 height 29
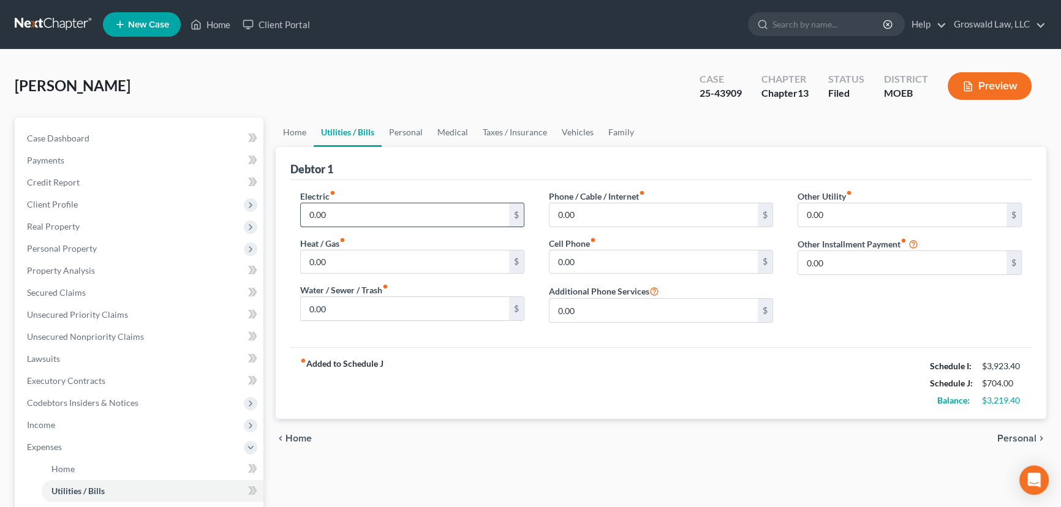
click at [360, 210] on input "0.00" at bounding box center [405, 214] width 208 height 23
type input "150"
type input "2"
type input "100"
click at [335, 314] on input "25" at bounding box center [405, 308] width 208 height 23
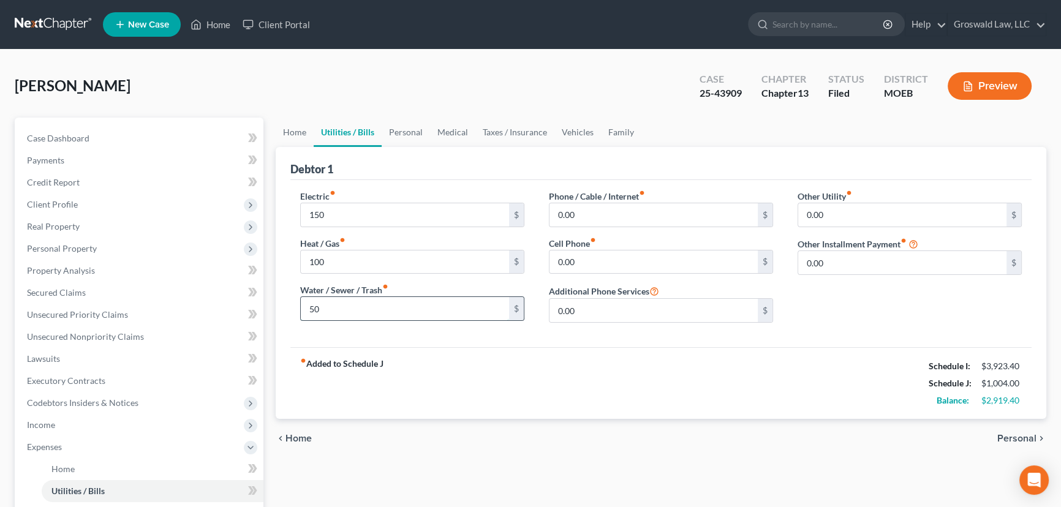
type input "50"
click at [648, 215] on input "100" at bounding box center [654, 214] width 208 height 23
type input "78"
click at [436, 154] on div "Debtor 1" at bounding box center [660, 163] width 741 height 33
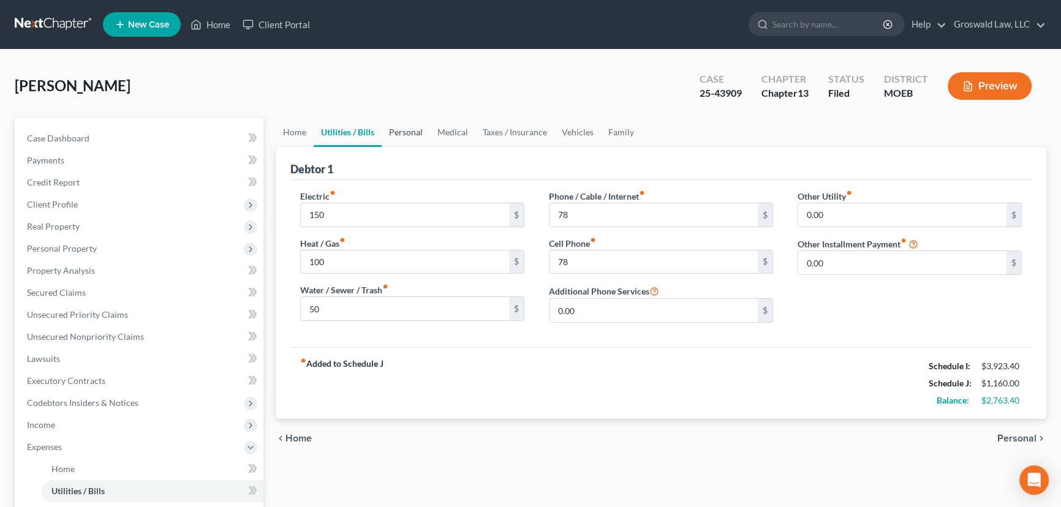
click at [401, 129] on link "Personal" at bounding box center [406, 132] width 48 height 29
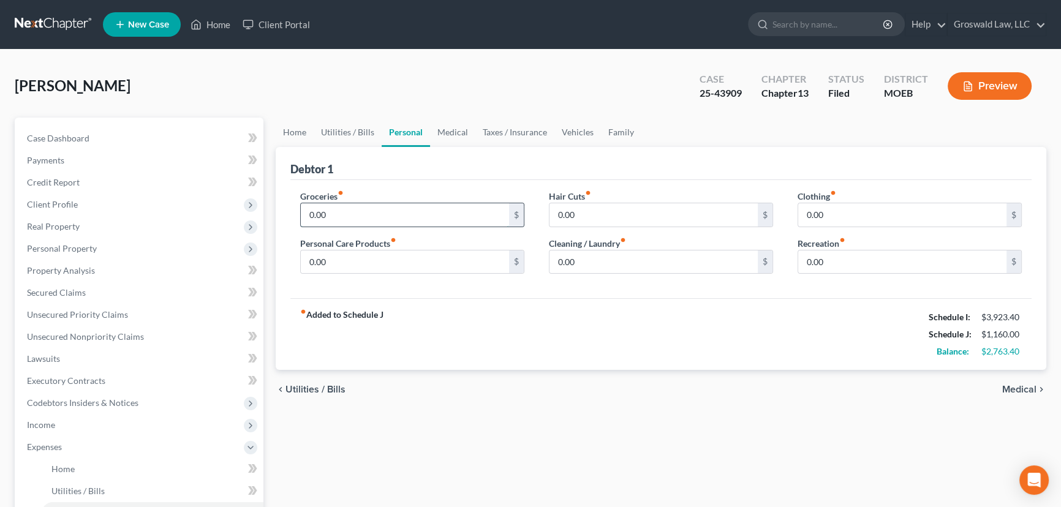
click at [351, 210] on input "0.00" at bounding box center [405, 214] width 208 height 23
type input "450"
type input "100"
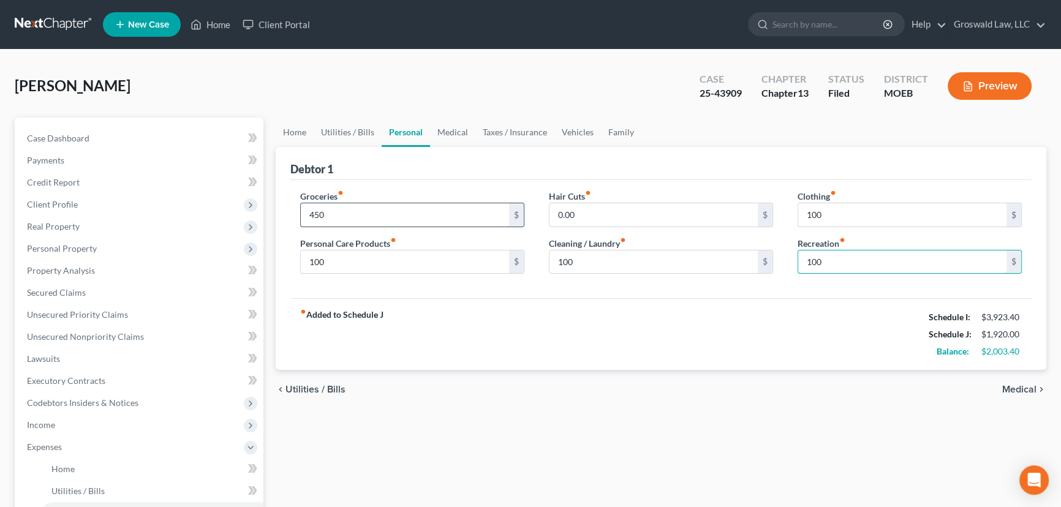
type input "100"
click at [441, 129] on link "Medical" at bounding box center [452, 132] width 45 height 29
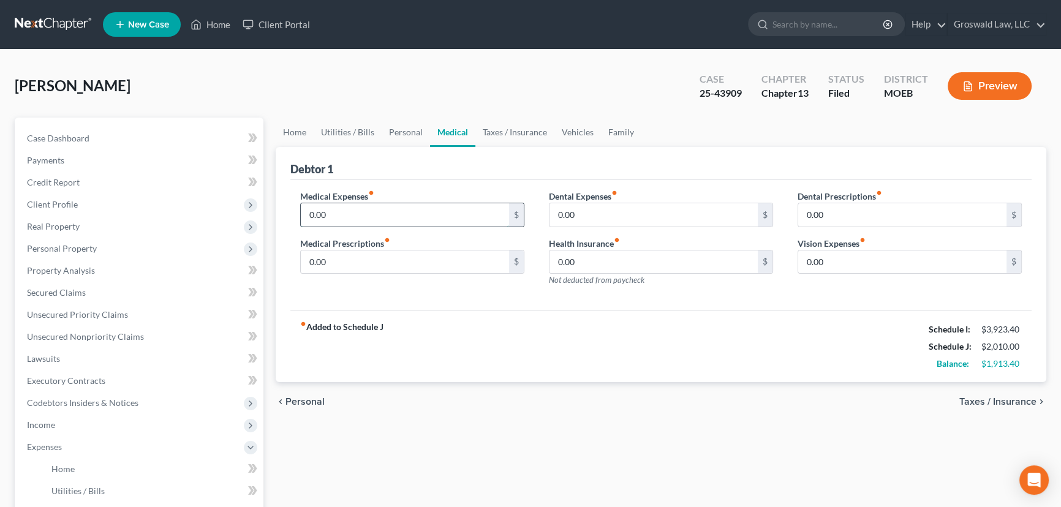
click at [345, 215] on input "0.00" at bounding box center [405, 214] width 208 height 23
type input "100"
click at [523, 164] on div "Debtor 1" at bounding box center [660, 163] width 741 height 33
click at [531, 134] on link "Taxes / Insurance" at bounding box center [514, 132] width 79 height 29
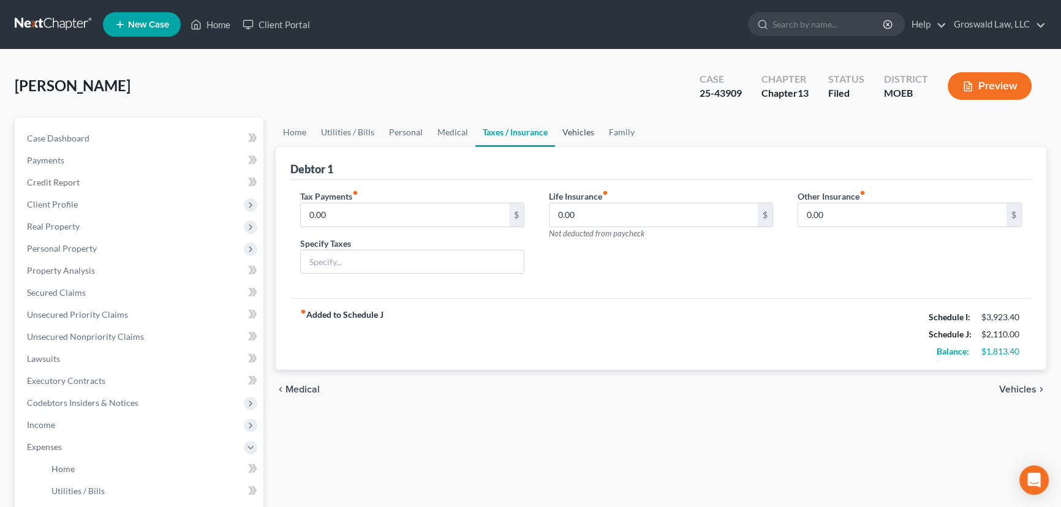
click at [581, 130] on link "Vehicles" at bounding box center [578, 132] width 47 height 29
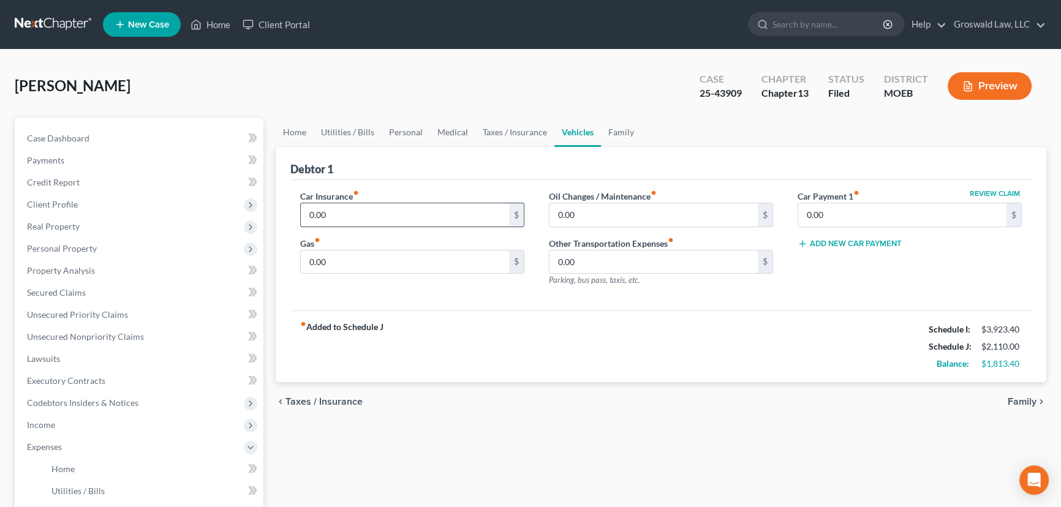
click at [383, 216] on input "0.00" at bounding box center [405, 214] width 208 height 23
type input "150"
type input "500"
type input "100"
click at [629, 128] on link "Family" at bounding box center [621, 132] width 40 height 29
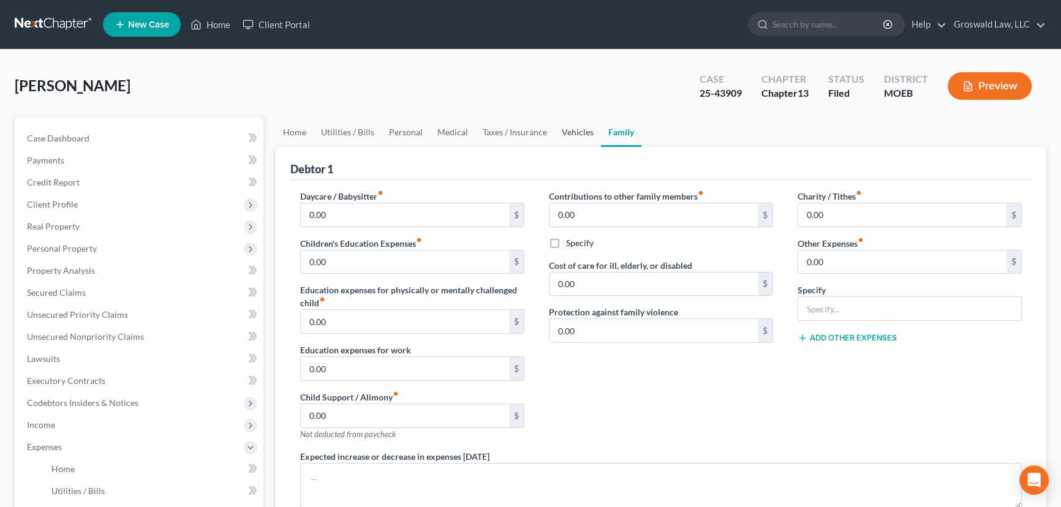
click at [573, 127] on link "Vehicles" at bounding box center [577, 132] width 47 height 29
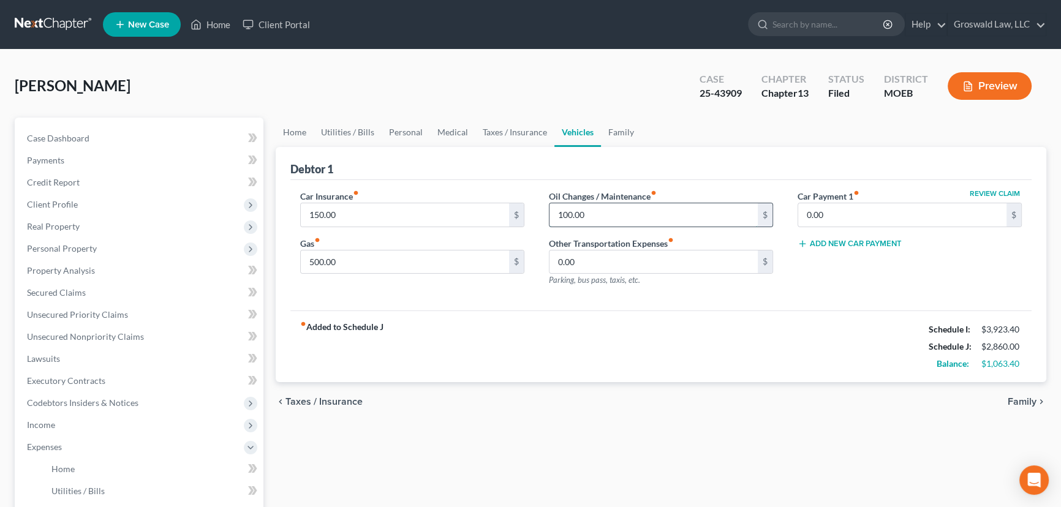
click at [606, 213] on input "100.00" at bounding box center [654, 214] width 208 height 23
click at [820, 342] on div "fiber_manual_record Added to Schedule J Schedule I: $3,923.40 Schedule J: $2,83…" at bounding box center [660, 347] width 741 height 72
click at [988, 83] on button "Preview" at bounding box center [990, 86] width 84 height 28
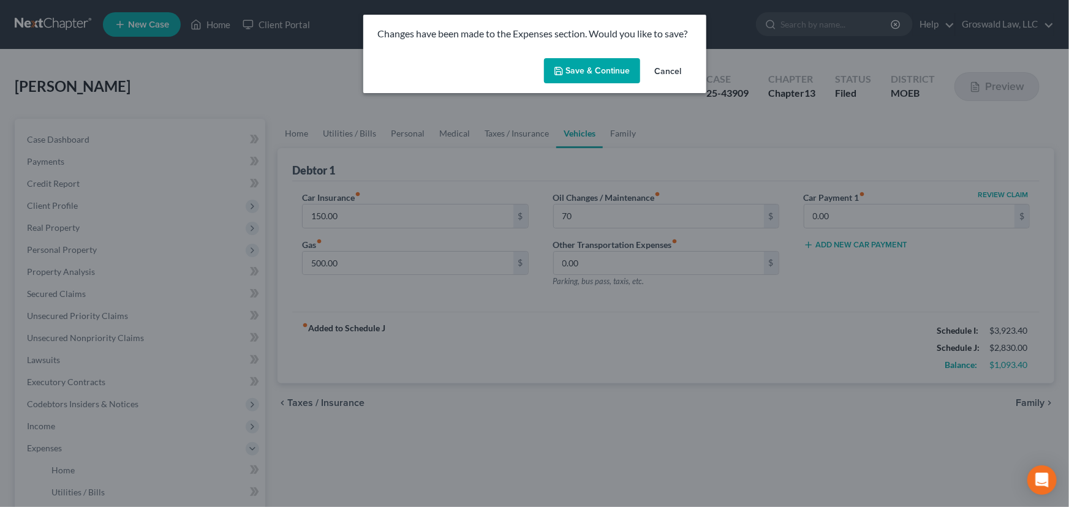
click at [575, 67] on button "Save & Continue" at bounding box center [592, 71] width 96 height 26
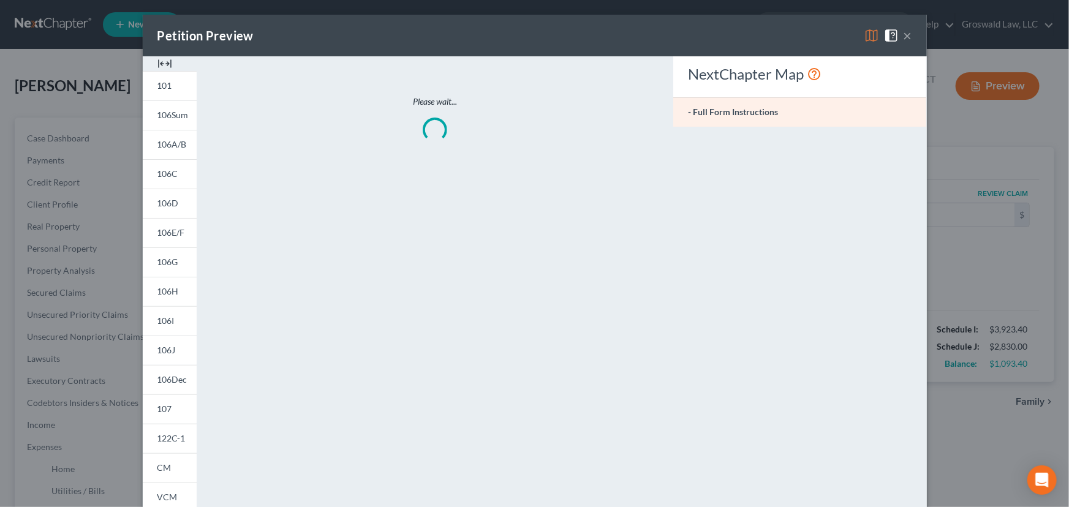
type input "70.00"
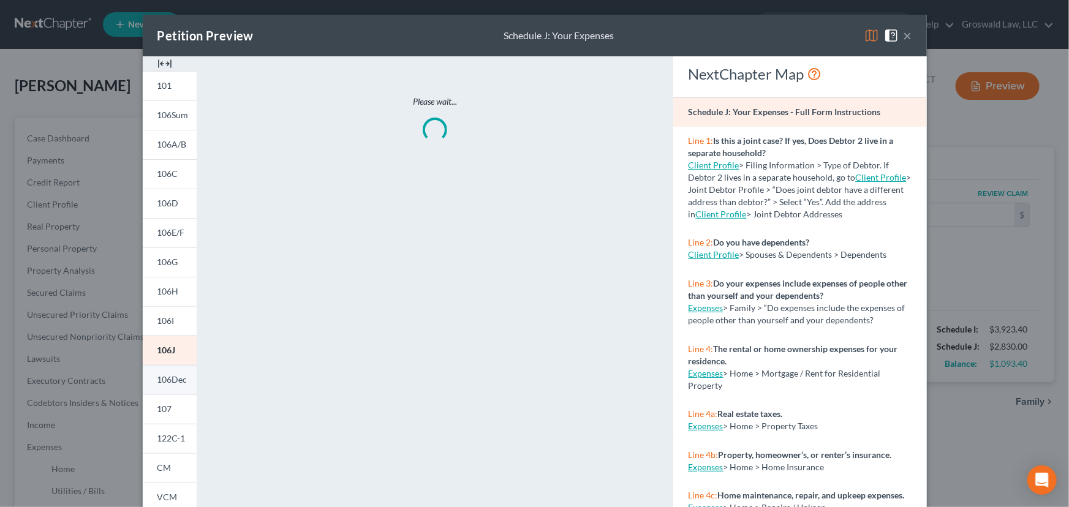
click at [172, 380] on span "106Dec" at bounding box center [172, 379] width 30 height 10
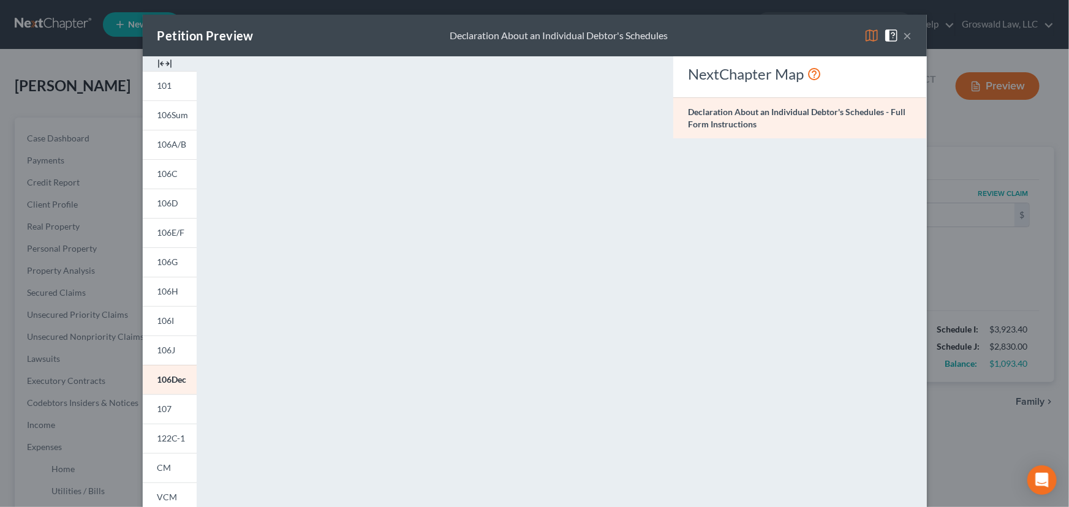
click at [904, 38] on button "×" at bounding box center [908, 35] width 9 height 15
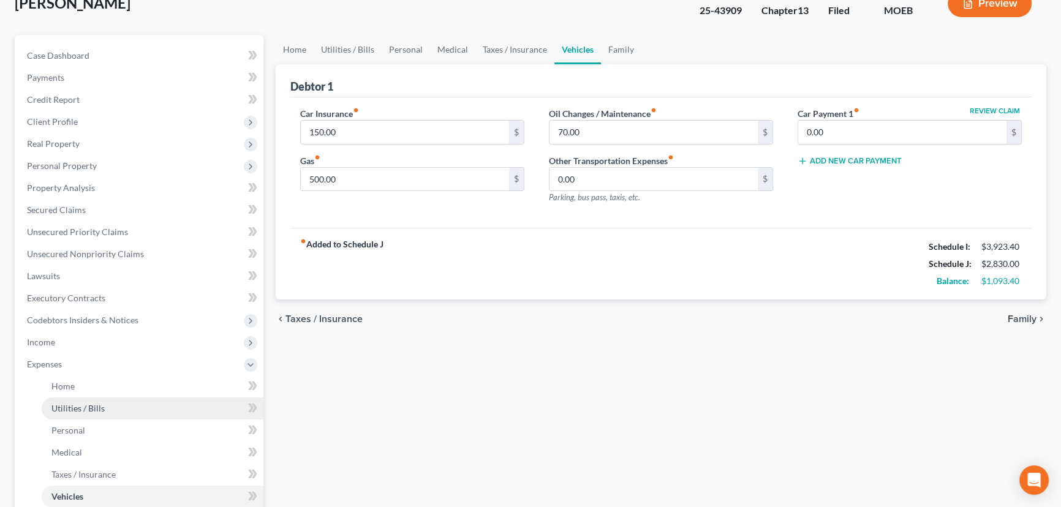
scroll to position [222, 0]
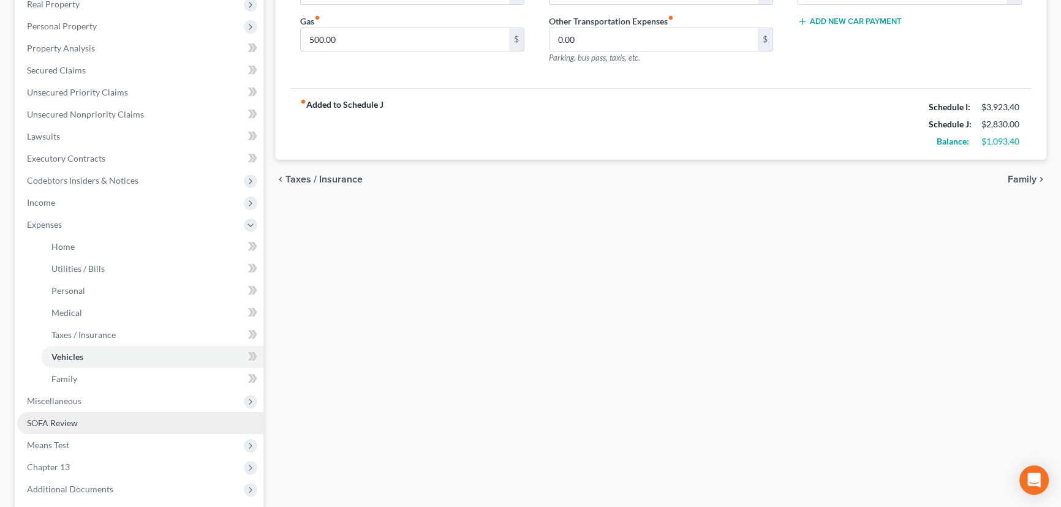
click at [62, 419] on span "SOFA Review" at bounding box center [52, 423] width 51 height 10
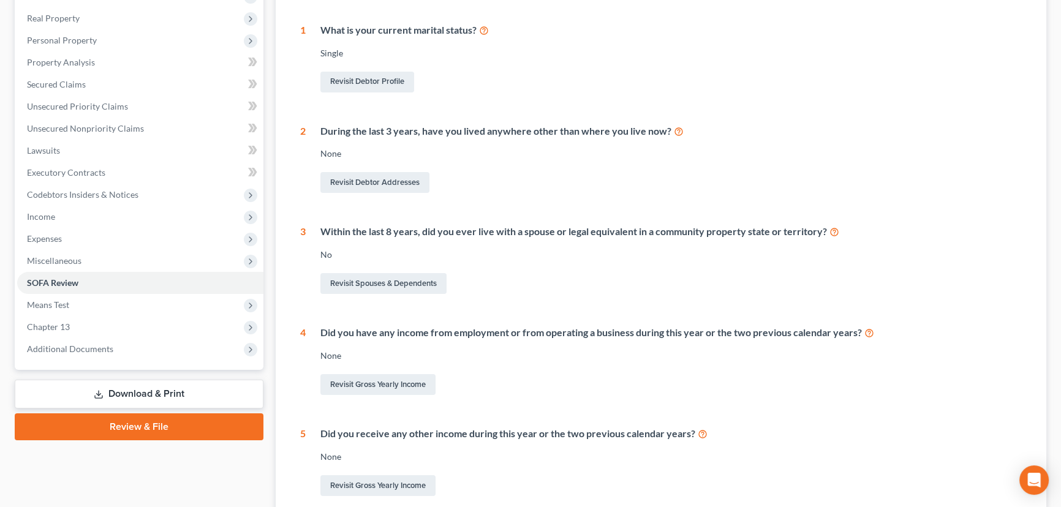
scroll to position [328, 0]
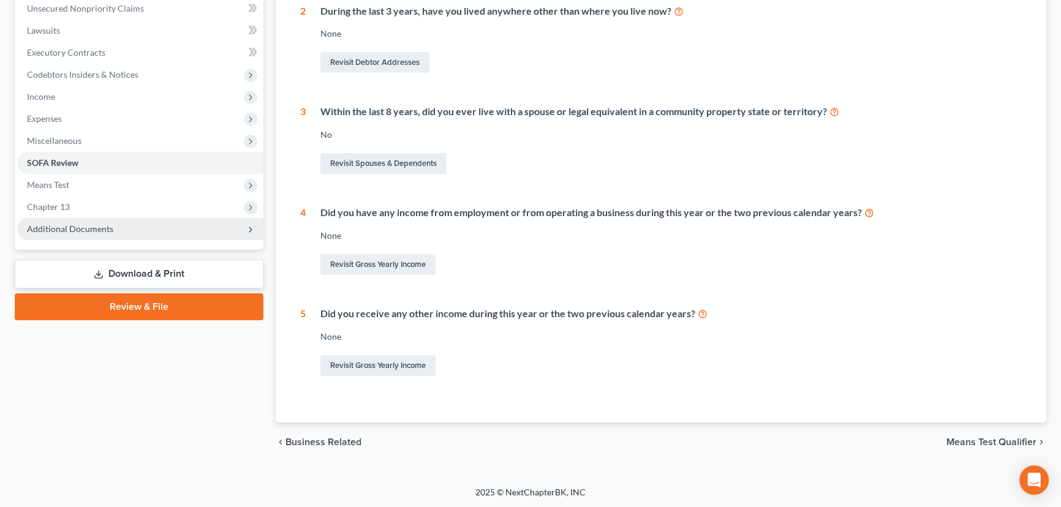
click at [94, 230] on span "Additional Documents" at bounding box center [70, 229] width 86 height 10
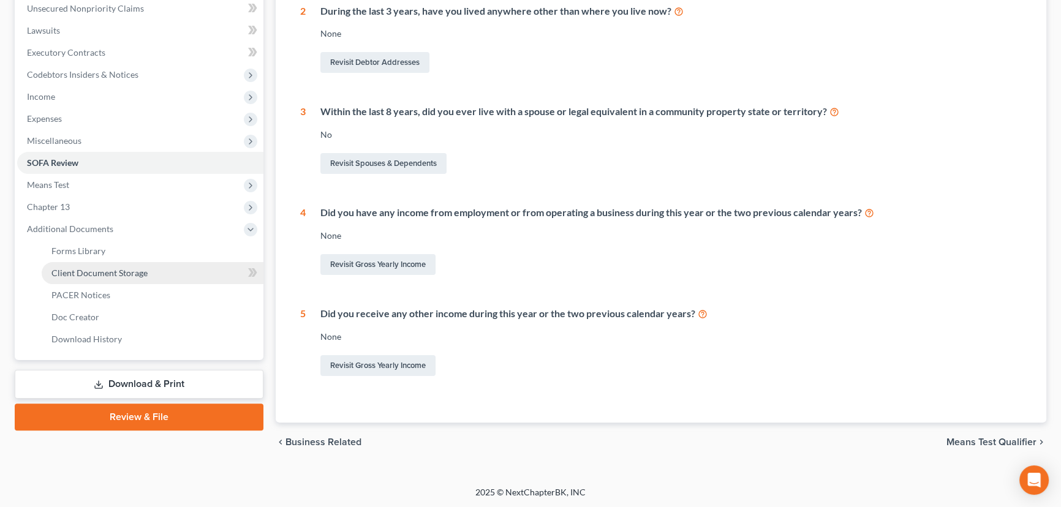
click at [110, 274] on span "Client Document Storage" at bounding box center [99, 273] width 96 height 10
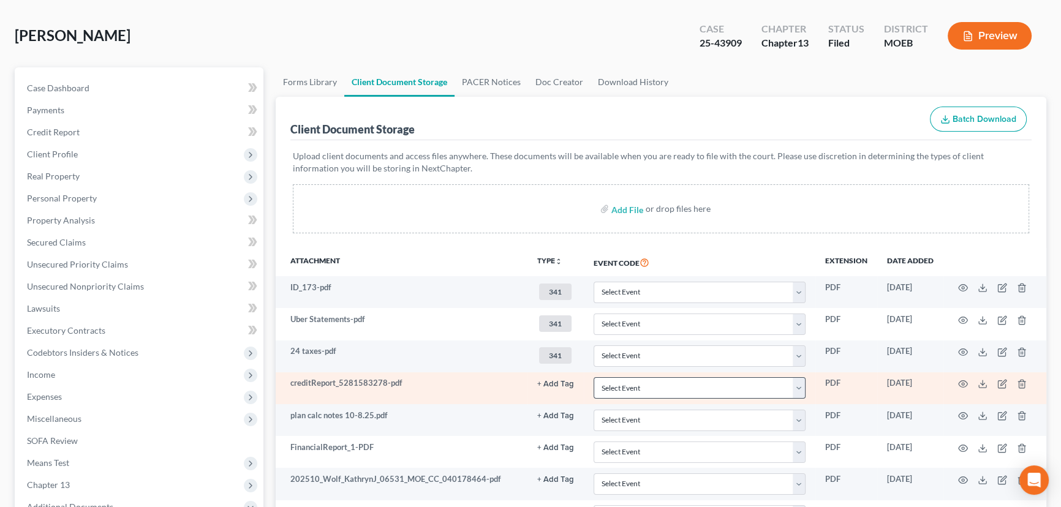
scroll to position [222, 0]
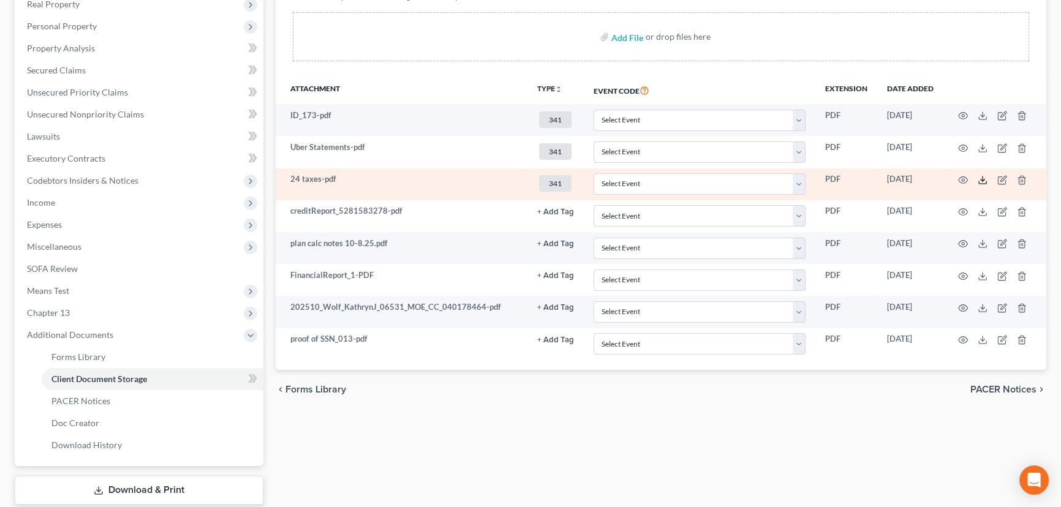
click at [983, 179] on icon at bounding box center [983, 180] width 10 height 10
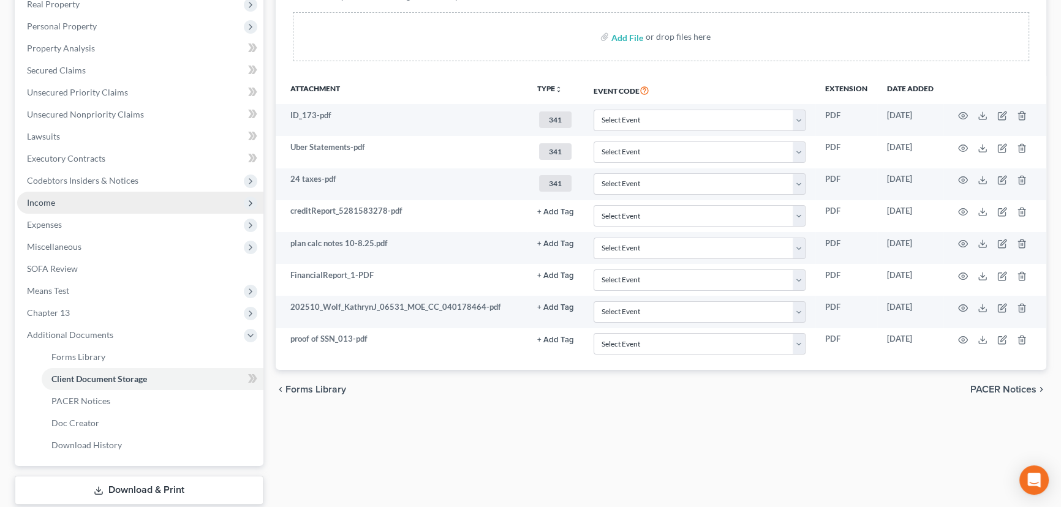
click at [70, 205] on span "Income" at bounding box center [140, 203] width 246 height 22
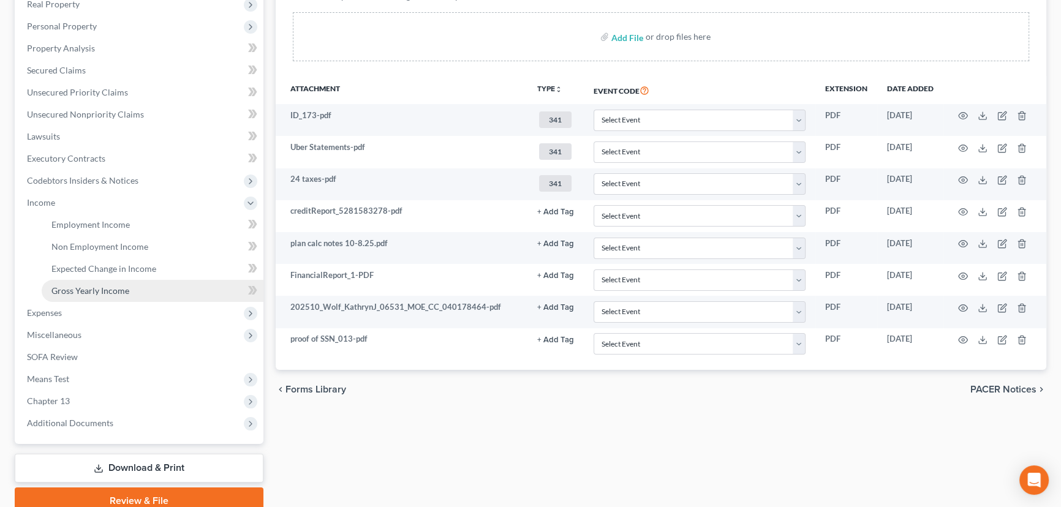
click at [93, 286] on span "Gross Yearly Income" at bounding box center [90, 290] width 78 height 10
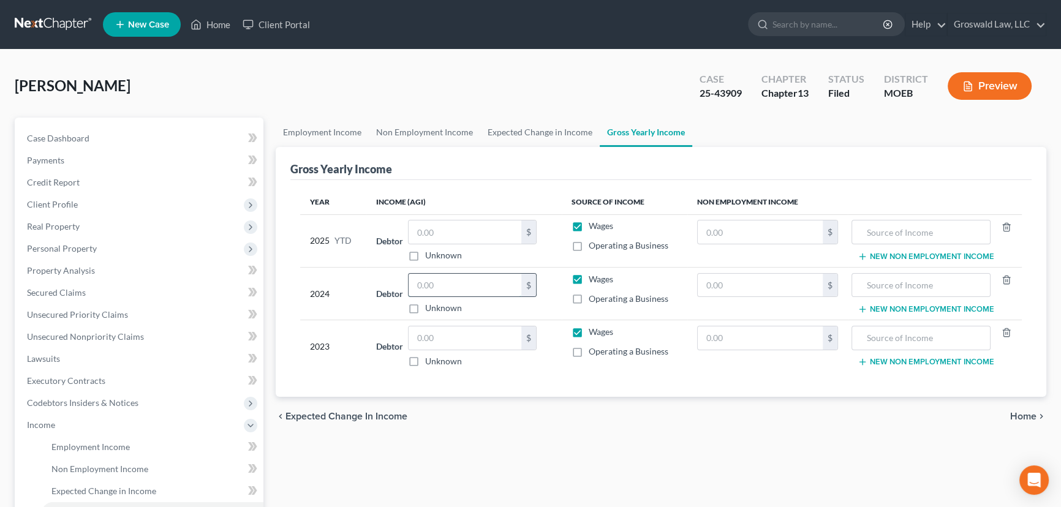
click at [441, 286] on input "text" at bounding box center [465, 285] width 113 height 23
type input "49,378"
click at [494, 341] on input "text" at bounding box center [465, 338] width 113 height 23
type input "50,000"
click at [449, 236] on input "text" at bounding box center [465, 232] width 113 height 23
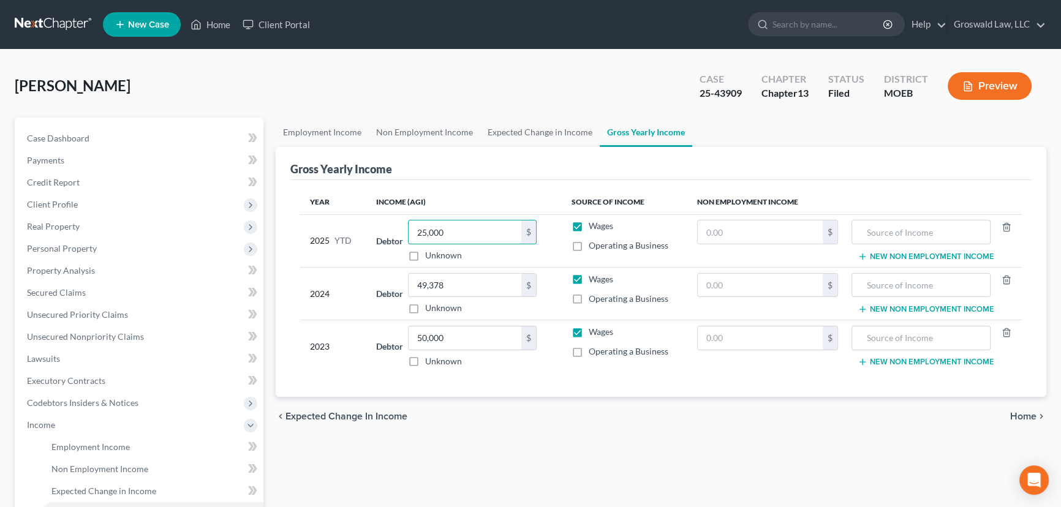
type input "25,000"
click at [334, 388] on div "Year Income (AGI) Source of Income Non Employment Income 2025 YTD Debtor 25,000…" at bounding box center [660, 288] width 741 height 217
click at [668, 439] on div "Employment Income Non Employment Income Expected Change in Income Gross Yearly …" at bounding box center [661, 427] width 783 height 619
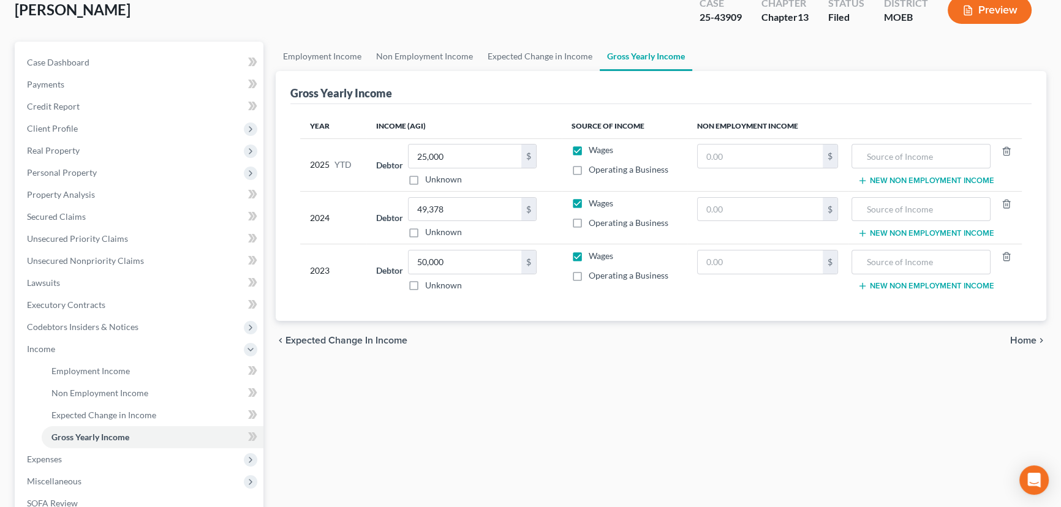
scroll to position [274, 0]
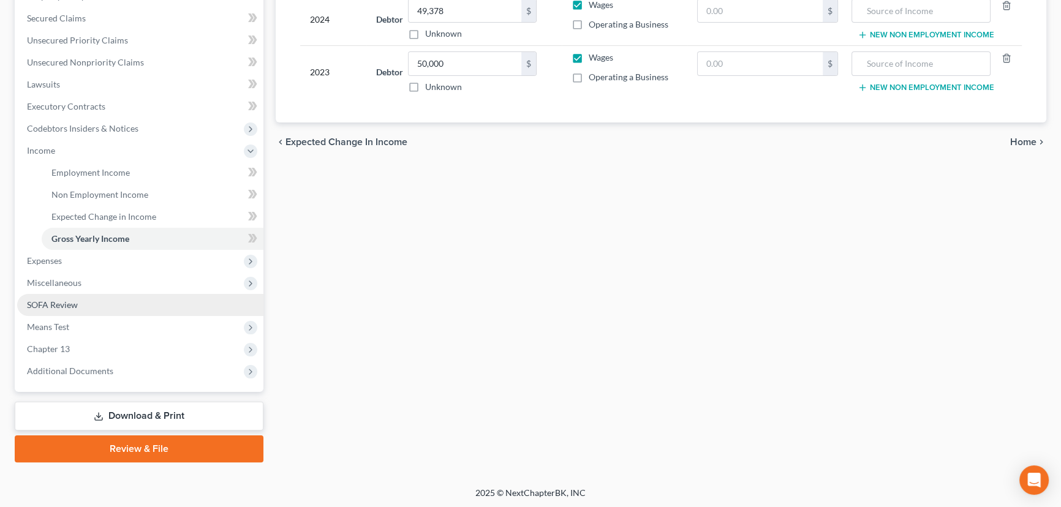
click at [58, 308] on span "SOFA Review" at bounding box center [52, 305] width 51 height 10
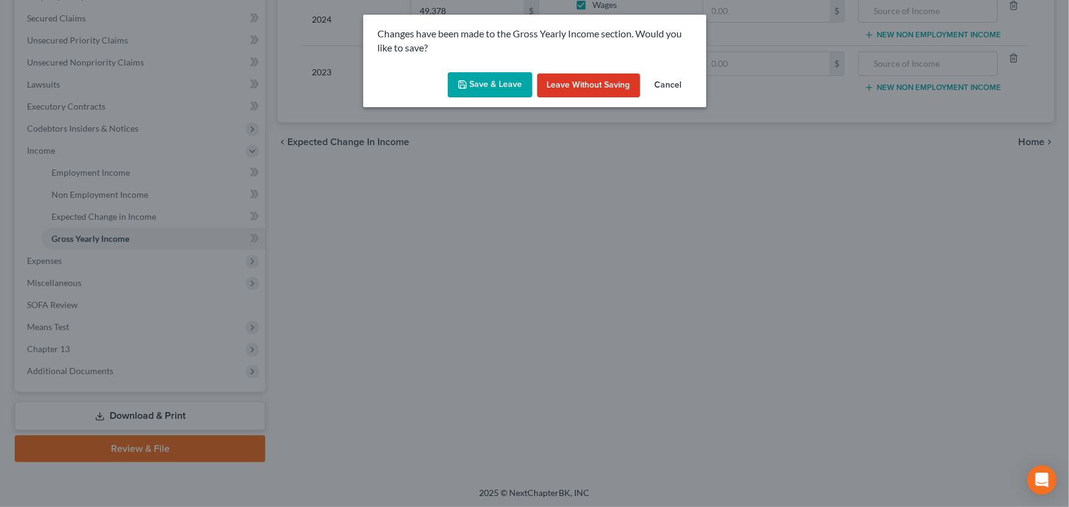
click at [485, 92] on button "Save & Leave" at bounding box center [490, 85] width 85 height 26
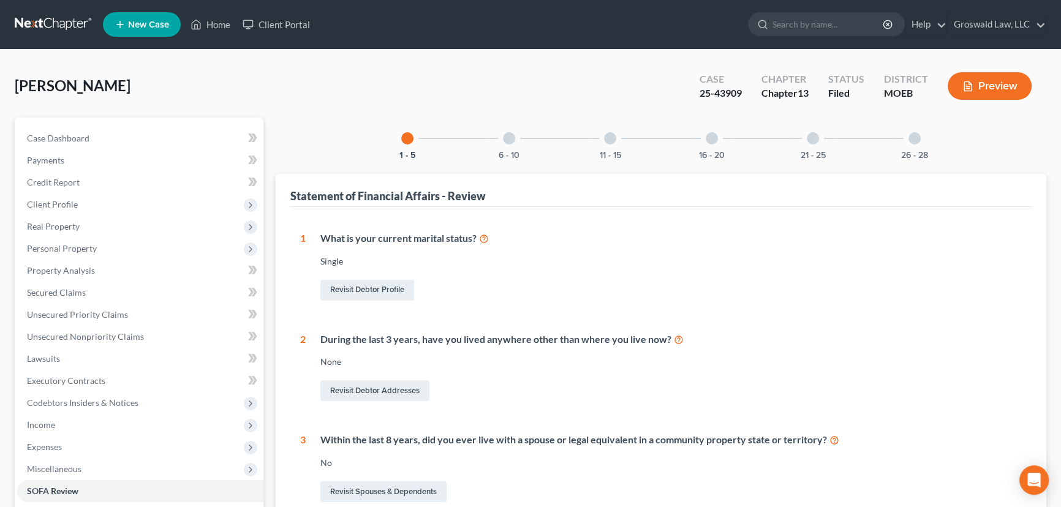
click at [706, 145] on div "16 - 20" at bounding box center [712, 139] width 42 height 42
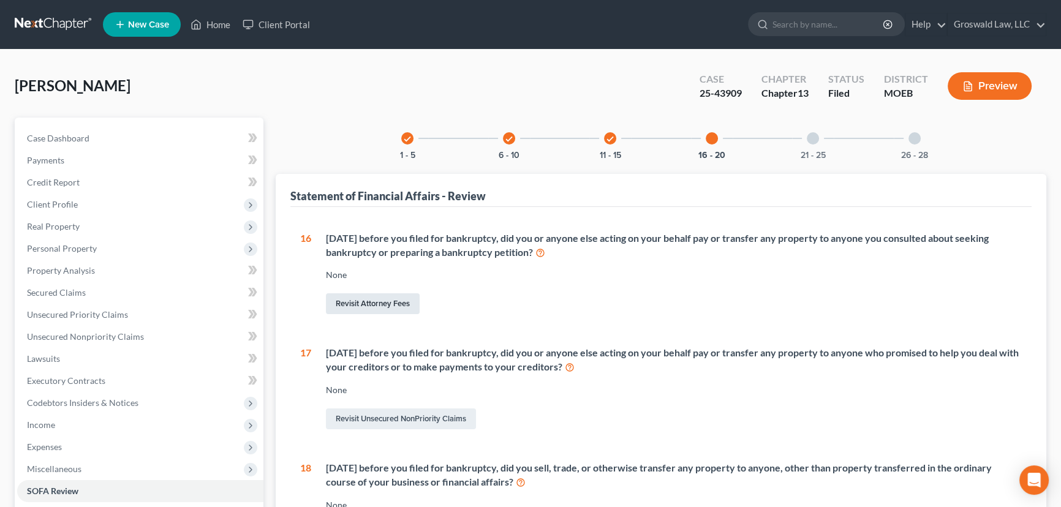
click at [372, 296] on link "Revisit Attorney Fees" at bounding box center [373, 303] width 94 height 21
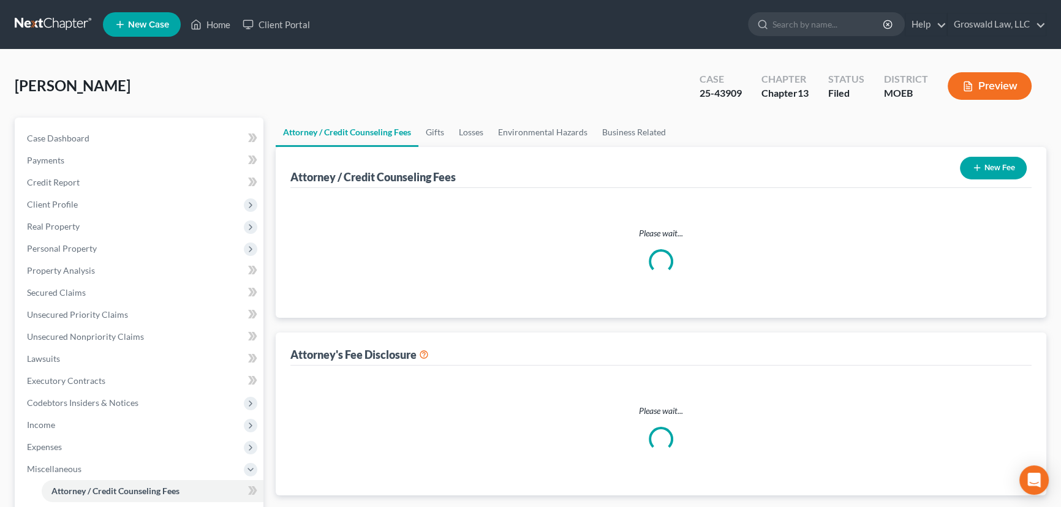
select select "0"
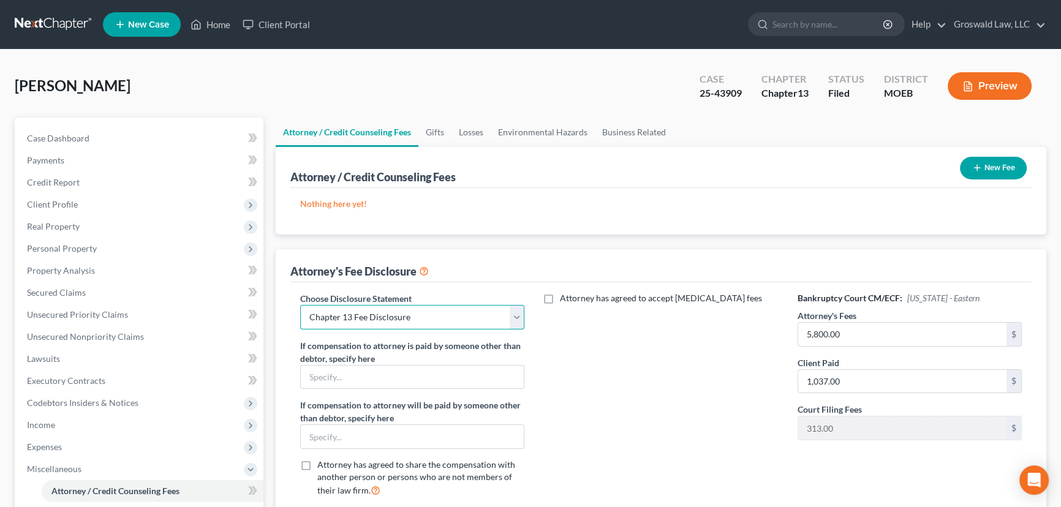
click at [431, 314] on select "Select Chapter 13 Fee Disclosure Chapter 7 Fee Disclosure" at bounding box center [412, 317] width 224 height 25
click at [300, 305] on select "Select Chapter 13 Fee Disclosure Chapter 7 Fee Disclosure" at bounding box center [412, 317] width 224 height 25
click at [983, 168] on button "New Fee" at bounding box center [993, 168] width 67 height 23
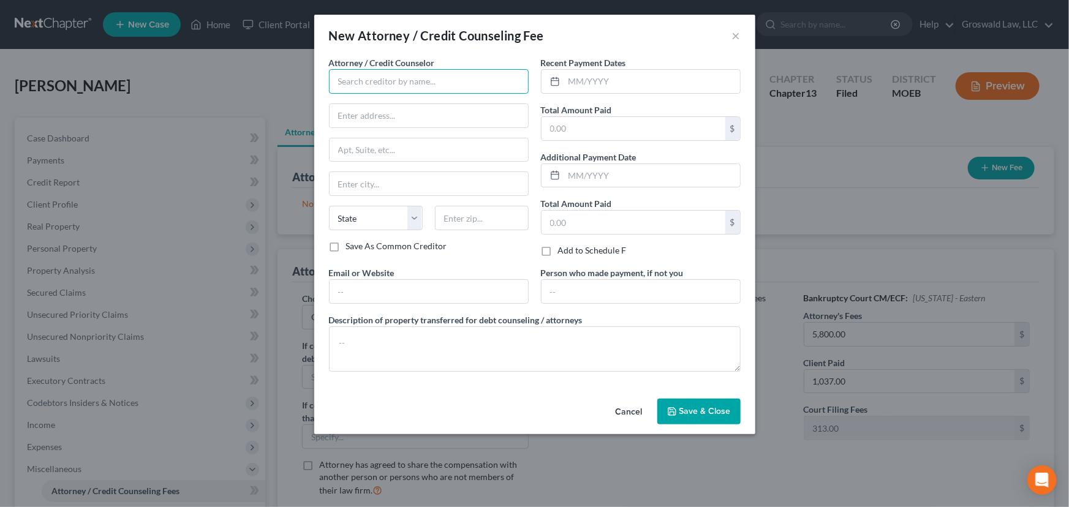
click at [454, 80] on input "text" at bounding box center [429, 81] width 200 height 25
click at [357, 104] on div "Groswald Law" at bounding box center [402, 103] width 127 height 12
type input "Groswald Law"
type input "P.O. Box 179343"
type input "Saint Louis"
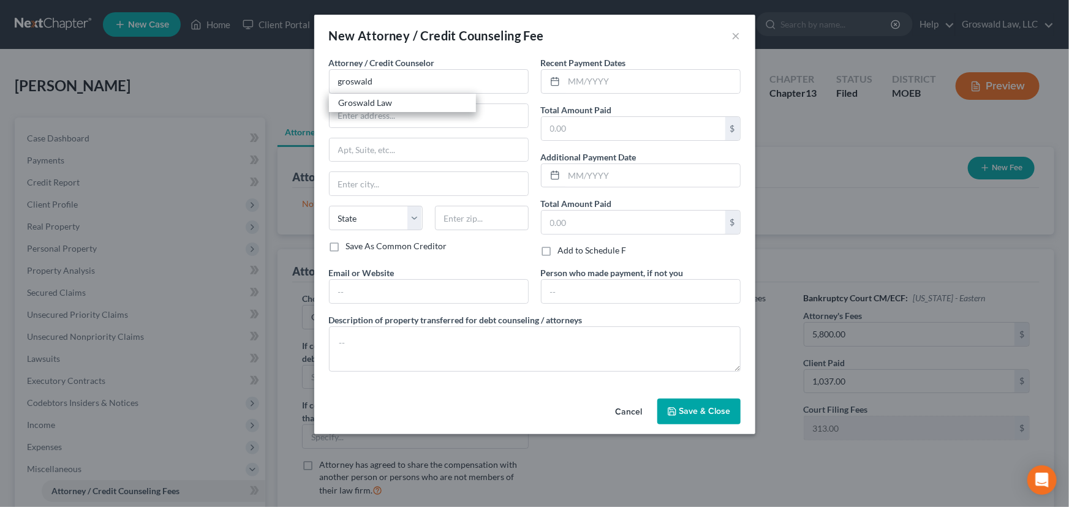
select select "26"
type input "63117"
click at [633, 82] on input "text" at bounding box center [652, 81] width 176 height 23
type input "10/2025"
type input "1,037"
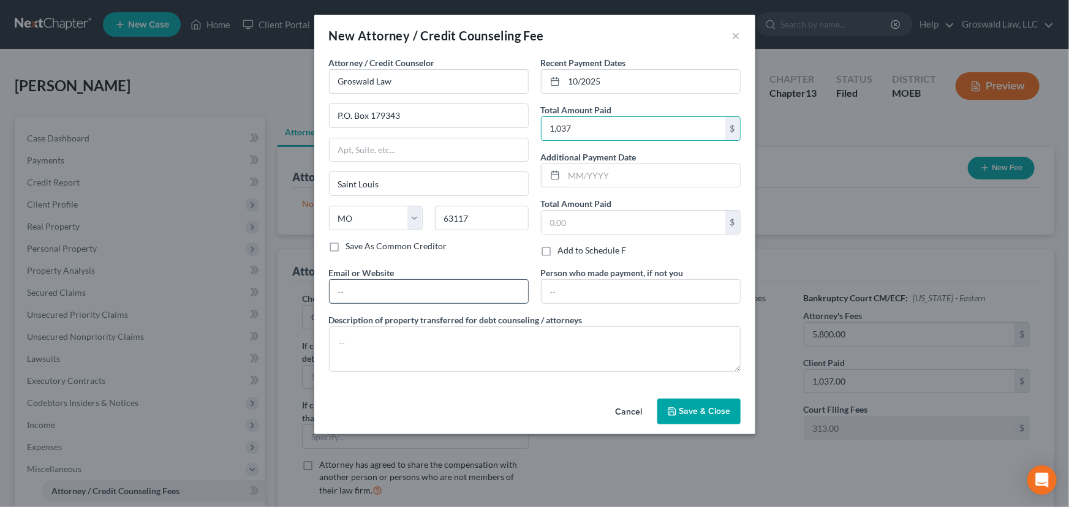
click at [379, 295] on input "text" at bounding box center [429, 291] width 198 height 23
type input "[DOMAIN_NAME]"
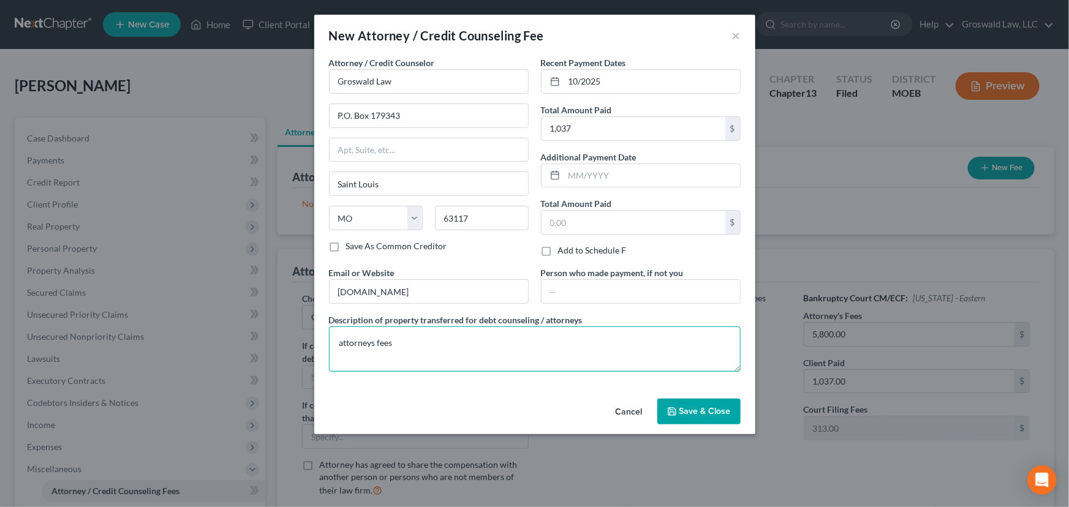
type textarea "attorneys fees"
click at [698, 414] on span "Save & Close" at bounding box center [704, 411] width 51 height 10
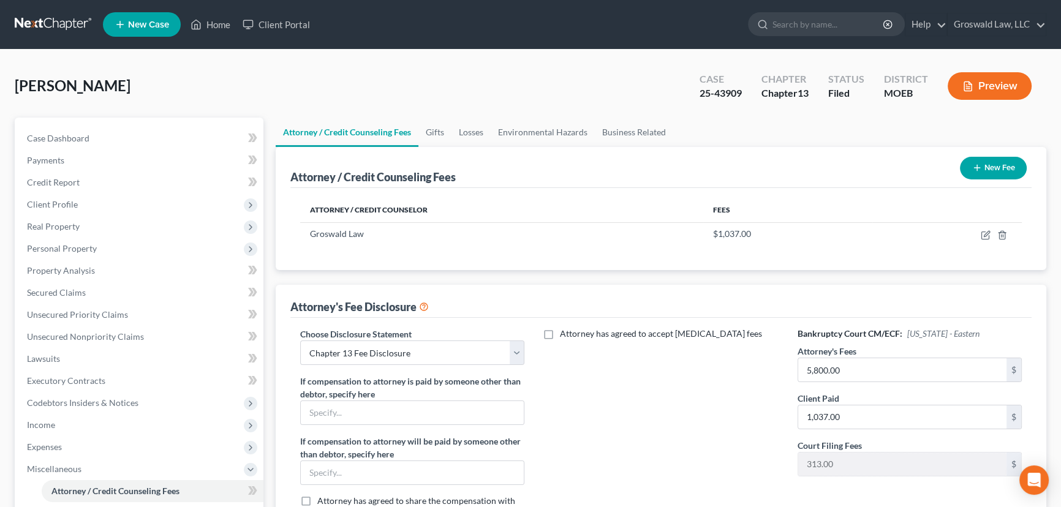
click at [986, 164] on button "New Fee" at bounding box center [993, 168] width 67 height 23
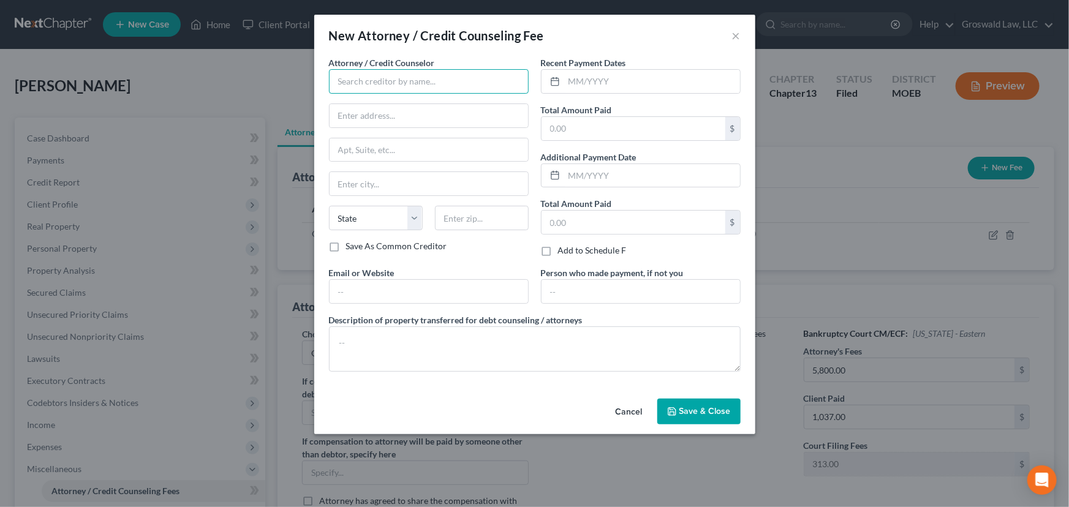
click at [414, 82] on input "text" at bounding box center [429, 81] width 200 height 25
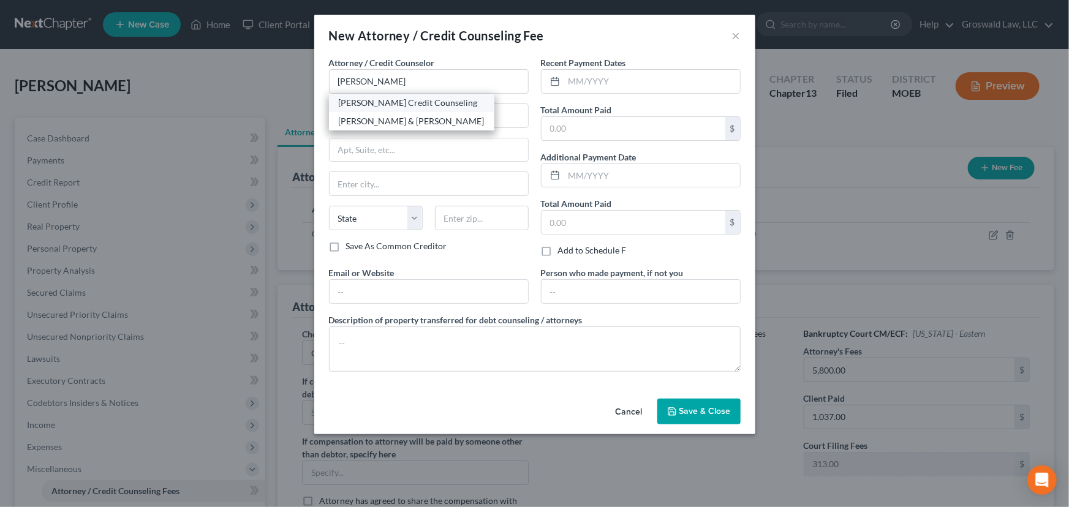
click at [410, 109] on div "[PERSON_NAME] Credit Counseling" at bounding box center [411, 103] width 165 height 18
type input "[PERSON_NAME] Credit Counseling"
type input "[STREET_ADDRESS]"
type input "[PERSON_NAME]"
select select "43"
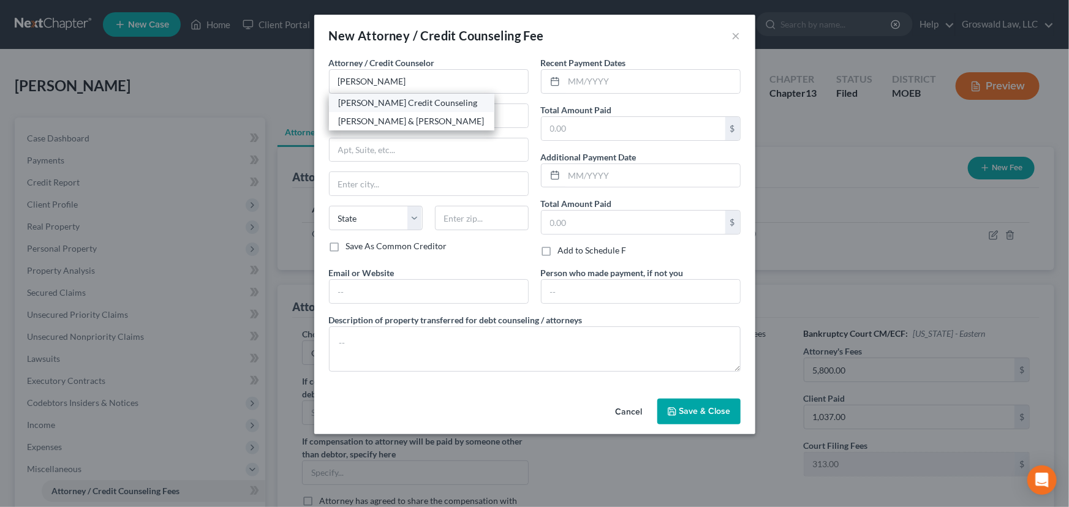
type input "57384"
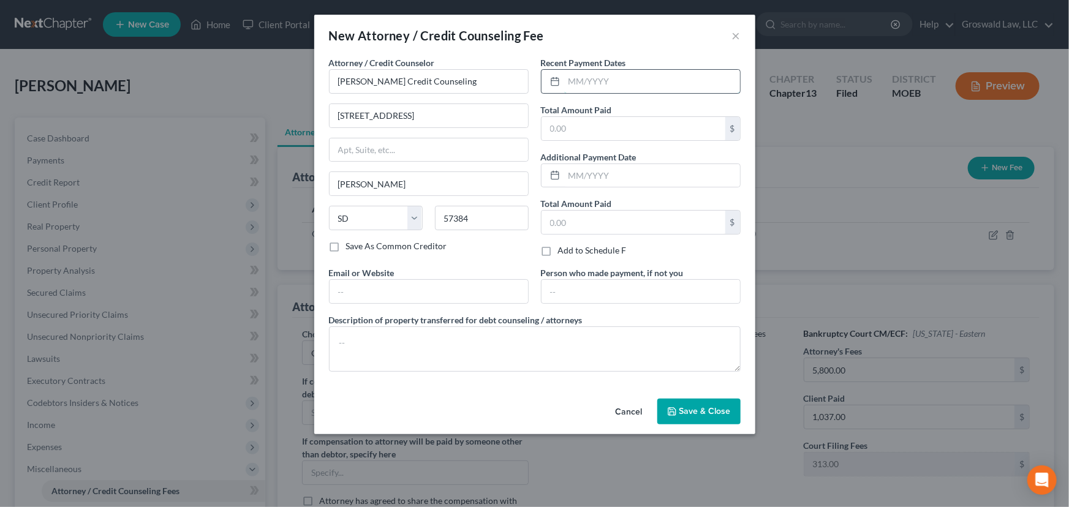
click at [669, 79] on input "text" at bounding box center [652, 81] width 176 height 23
type input "10/2025"
type input "20"
click at [427, 299] on input "text" at bounding box center [429, 291] width 198 height 23
type input "[DOMAIN_NAME]"
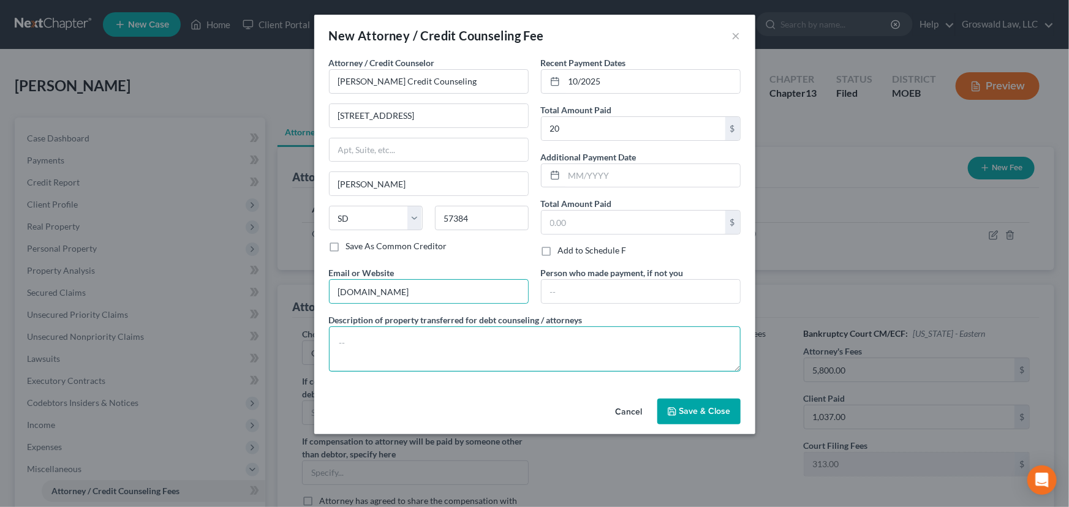
click at [421, 354] on textarea at bounding box center [535, 349] width 412 height 45
type textarea "mandatory pre-petition debtor education course"
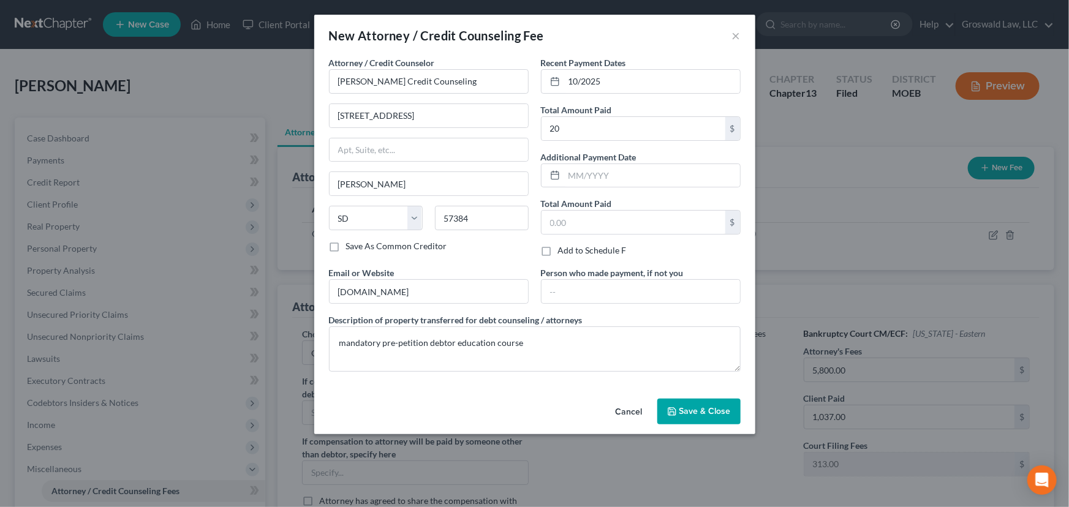
click at [692, 408] on span "Save & Close" at bounding box center [704, 411] width 51 height 10
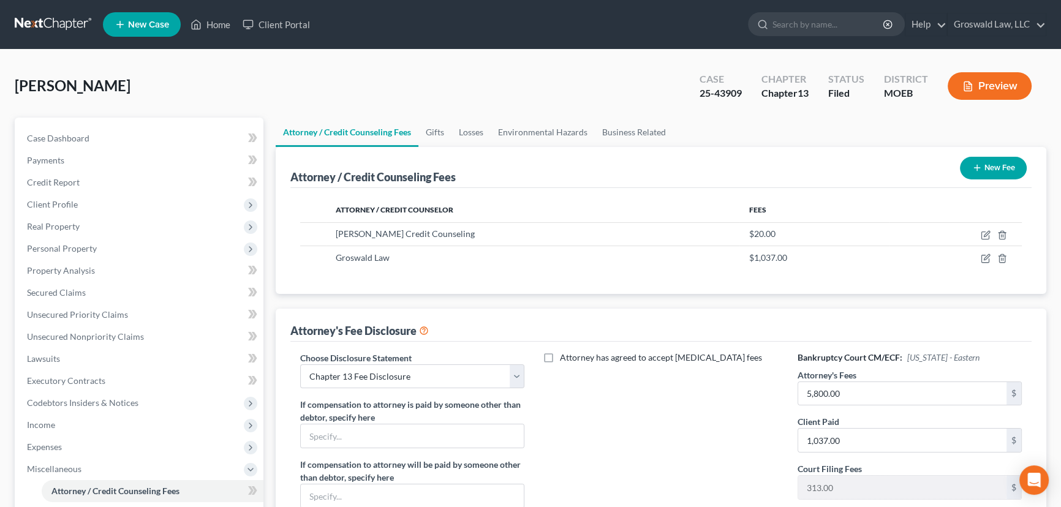
click at [990, 86] on button "Preview" at bounding box center [990, 86] width 84 height 28
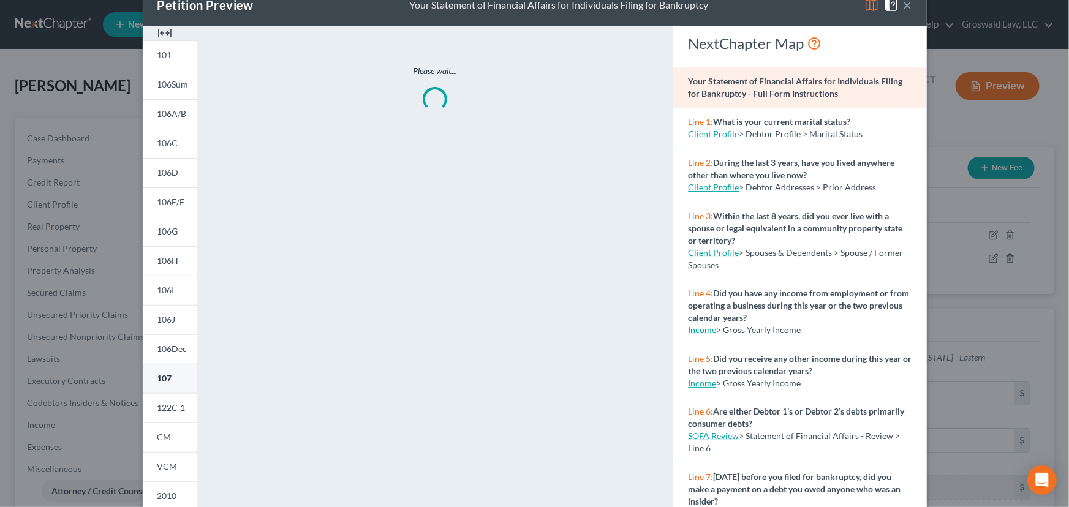
scroll to position [55, 0]
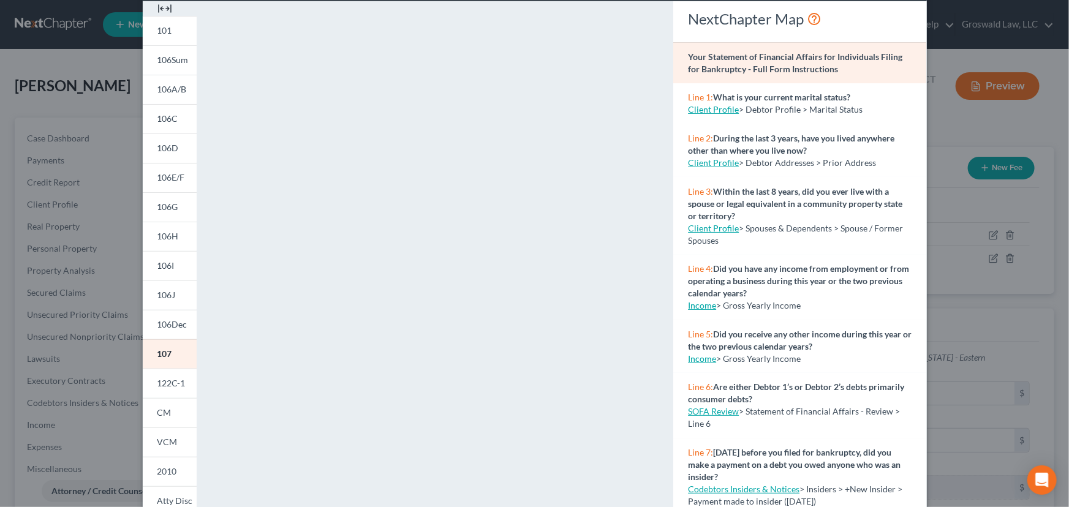
click at [162, 9] on img at bounding box center [164, 8] width 15 height 15
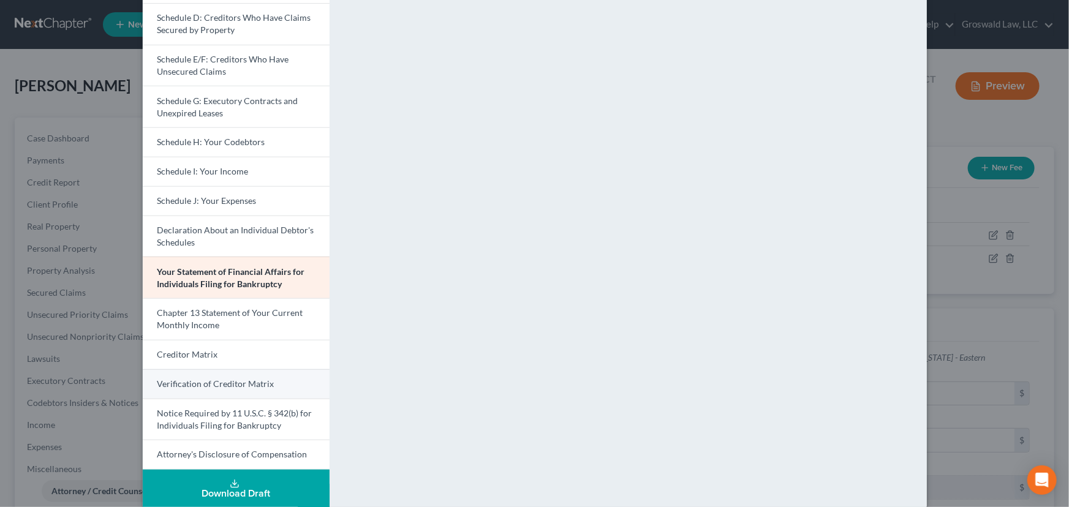
scroll to position [223, 0]
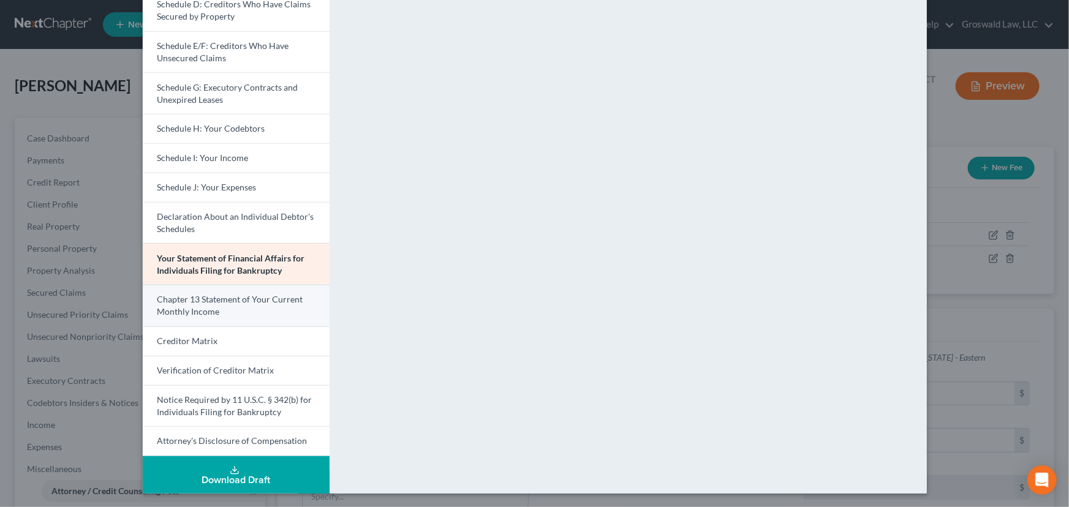
click at [214, 304] on link "Chapter 13 Statement of Your Current Monthly Income" at bounding box center [236, 306] width 187 height 42
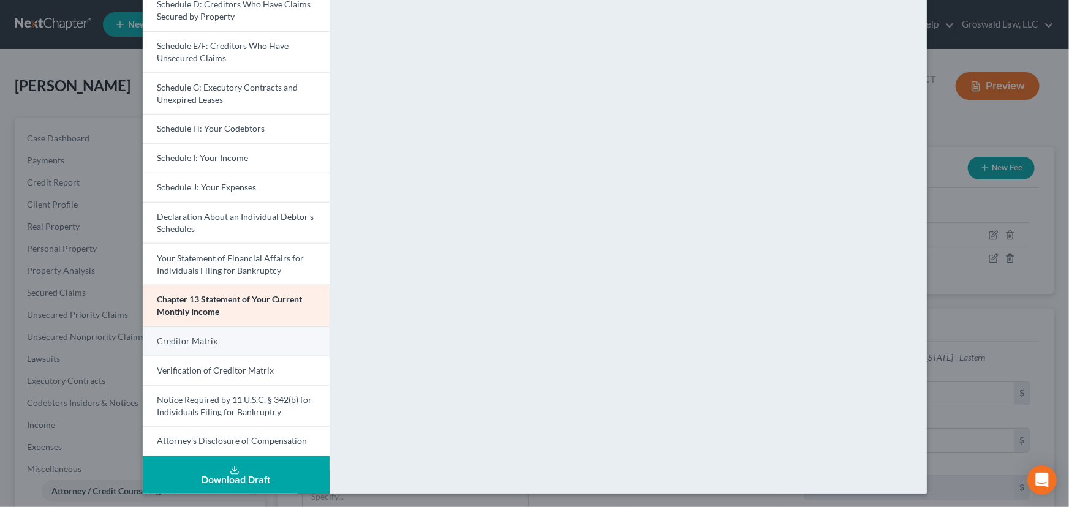
click at [214, 340] on link "Creditor Matrix" at bounding box center [236, 341] width 187 height 29
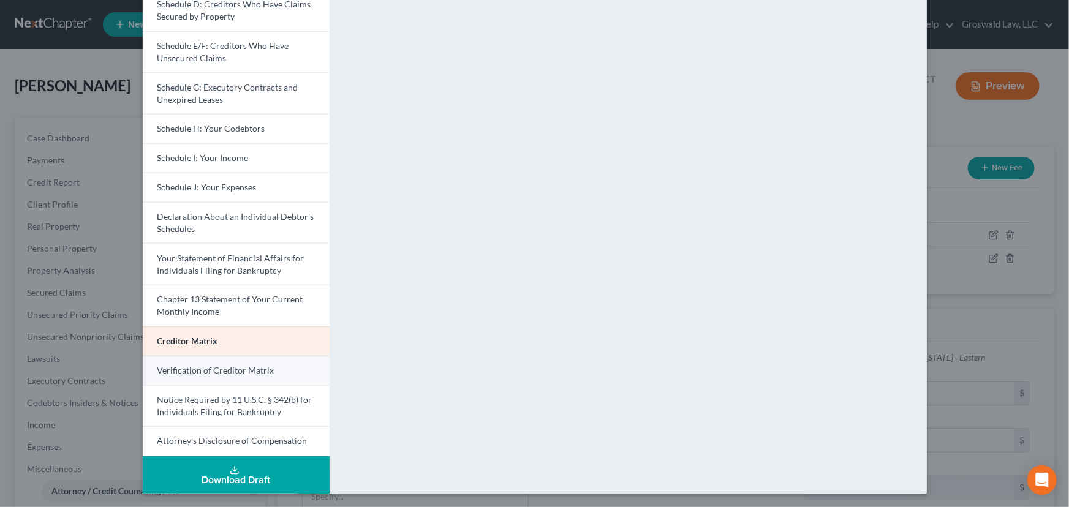
click at [245, 371] on span "Verification of Creditor Matrix" at bounding box center [215, 370] width 117 height 10
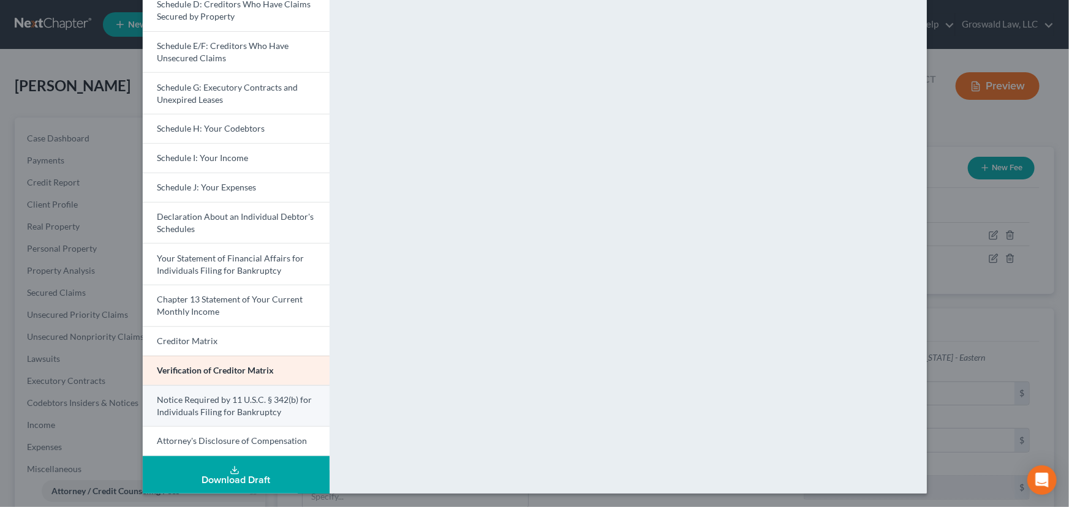
click at [270, 397] on span "Notice Required by 11 U.S.C. § 342(b) for Individuals Filing for Bankruptcy" at bounding box center [234, 406] width 155 height 23
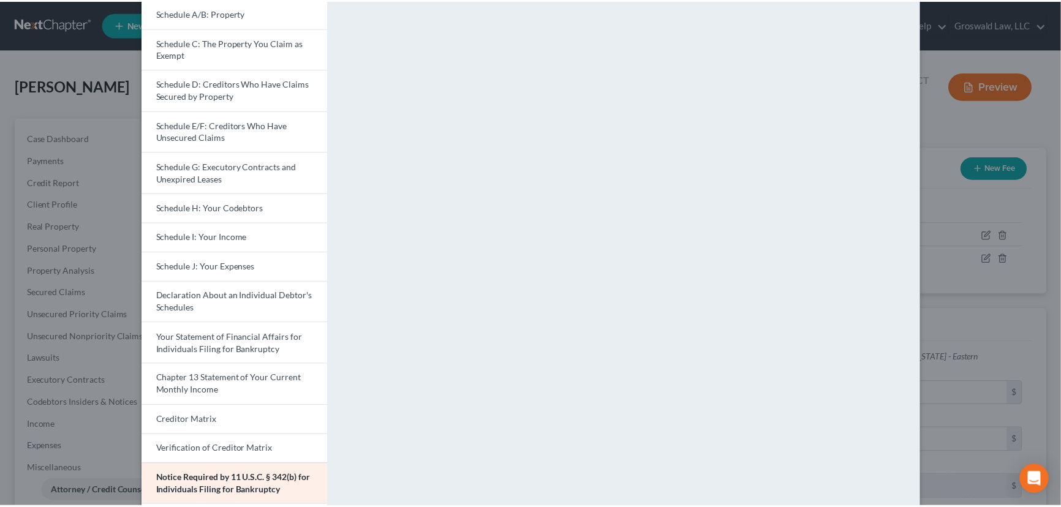
scroll to position [0, 0]
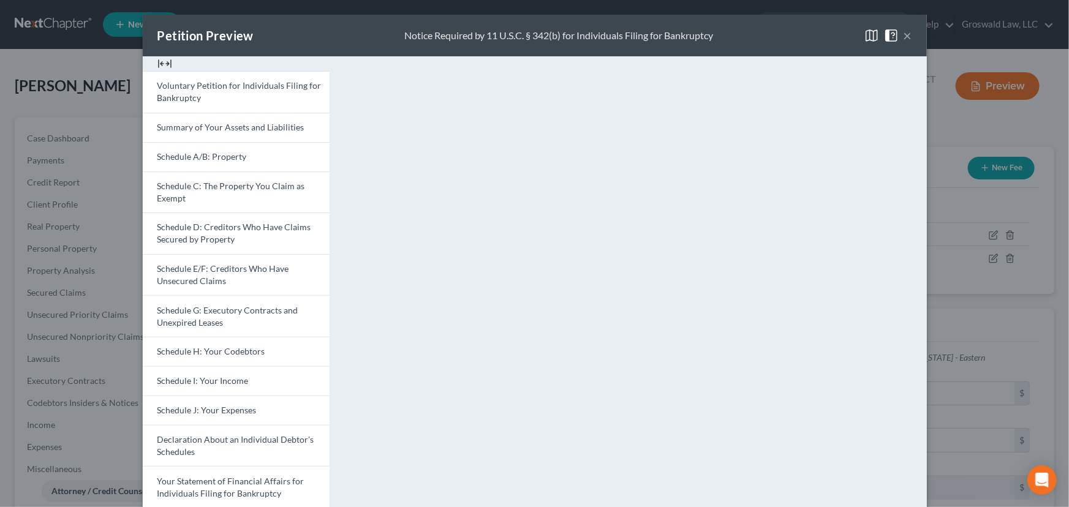
click at [907, 38] on button "×" at bounding box center [908, 35] width 9 height 15
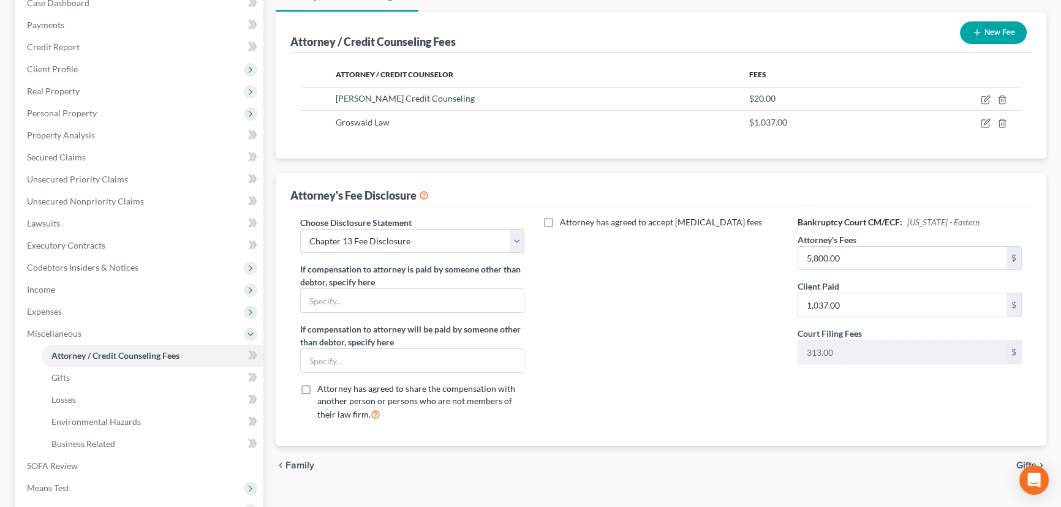
scroll to position [297, 0]
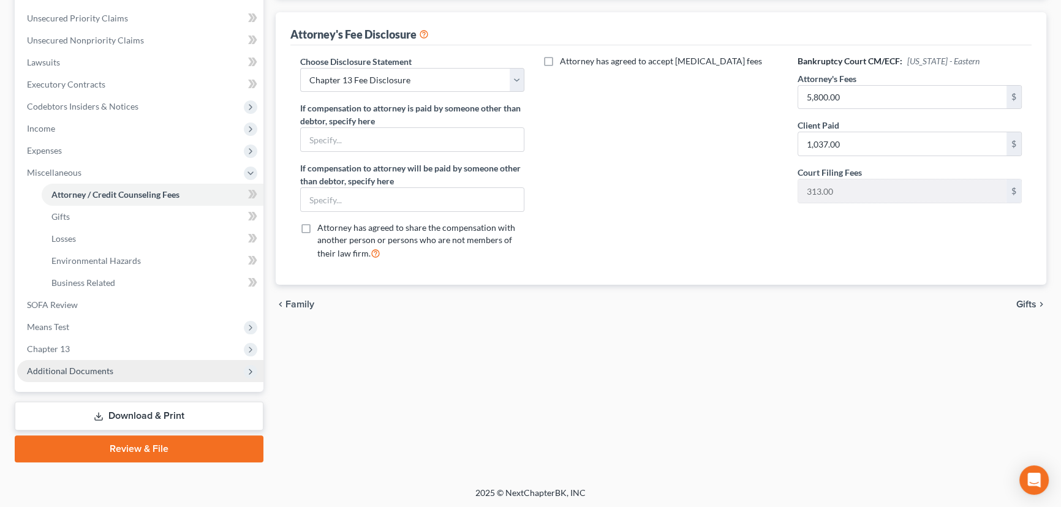
click at [86, 366] on span "Additional Documents" at bounding box center [70, 371] width 86 height 10
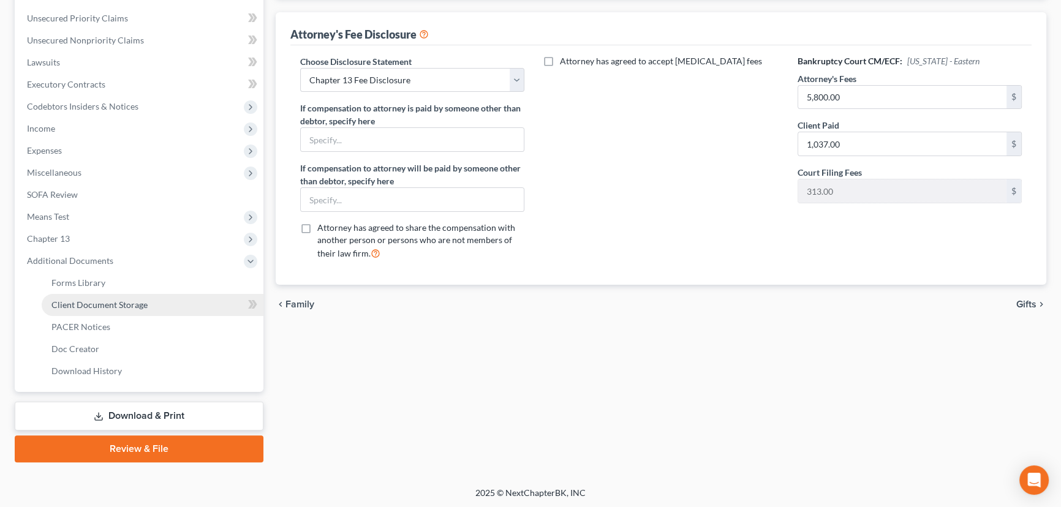
click at [108, 300] on span "Client Document Storage" at bounding box center [99, 305] width 96 height 10
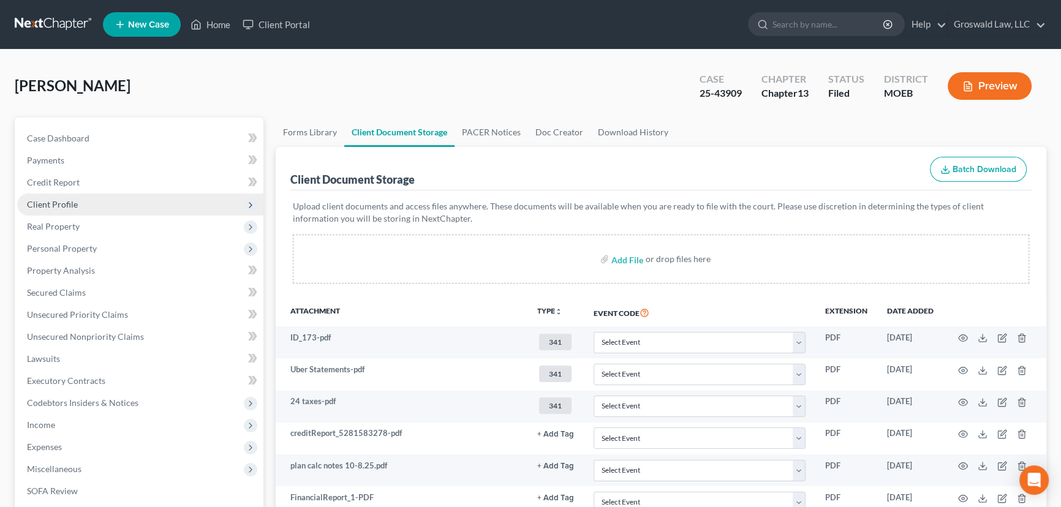
click at [61, 208] on span "Client Profile" at bounding box center [140, 205] width 246 height 22
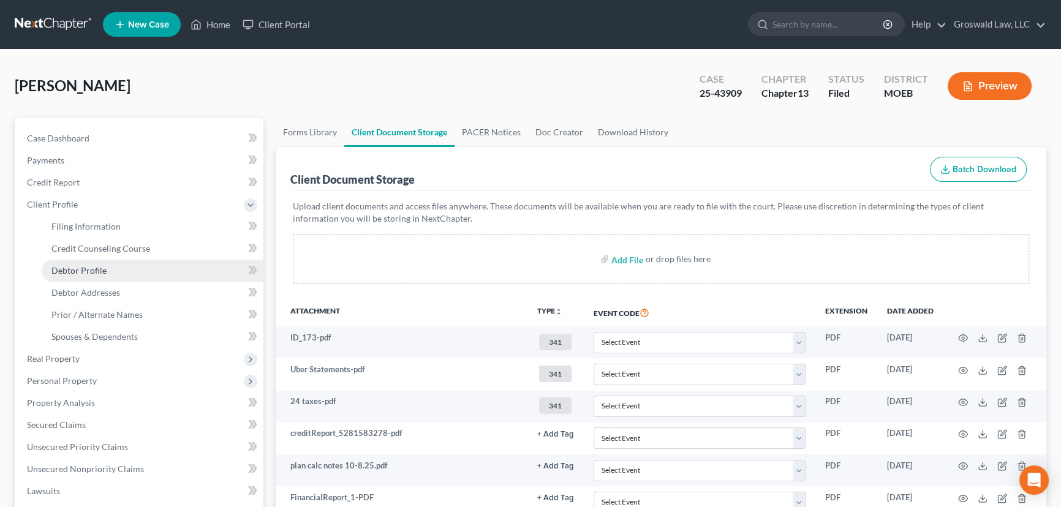
click at [86, 269] on span "Debtor Profile" at bounding box center [78, 270] width 55 height 10
select select "0"
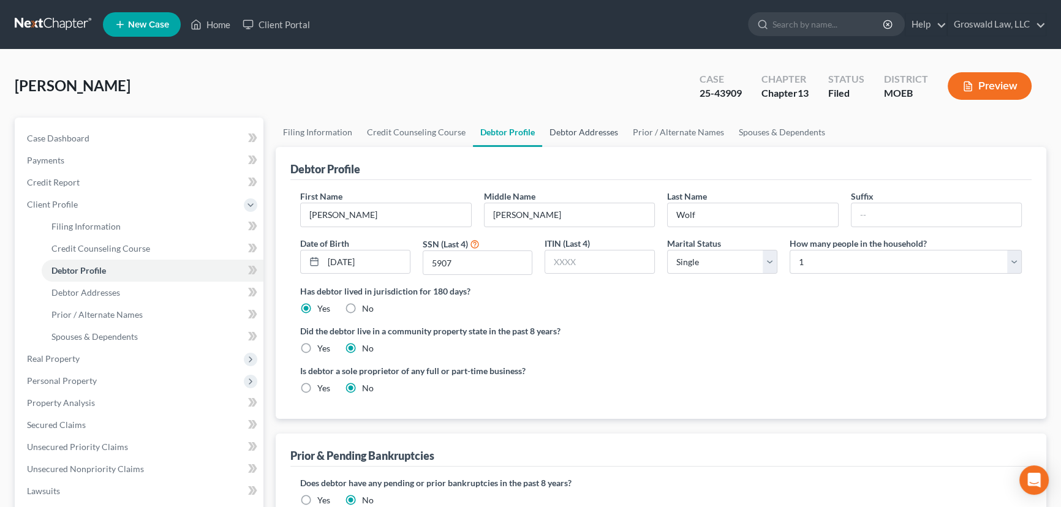
click at [579, 134] on link "Debtor Addresses" at bounding box center [583, 132] width 83 height 29
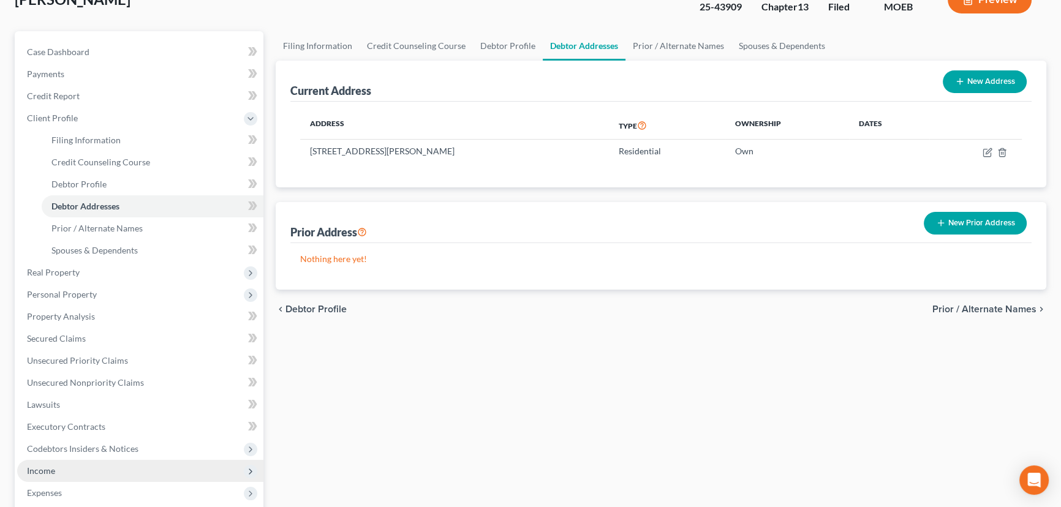
scroll to position [111, 0]
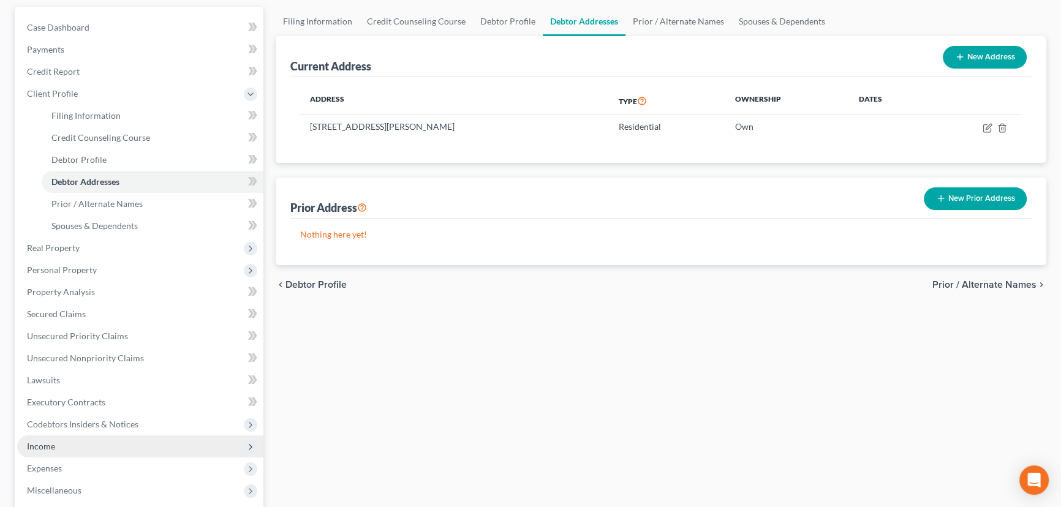
click at [66, 442] on span "Income" at bounding box center [140, 447] width 246 height 22
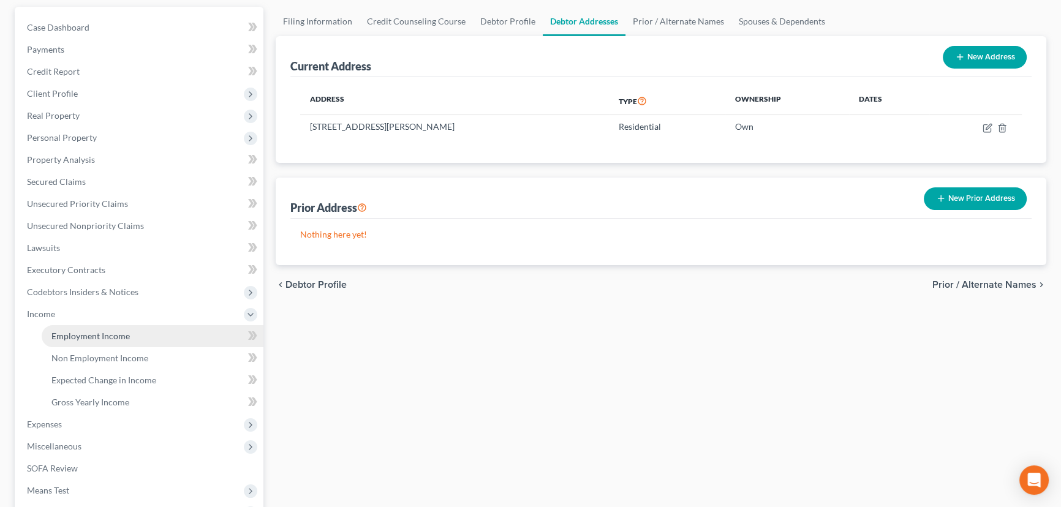
click at [140, 337] on link "Employment Income" at bounding box center [153, 336] width 222 height 22
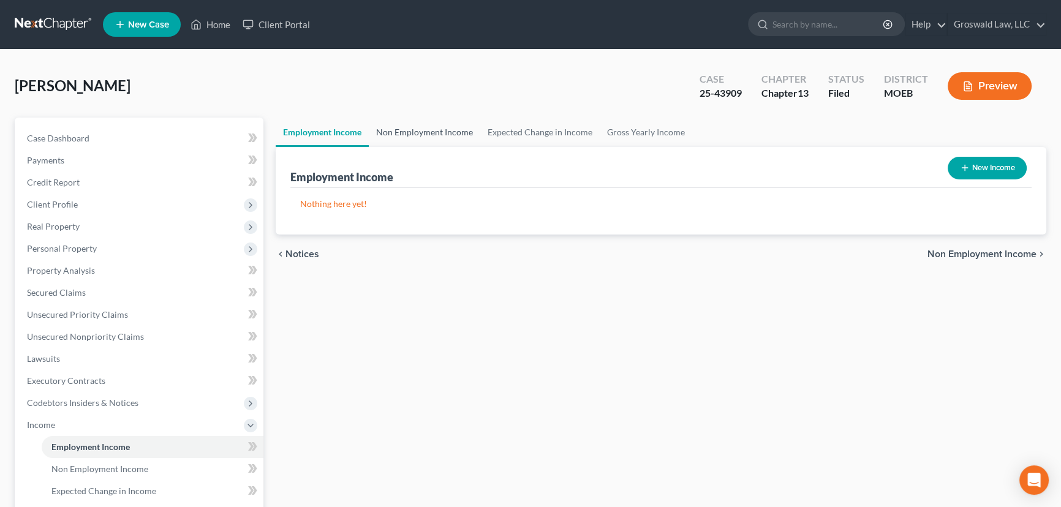
click at [436, 136] on link "Non Employment Income" at bounding box center [424, 132] width 111 height 29
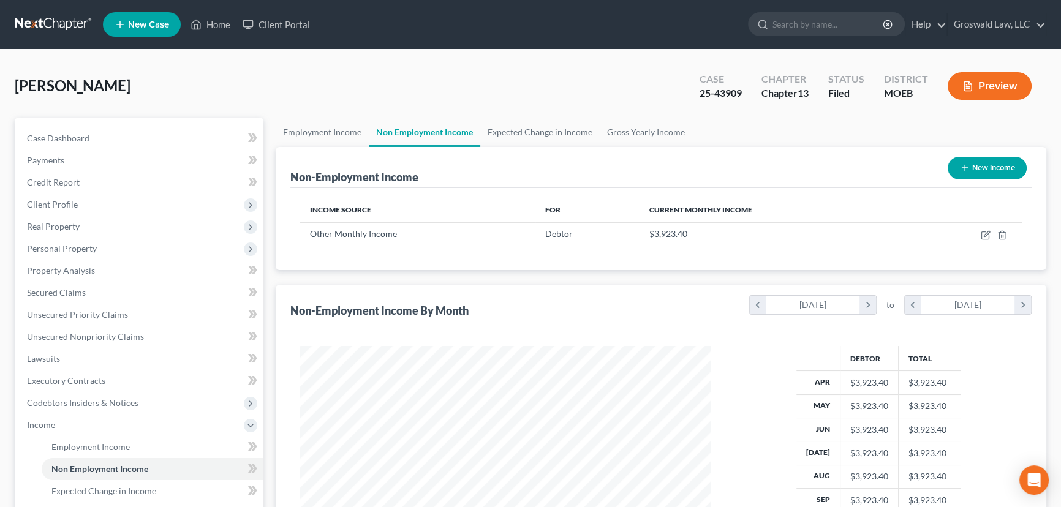
scroll to position [219, 435]
click at [78, 223] on span "Real Property" at bounding box center [53, 226] width 53 height 10
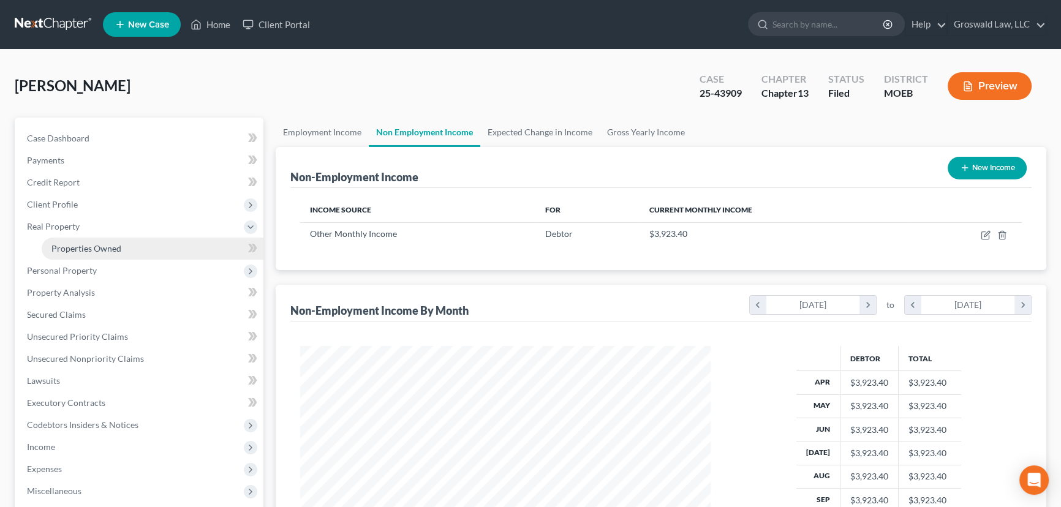
click at [86, 246] on span "Properties Owned" at bounding box center [86, 248] width 70 height 10
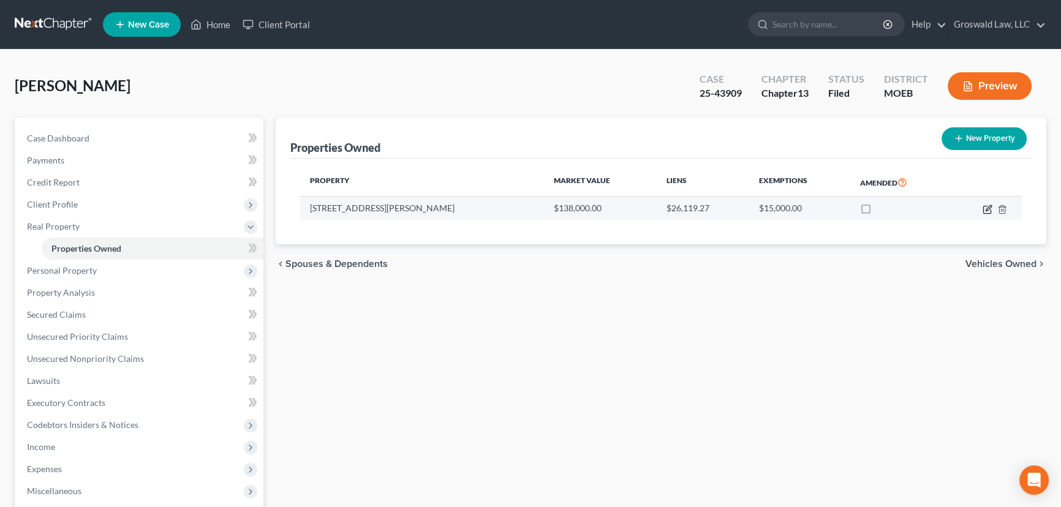
click at [986, 208] on icon "button" at bounding box center [988, 210] width 10 height 10
select select "26"
select select "101"
select select "0"
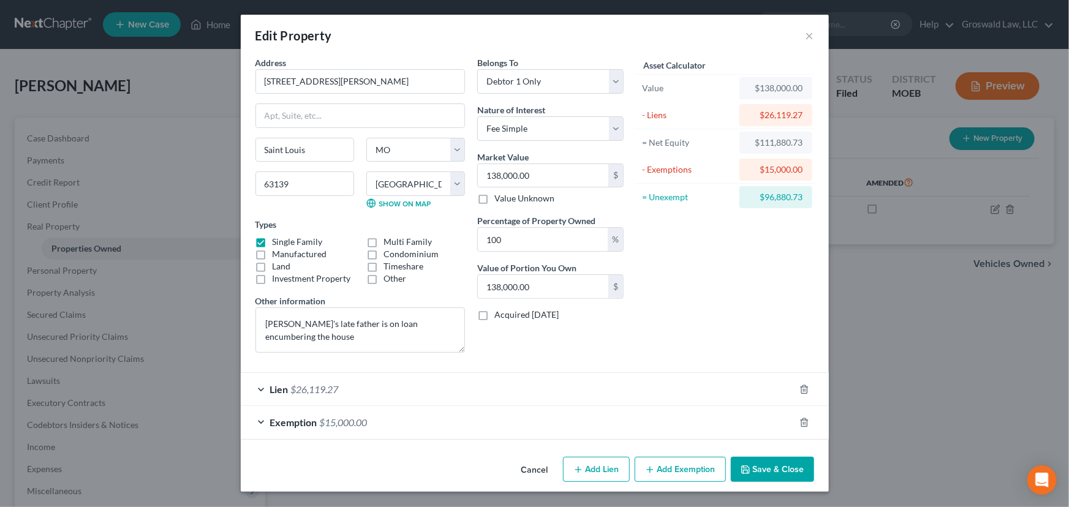
click at [389, 382] on div "Lien $26,119.27" at bounding box center [518, 389] width 554 height 32
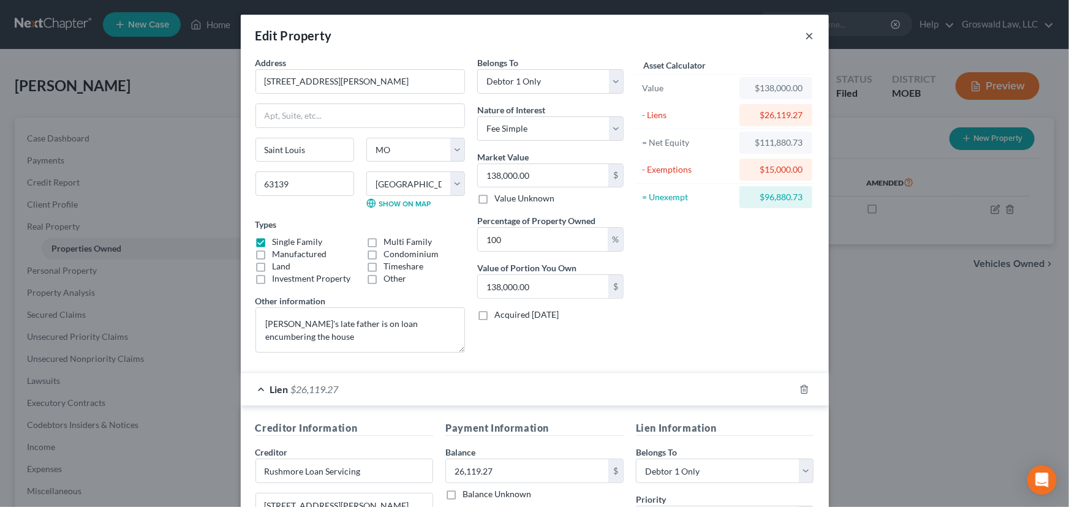
click at [806, 37] on button "×" at bounding box center [810, 35] width 9 height 15
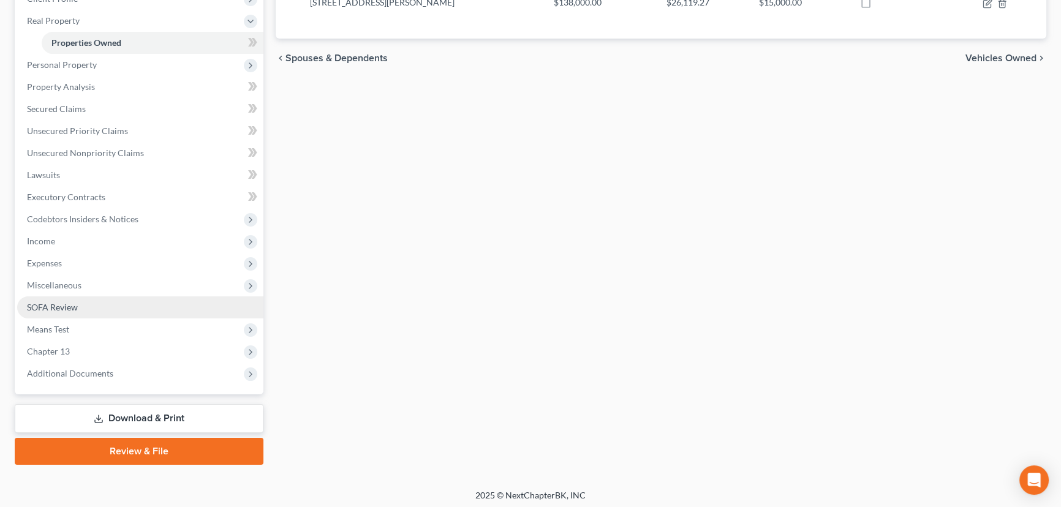
scroll to position [208, 0]
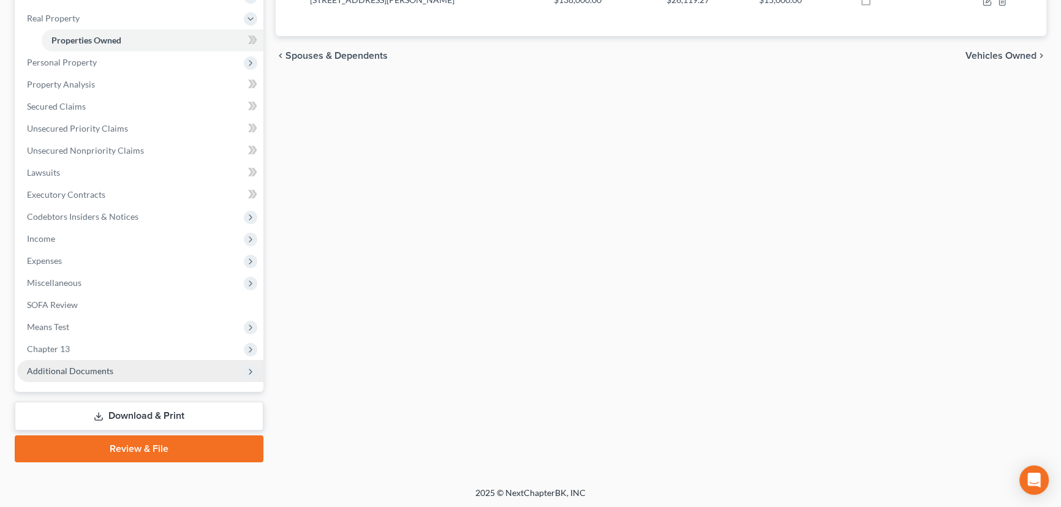
click at [80, 372] on span "Additional Documents" at bounding box center [70, 371] width 86 height 10
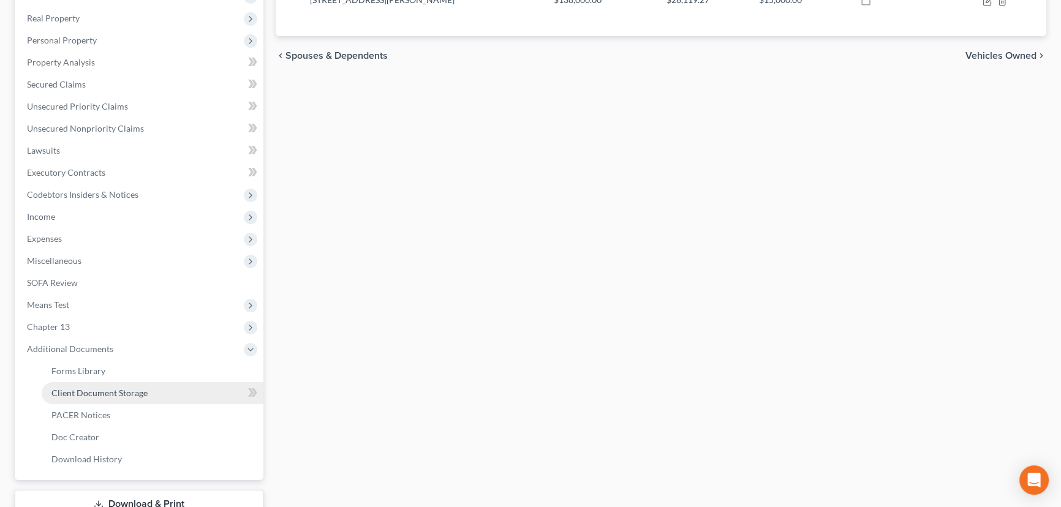
click at [164, 396] on link "Client Document Storage" at bounding box center [153, 393] width 222 height 22
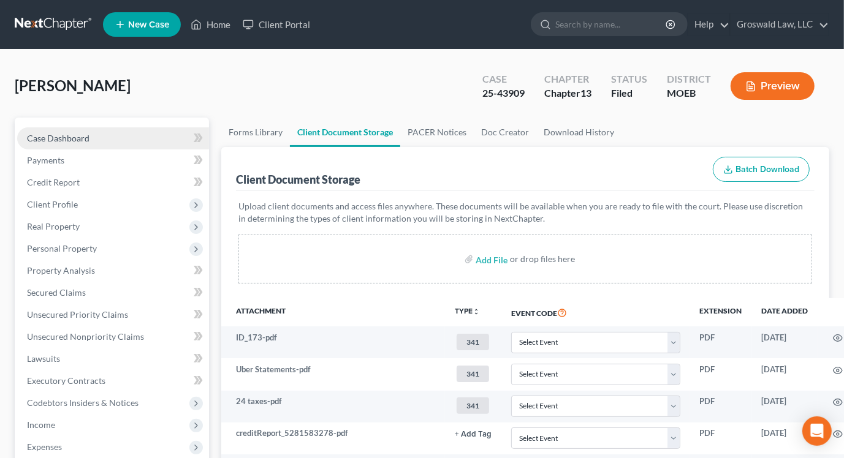
click at [119, 130] on link "Case Dashboard" at bounding box center [113, 138] width 192 height 22
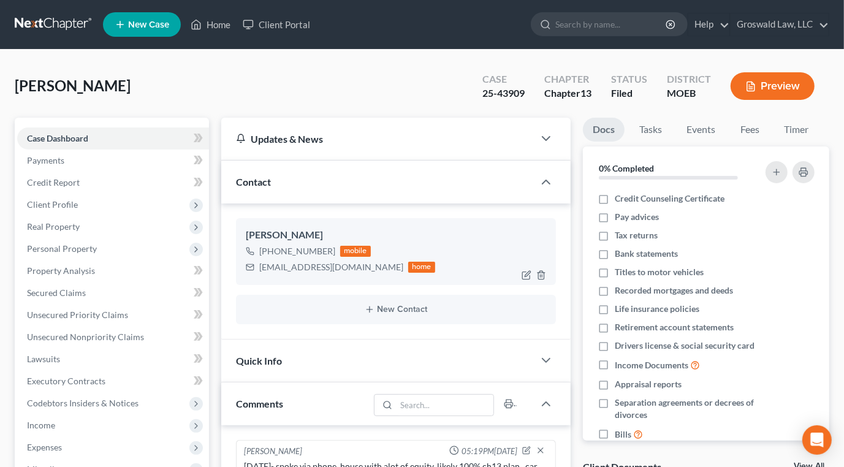
scroll to position [213, 0]
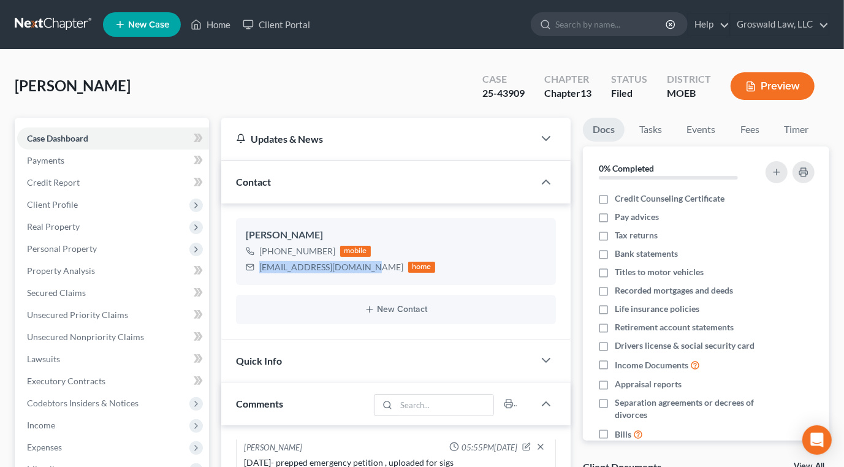
drag, startPoint x: 361, startPoint y: 268, endPoint x: 232, endPoint y: 267, distance: 129.3
click at [232, 267] on div "[PERSON_NAME] [PHONE_NUMBER] mobile [EMAIL_ADDRESS][DOMAIN_NAME] home New Conta…" at bounding box center [395, 270] width 349 height 135
click at [355, 271] on div "[EMAIL_ADDRESS][DOMAIN_NAME]" at bounding box center [331, 267] width 144 height 12
click at [365, 268] on div "[EMAIL_ADDRESS][DOMAIN_NAME]" at bounding box center [331, 267] width 144 height 12
drag, startPoint x: 365, startPoint y: 268, endPoint x: 284, endPoint y: 269, distance: 80.9
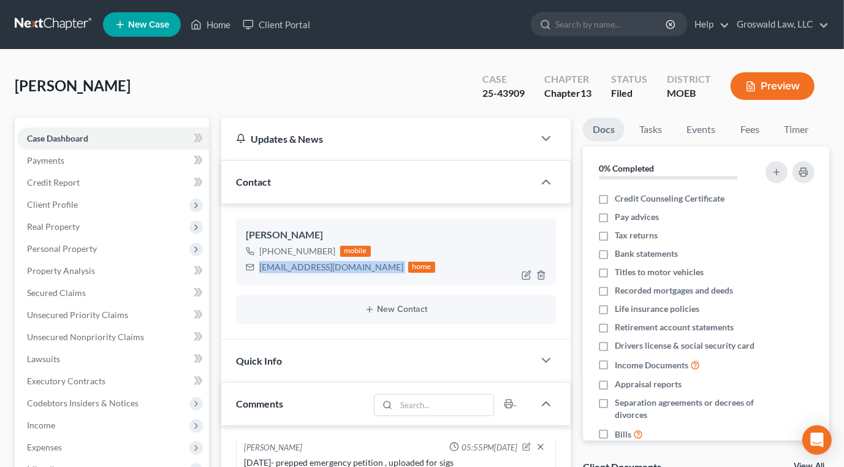
click at [284, 269] on div "[EMAIL_ADDRESS][DOMAIN_NAME]" at bounding box center [331, 267] width 144 height 12
copy div "[EMAIL_ADDRESS][DOMAIN_NAME]"
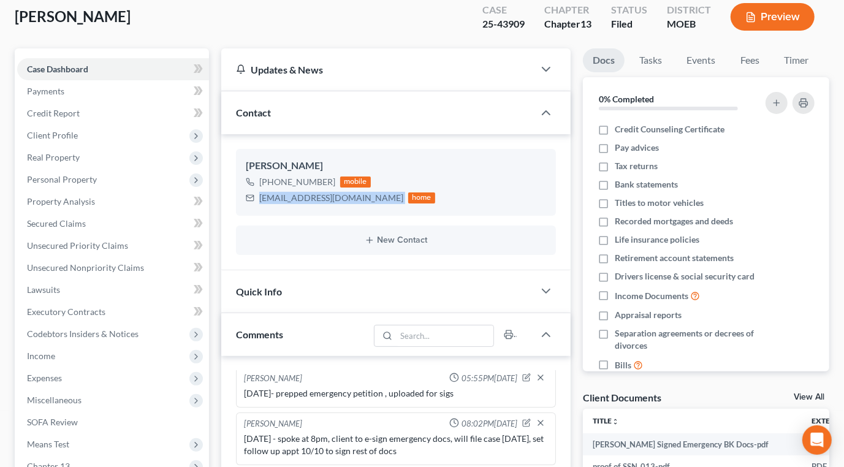
scroll to position [278, 0]
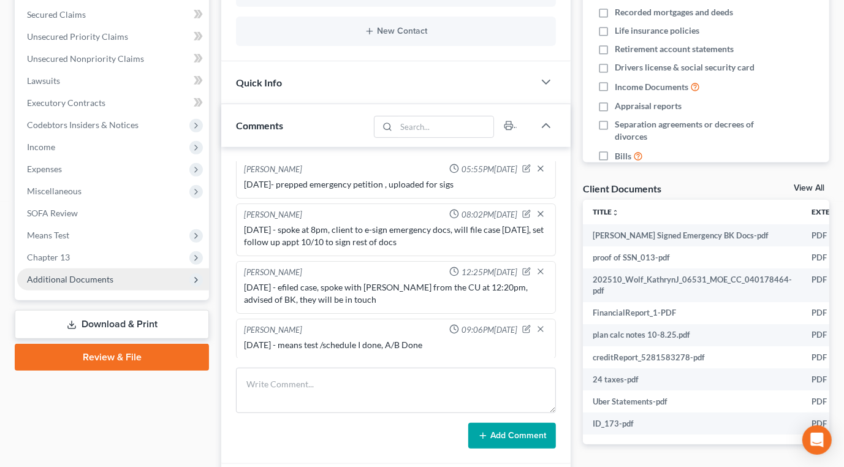
click at [109, 272] on span "Additional Documents" at bounding box center [113, 279] width 192 height 22
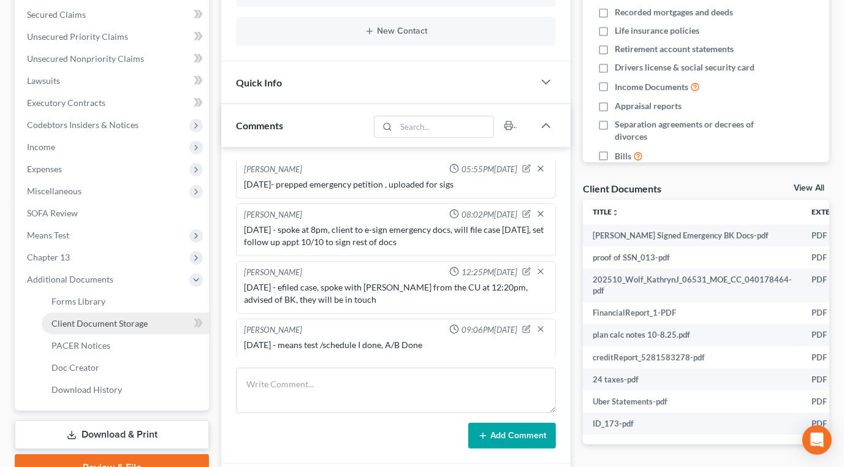
click at [134, 323] on span "Client Document Storage" at bounding box center [99, 323] width 96 height 10
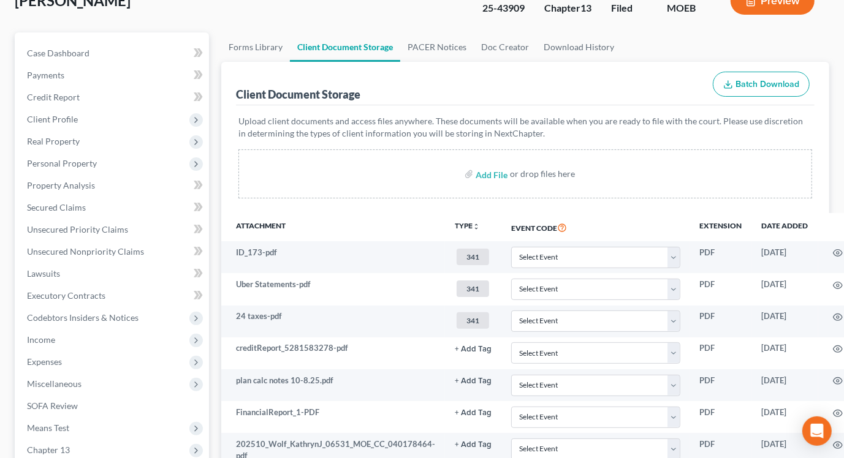
scroll to position [346, 0]
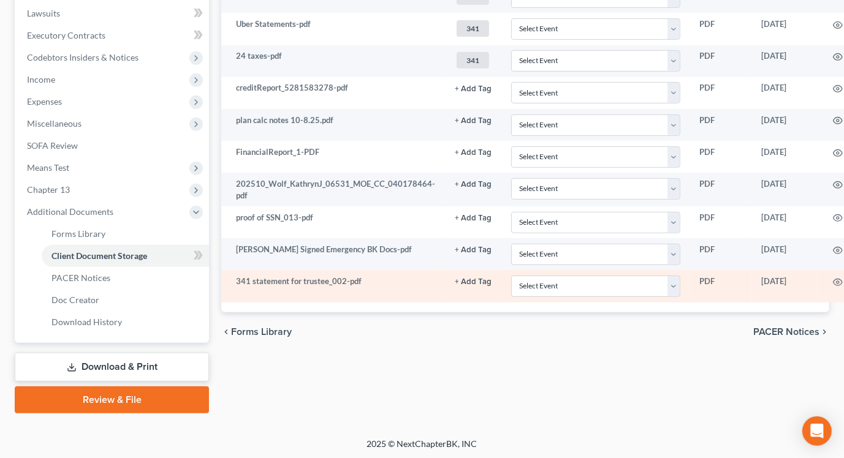
click at [470, 280] on button "+ Add Tag" at bounding box center [473, 282] width 37 height 8
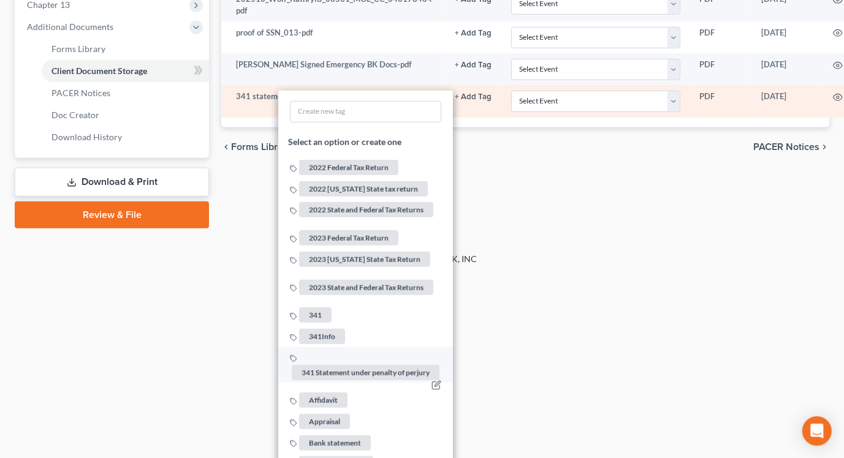
scroll to position [569, 0]
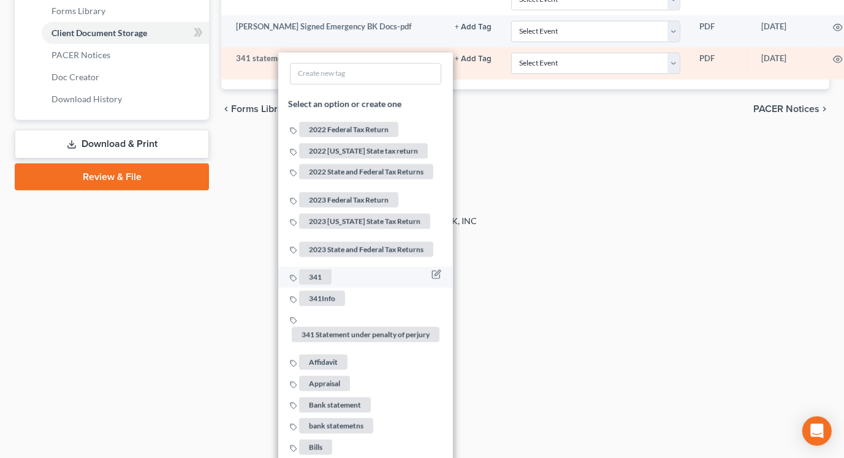
click at [317, 270] on span "341" at bounding box center [315, 277] width 32 height 15
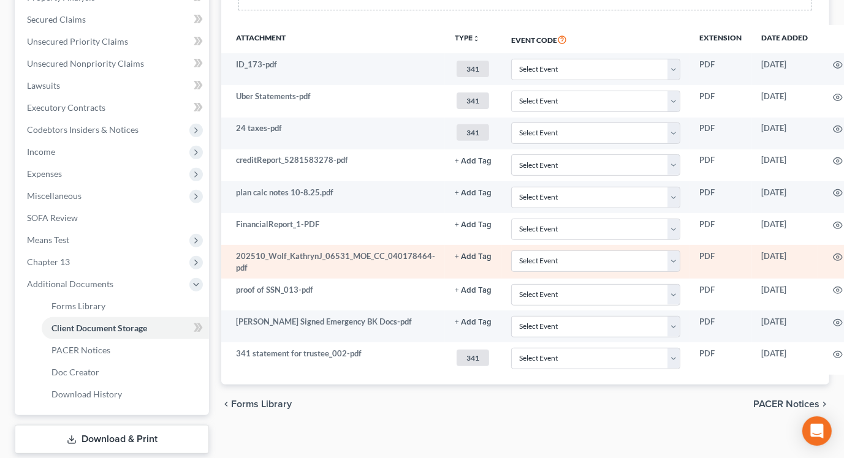
scroll to position [290, 0]
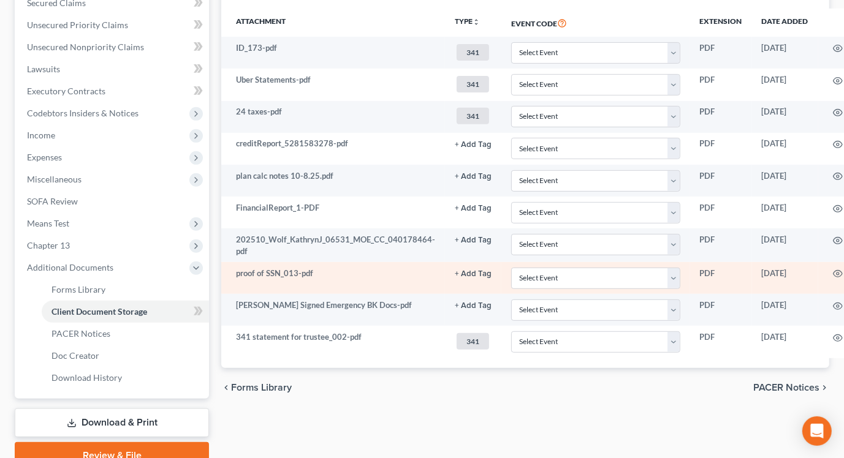
click at [468, 274] on button "+ Add Tag" at bounding box center [473, 274] width 37 height 8
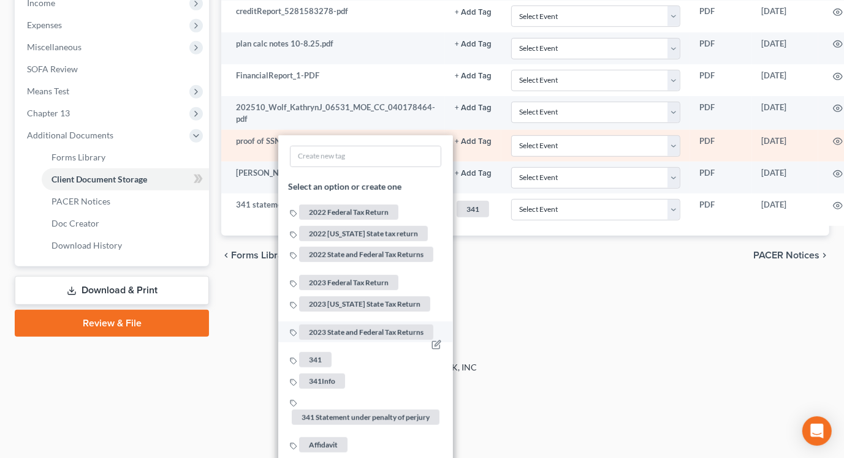
scroll to position [457, 0]
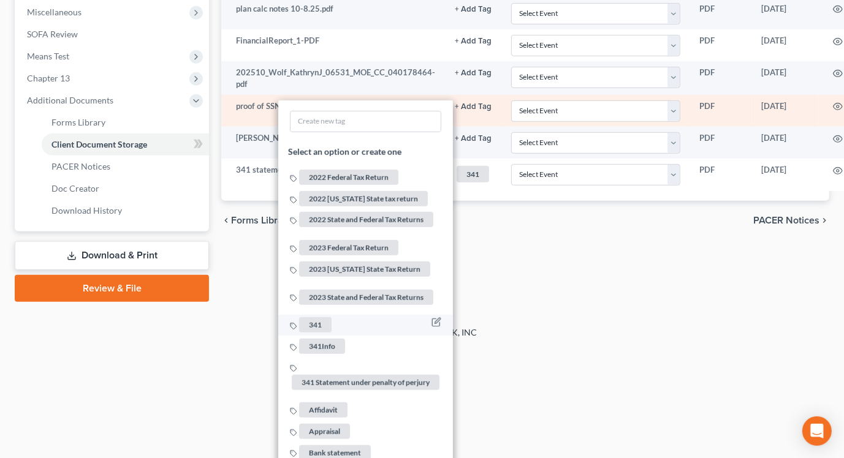
click at [314, 317] on span "341" at bounding box center [315, 324] width 32 height 15
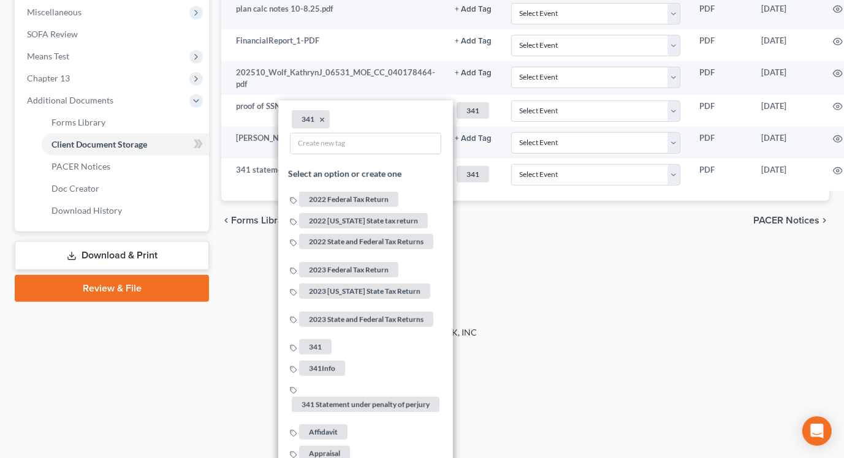
click at [611, 333] on div "2025 © NextChapterBK, INC" at bounding box center [422, 338] width 698 height 22
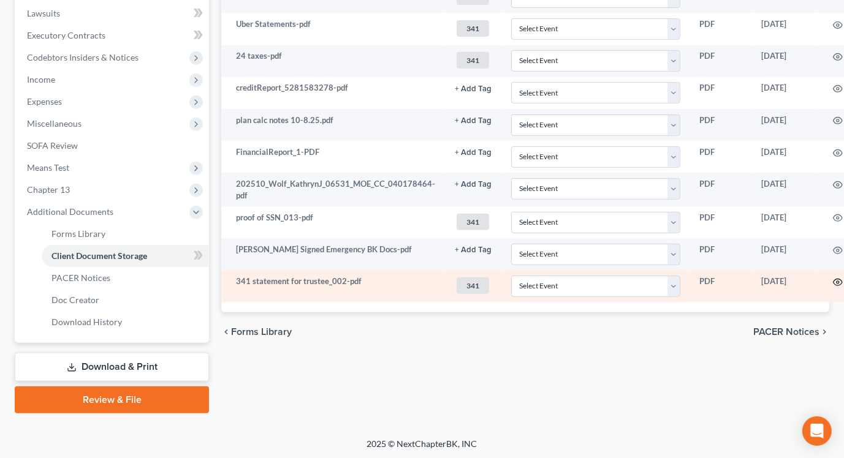
click at [833, 278] on icon "button" at bounding box center [838, 283] width 10 height 10
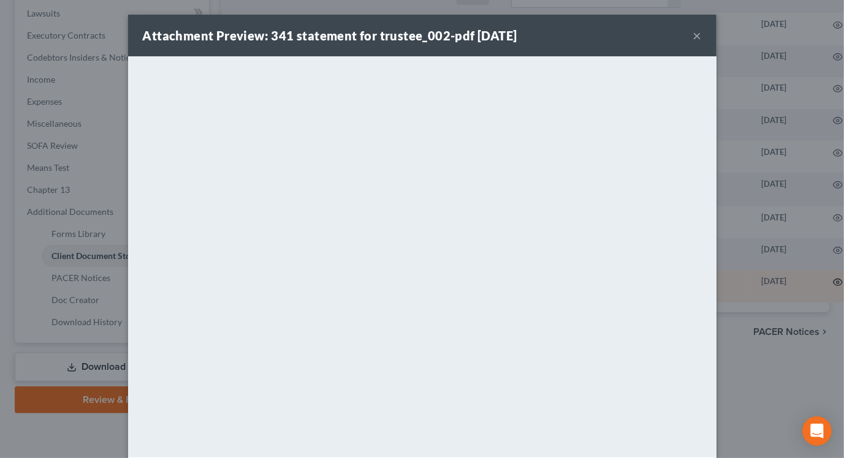
scroll to position [337, 0]
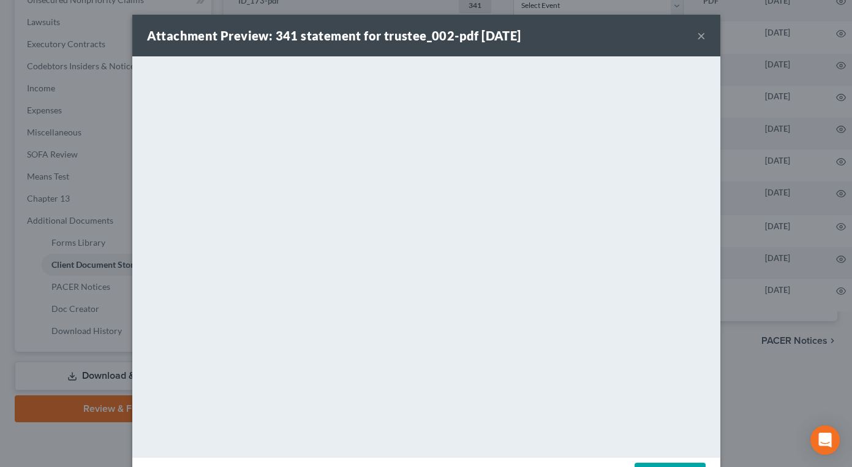
click at [697, 34] on button "×" at bounding box center [701, 35] width 9 height 15
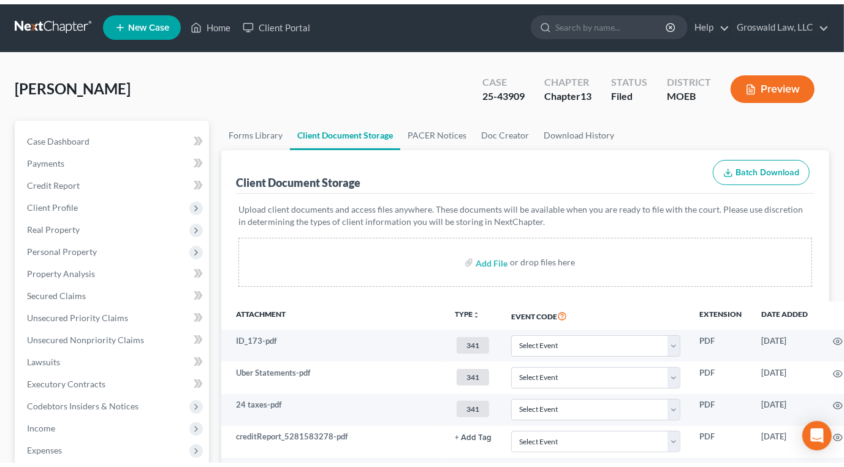
scroll to position [0, 0]
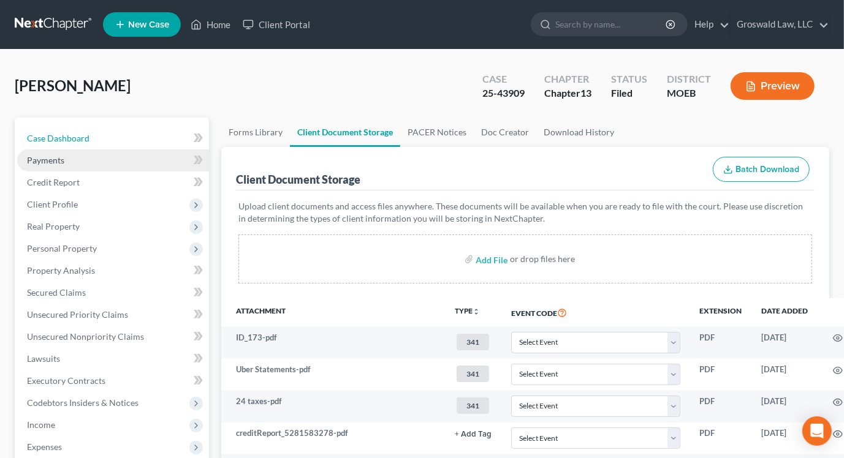
drag, startPoint x: 96, startPoint y: 137, endPoint x: 159, endPoint y: 153, distance: 65.1
click at [96, 137] on link "Case Dashboard" at bounding box center [113, 138] width 192 height 22
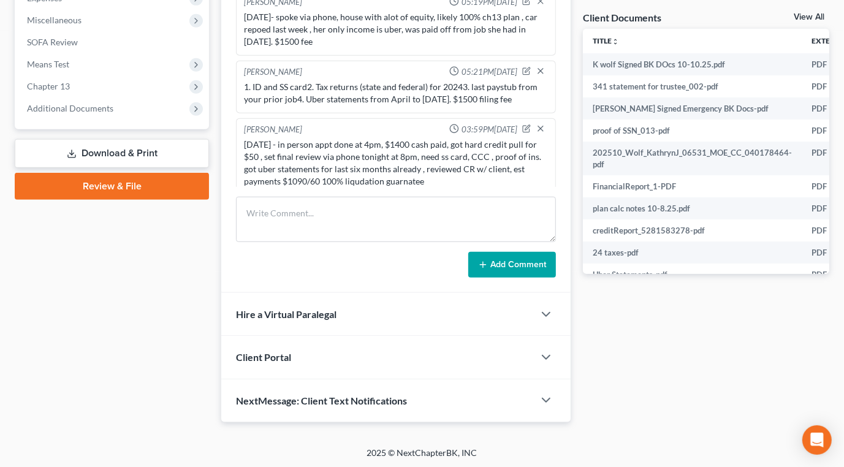
scroll to position [213, 0]
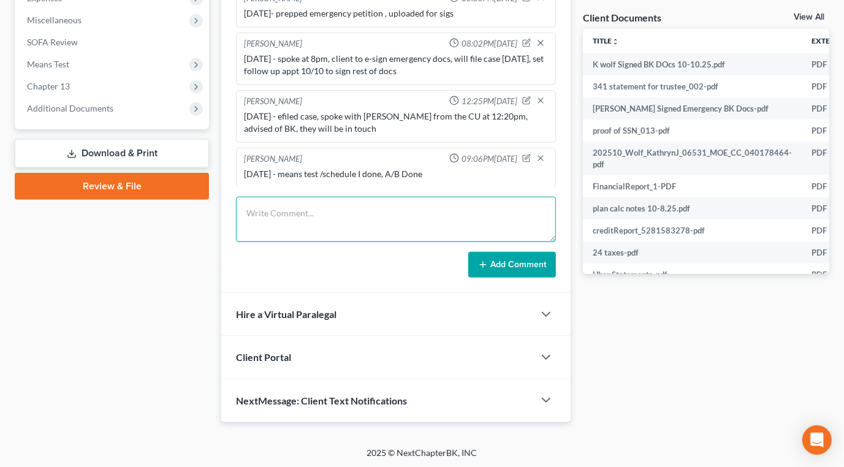
click at [360, 220] on textarea at bounding box center [396, 219] width 320 height 45
type textarea "[DATE] - in person appt done, signed rest of docs"
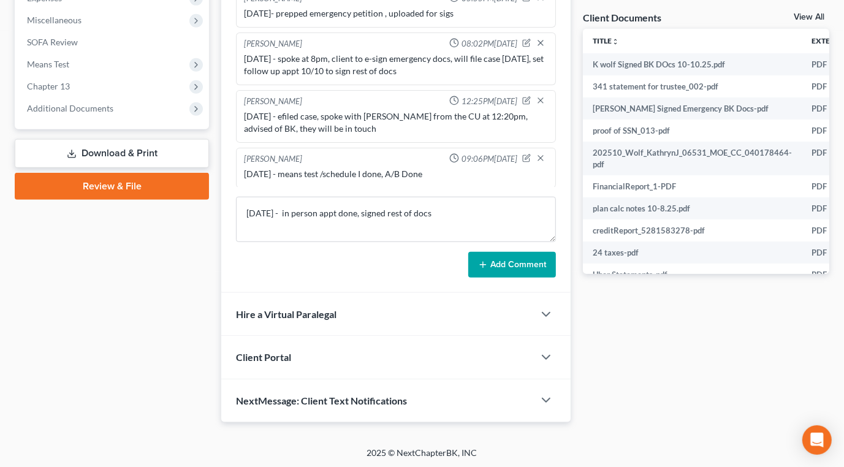
click at [493, 263] on button "Add Comment" at bounding box center [512, 265] width 88 height 26
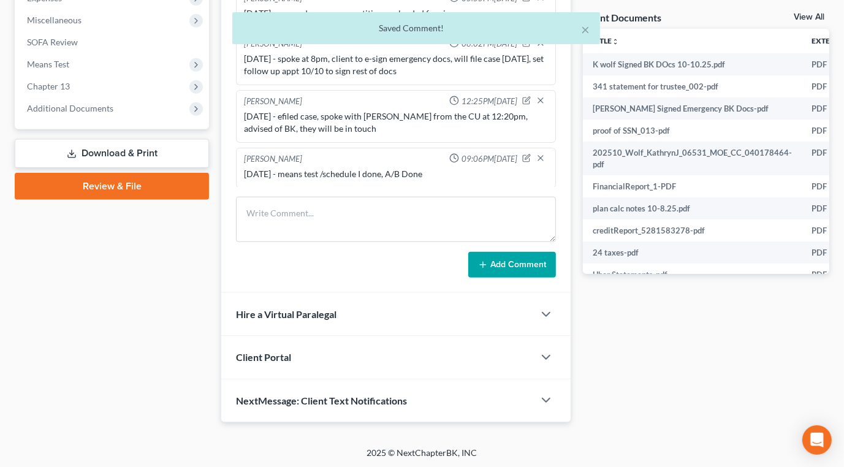
scroll to position [258, 0]
